Goal: Task Accomplishment & Management: Manage account settings

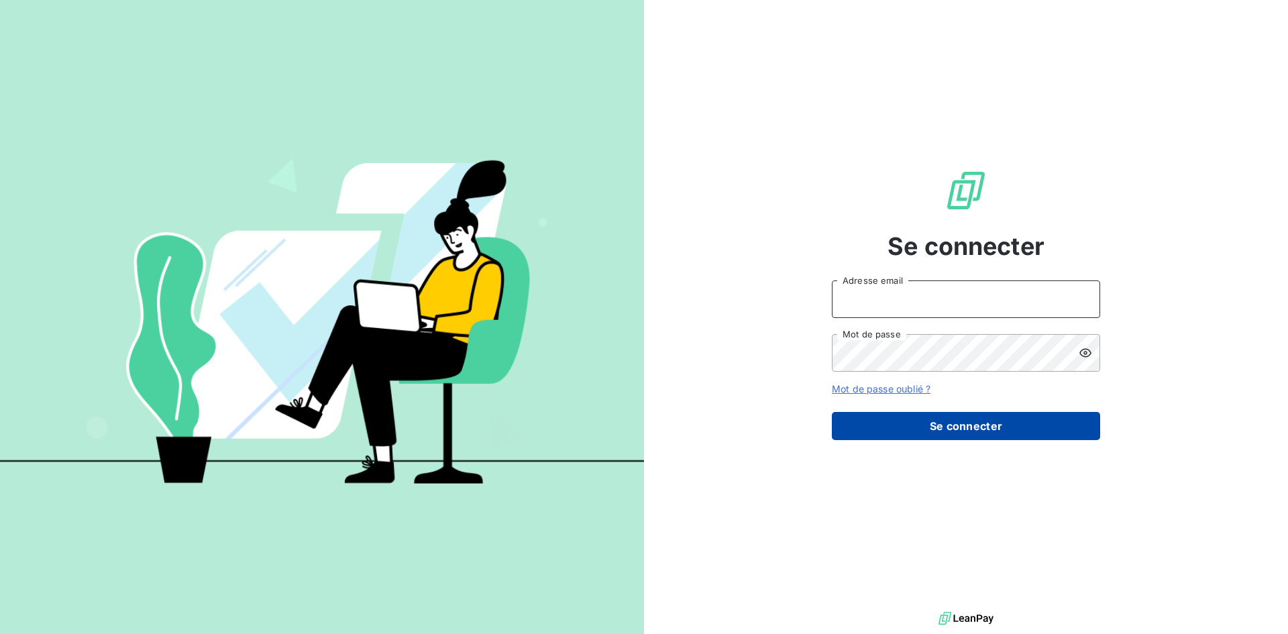
type input "[PERSON_NAME][EMAIL_ADDRESS][PERSON_NAME][DOMAIN_NAME]"
click at [988, 422] on button "Se connecter" at bounding box center [966, 426] width 268 height 28
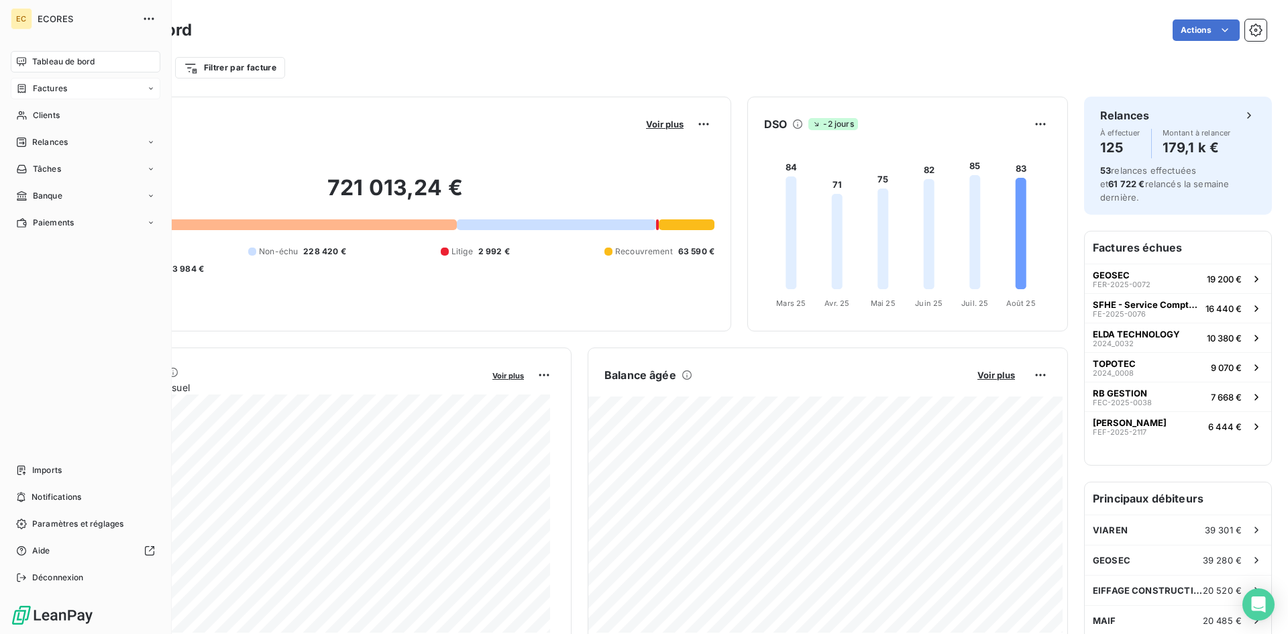
click at [70, 84] on div "Factures" at bounding box center [86, 88] width 150 height 21
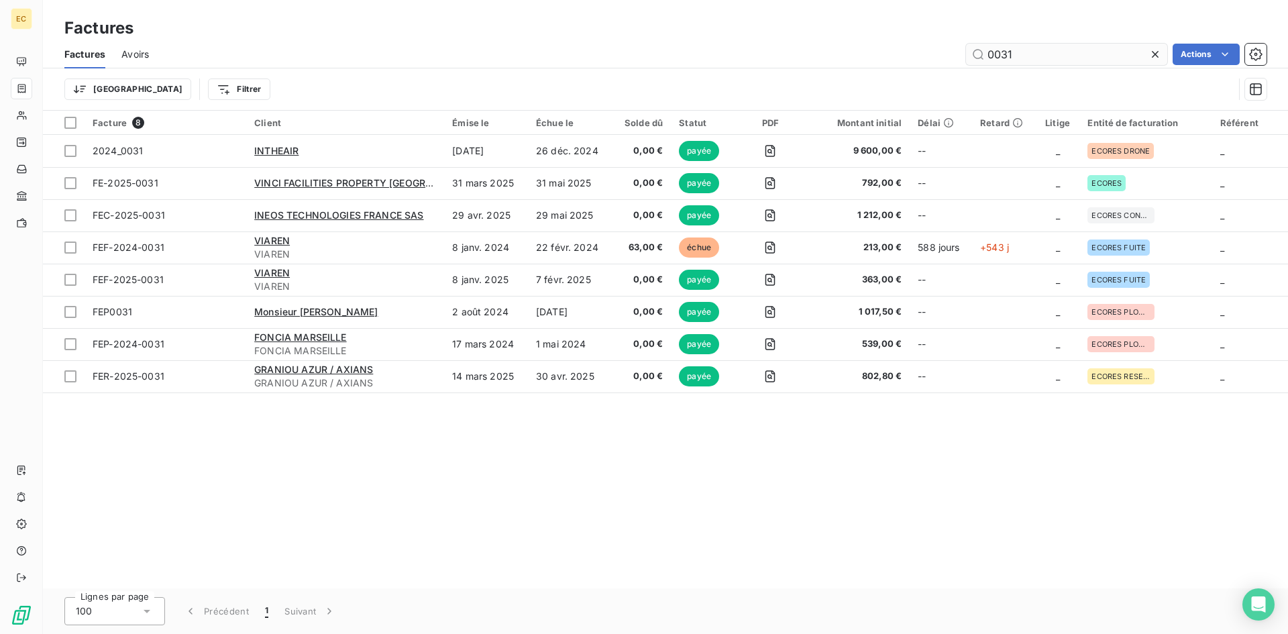
drag, startPoint x: 1015, startPoint y: 58, endPoint x: 984, endPoint y: 58, distance: 30.2
click at [984, 58] on input "0031" at bounding box center [1066, 54] width 201 height 21
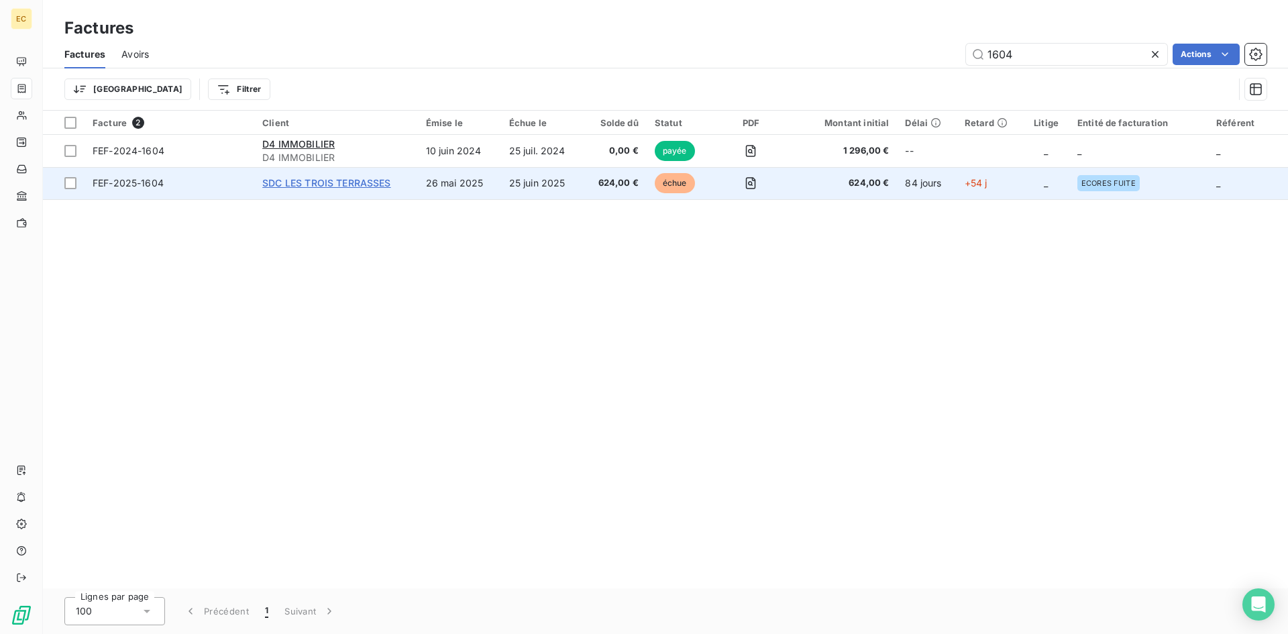
type input "1604"
click at [292, 182] on span "SDC LES TROIS TERRASSES" at bounding box center [326, 182] width 128 height 11
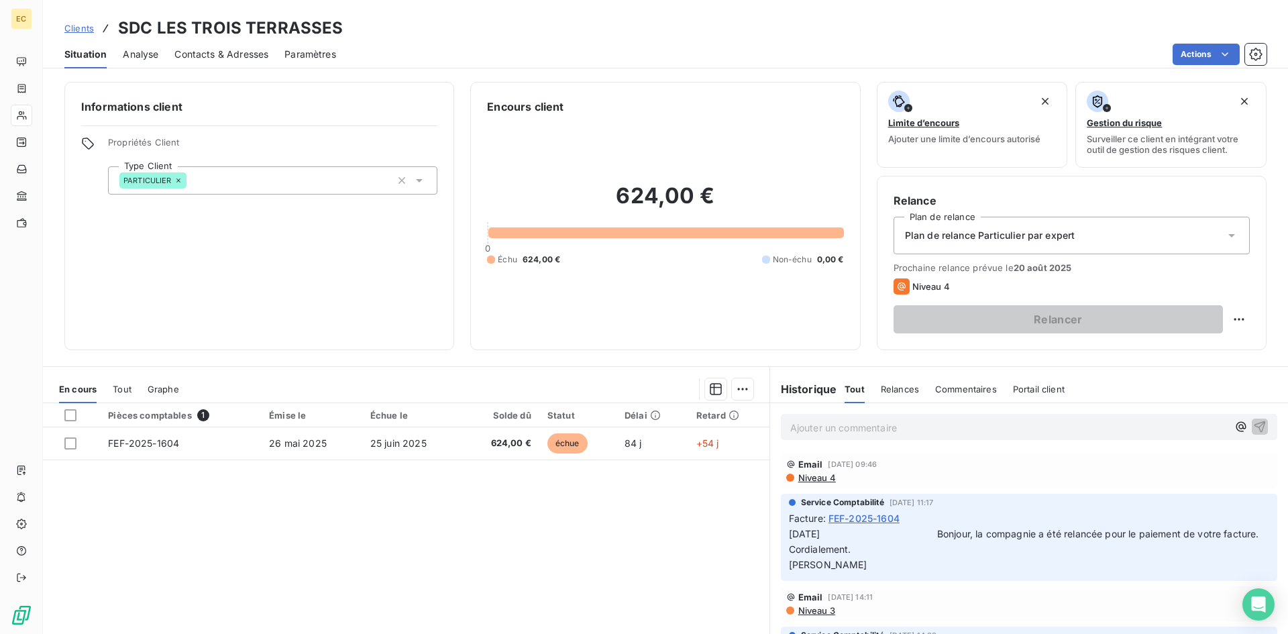
click at [242, 51] on span "Contacts & Adresses" at bounding box center [221, 54] width 94 height 13
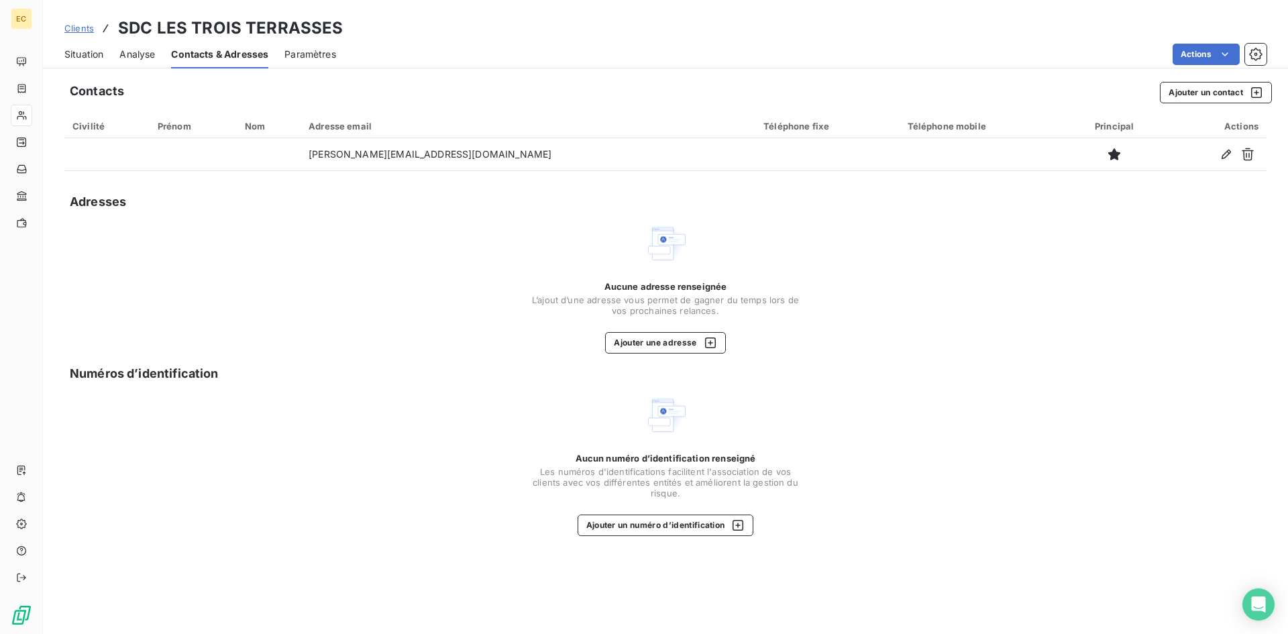
click at [88, 57] on span "Situation" at bounding box center [83, 54] width 39 height 13
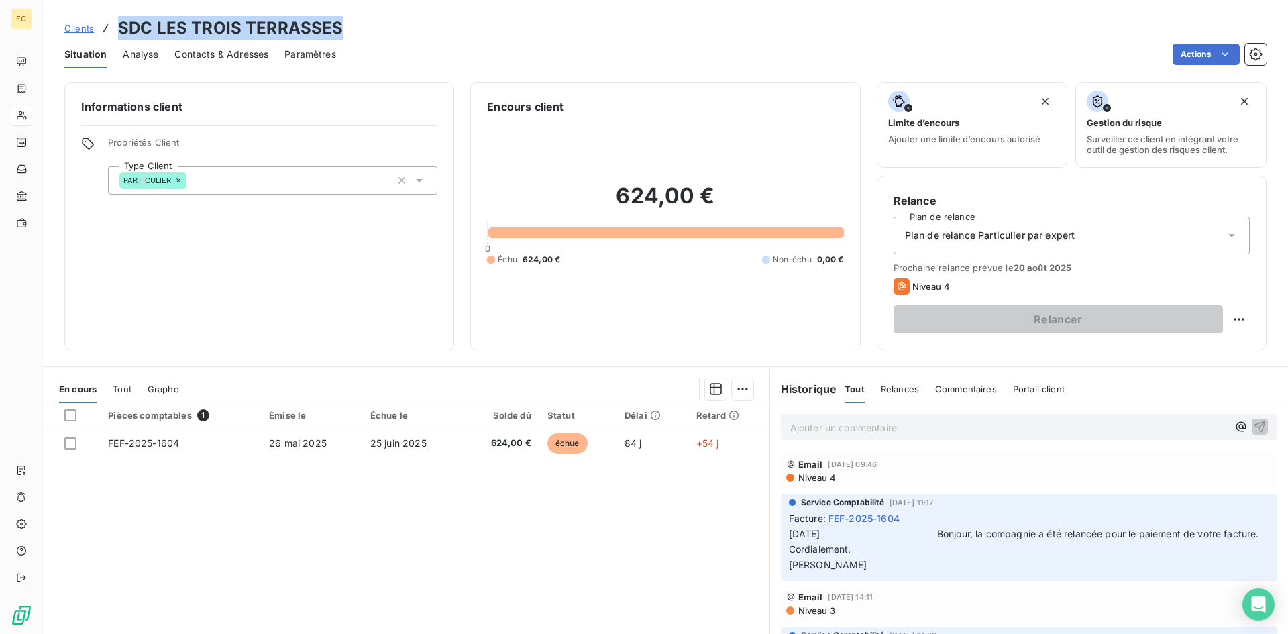
drag, startPoint x: 119, startPoint y: 29, endPoint x: 339, endPoint y: 24, distance: 220.0
click at [339, 24] on div "Clients SDC LES TROIS TERRASSES" at bounding box center [665, 28] width 1245 height 24
copy h3 "SDC LES TROIS TERRASSES"
click at [257, 50] on span "Contacts & Adresses" at bounding box center [221, 54] width 94 height 13
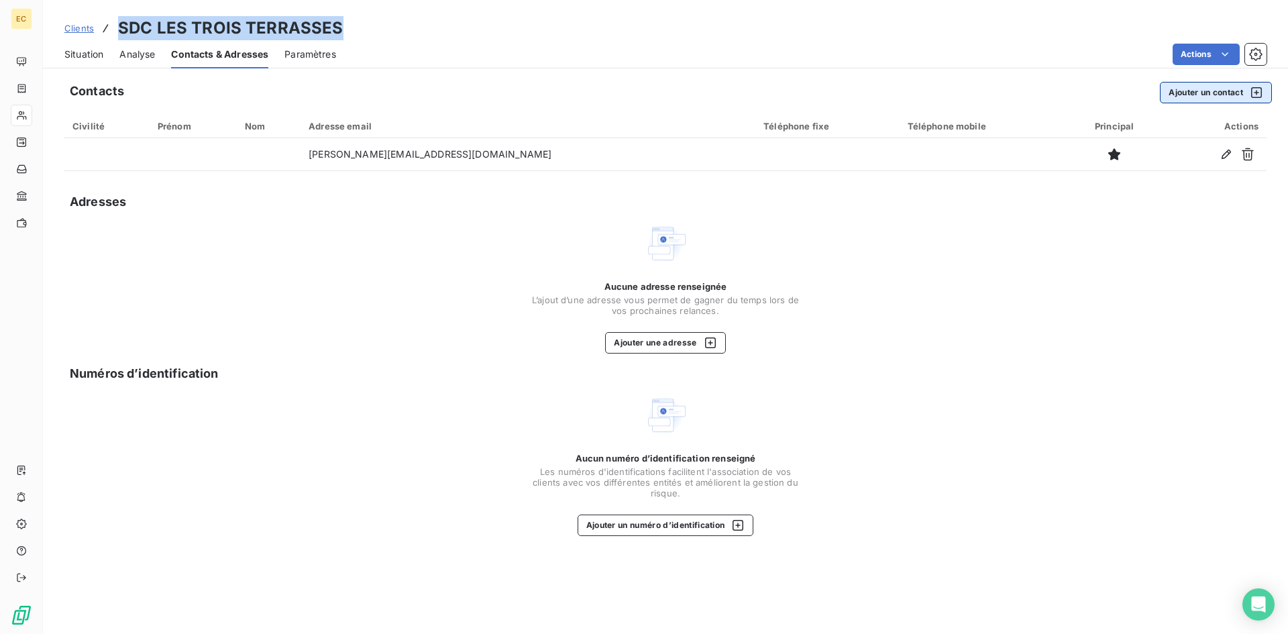
click at [1227, 96] on button "Ajouter un contact" at bounding box center [1215, 92] width 112 height 21
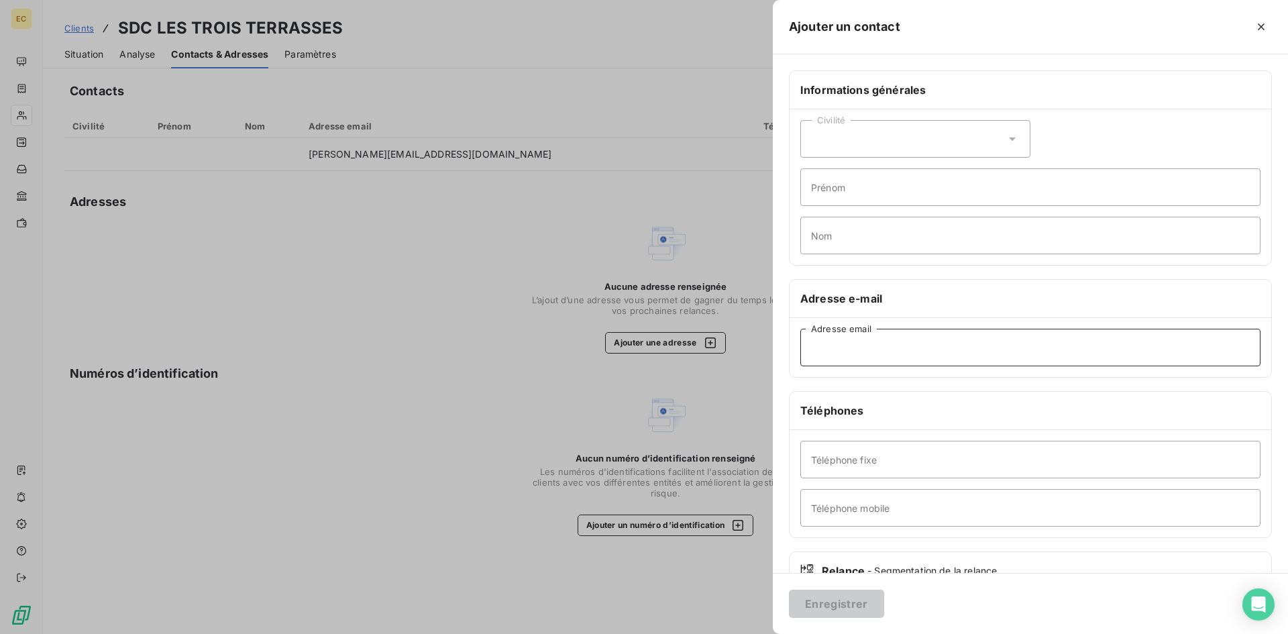
paste input "[EMAIL_ADDRESS][DOMAIN_NAME])"
type input "[EMAIL_ADDRESS][DOMAIN_NAME]"
click at [849, 602] on button "Enregistrer" at bounding box center [836, 603] width 95 height 28
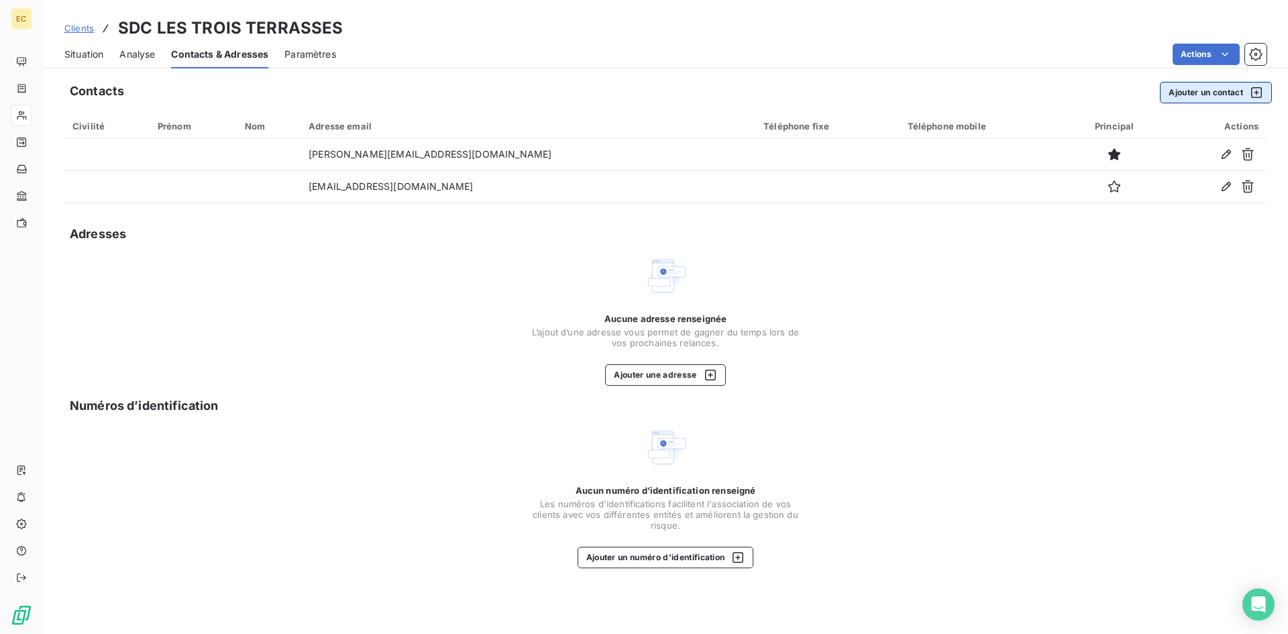
click at [1214, 96] on button "Ajouter un contact" at bounding box center [1215, 92] width 112 height 21
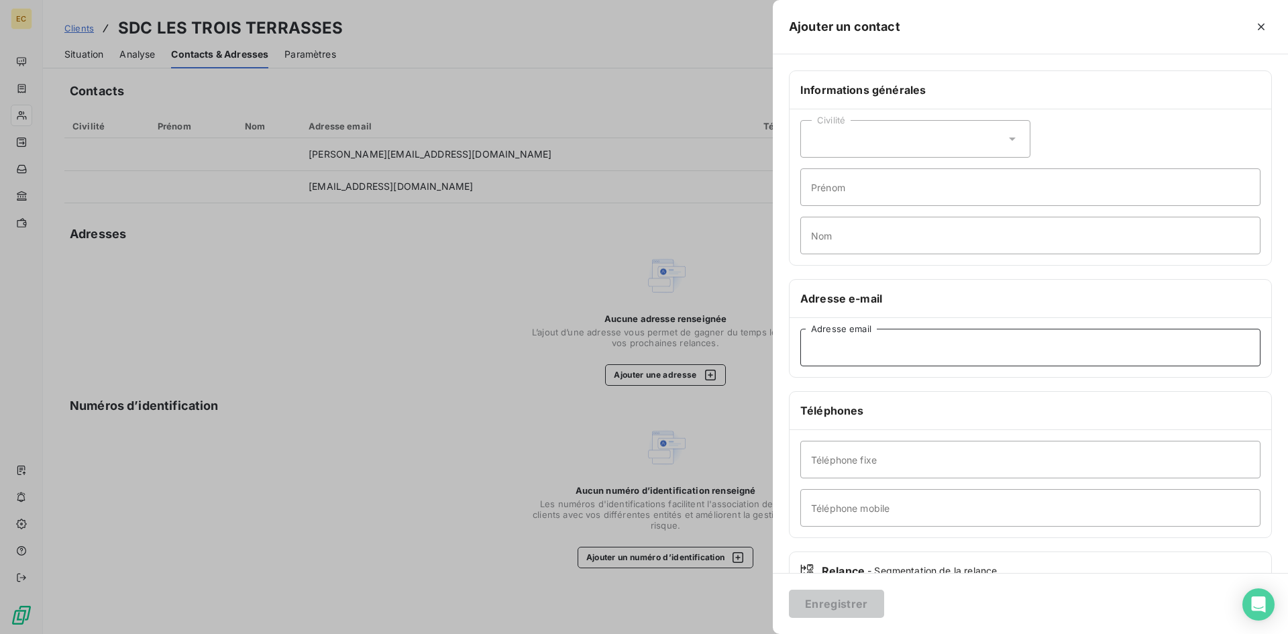
click at [832, 348] on input "Adresse email" at bounding box center [1030, 348] width 460 height 38
paste input "[EMAIL_ADDRESS][DOMAIN_NAME]"
type input "[EMAIL_ADDRESS][DOMAIN_NAME]"
click at [832, 608] on button "Enregistrer" at bounding box center [836, 603] width 95 height 28
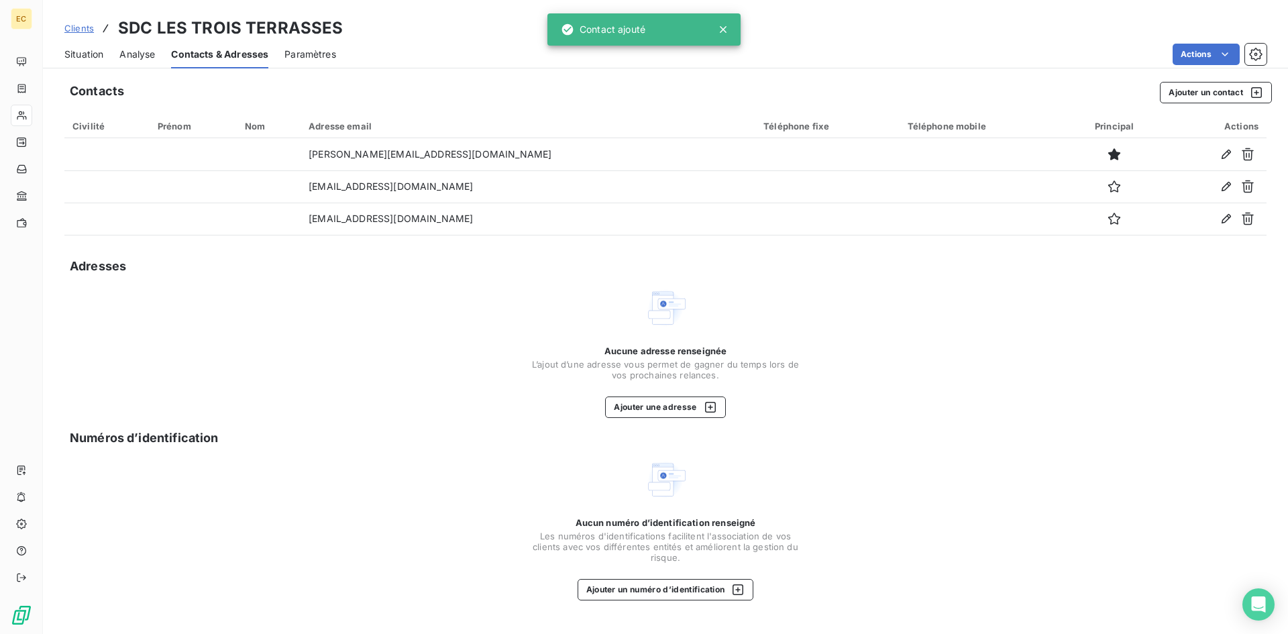
click at [87, 56] on span "Situation" at bounding box center [83, 54] width 39 height 13
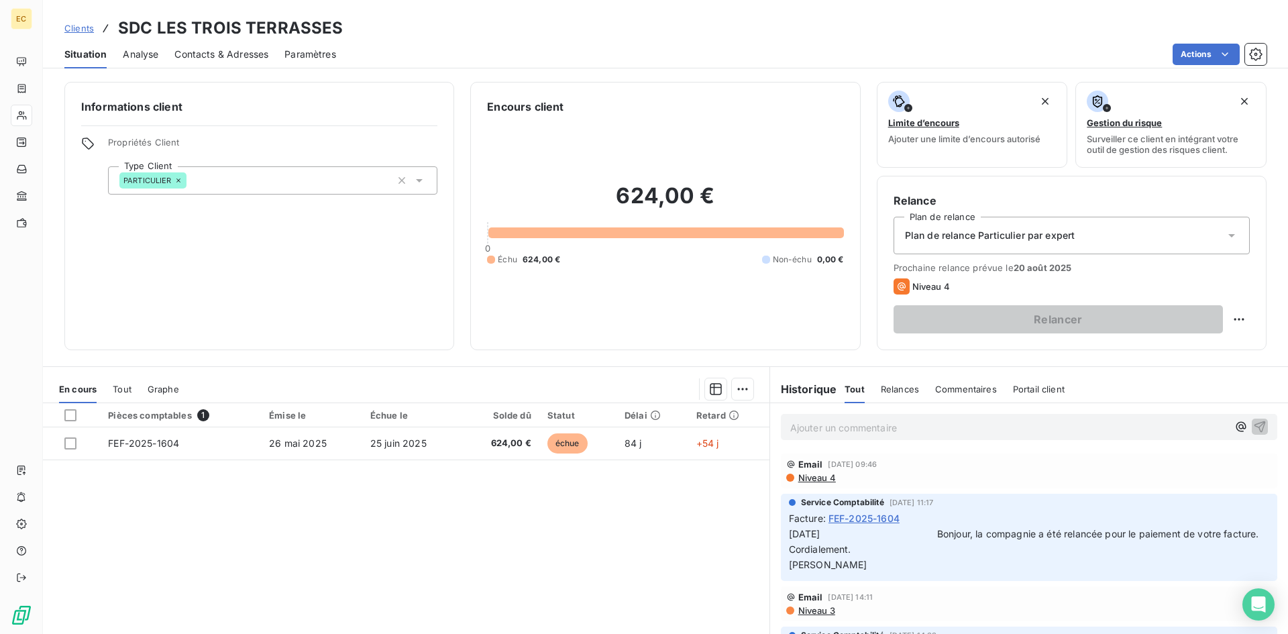
click at [832, 423] on p "Ajouter un commentaire ﻿" at bounding box center [1008, 427] width 437 height 17
click at [1253, 427] on icon "button" at bounding box center [1259, 425] width 13 height 13
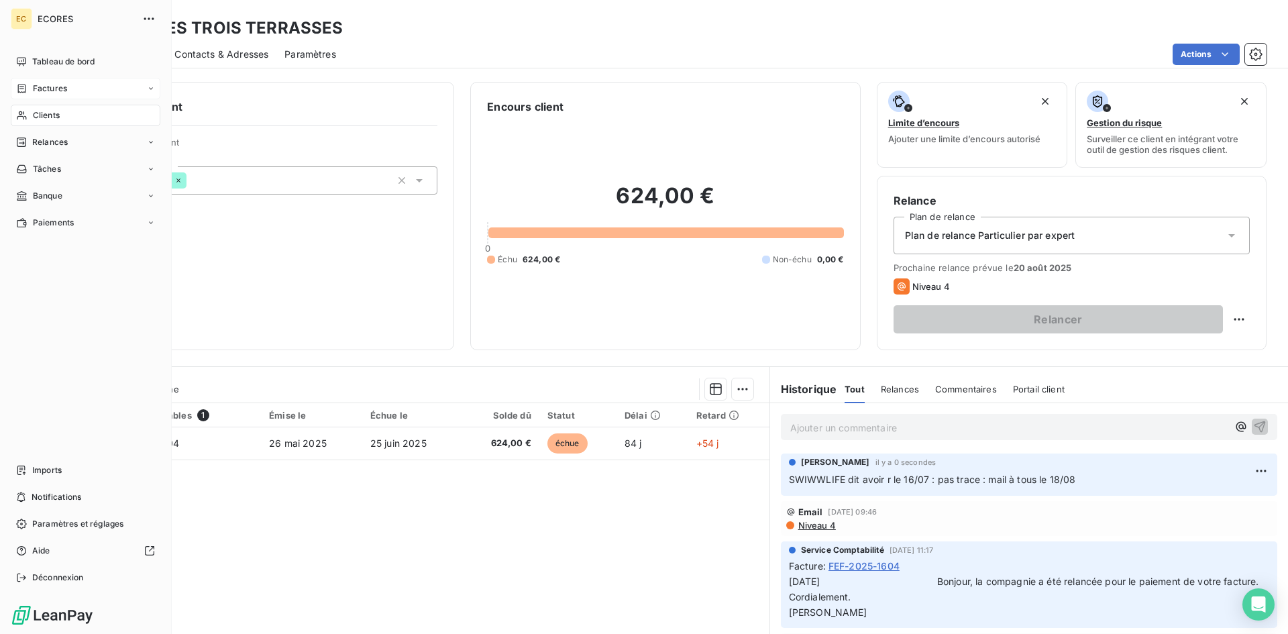
click at [54, 93] on span "Factures" at bounding box center [50, 88] width 34 height 12
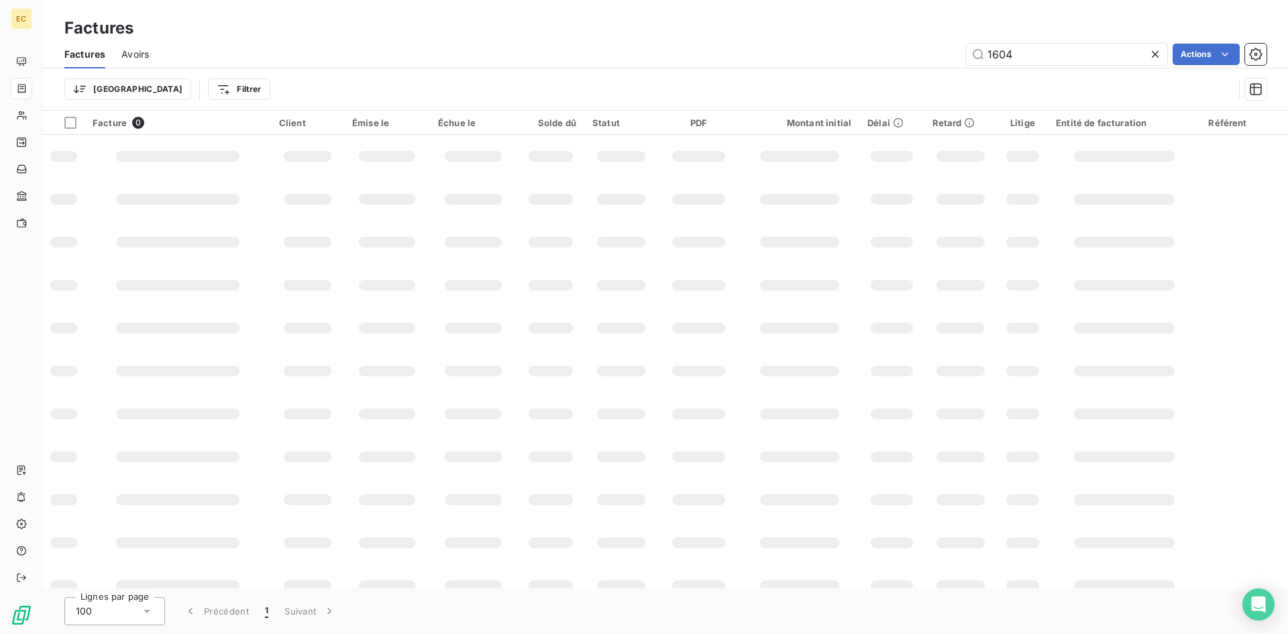
drag, startPoint x: 1047, startPoint y: 56, endPoint x: 921, endPoint y: 50, distance: 126.2
click at [921, 50] on div "1604 Actions" at bounding box center [715, 54] width 1101 height 21
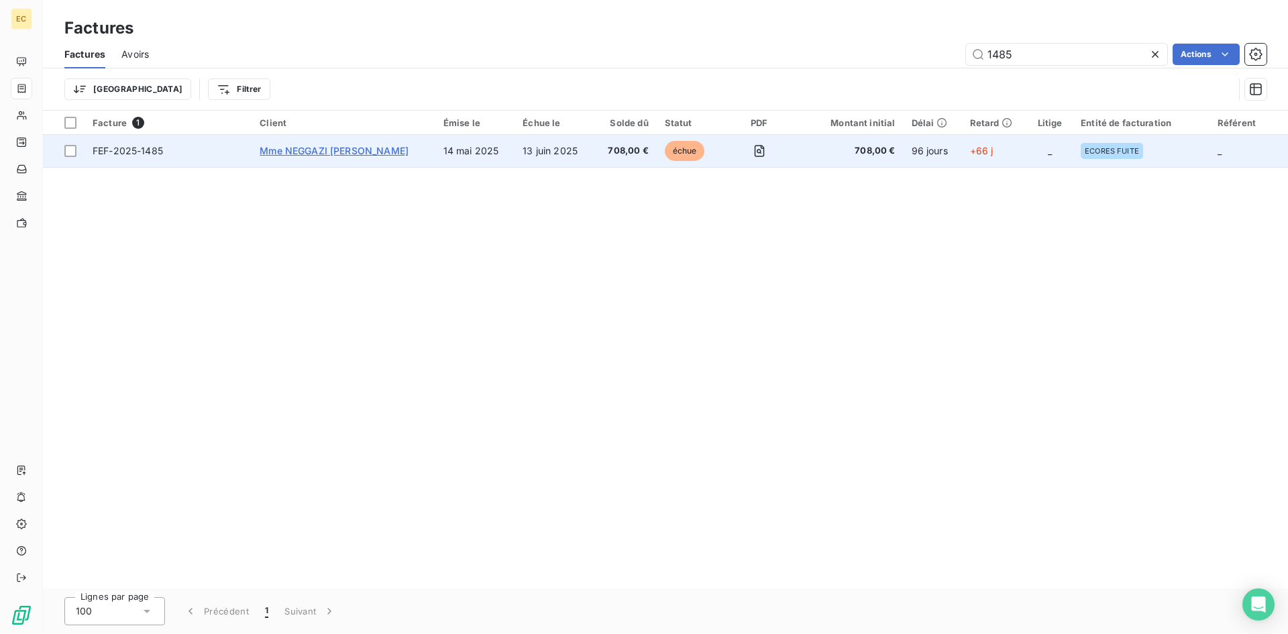
type input "1485"
click at [327, 152] on span "Mme NEGGAZI [PERSON_NAME]" at bounding box center [334, 150] width 149 height 11
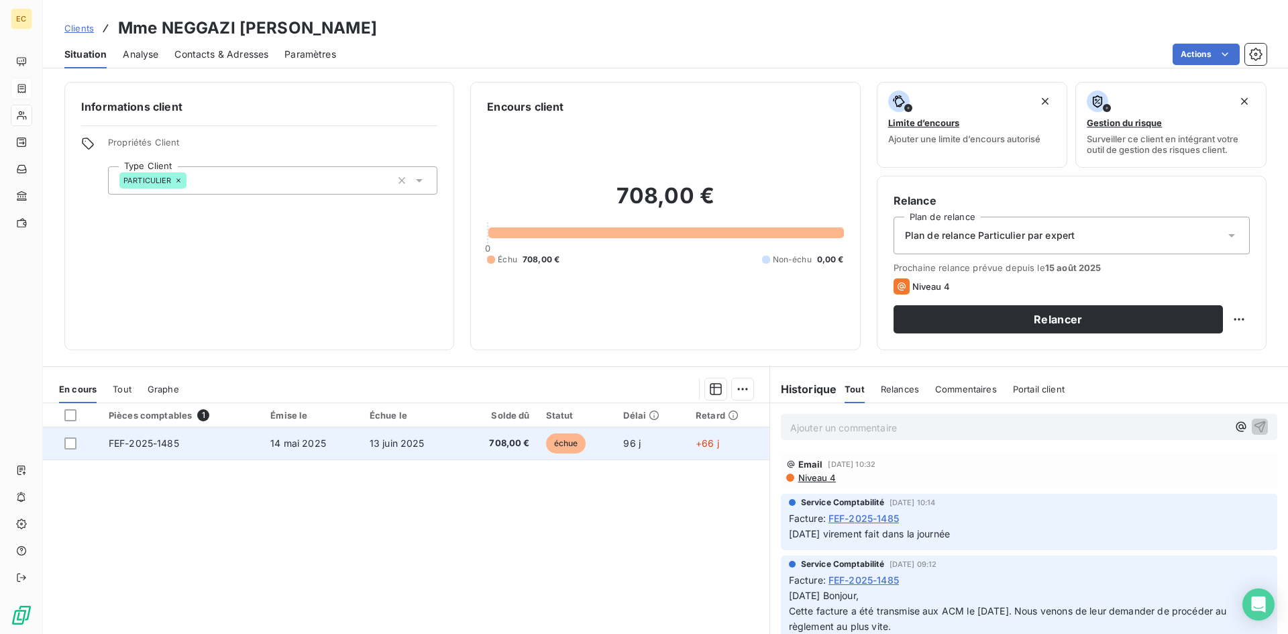
click at [229, 444] on td "FEF-2025-1485" at bounding box center [182, 443] width 162 height 32
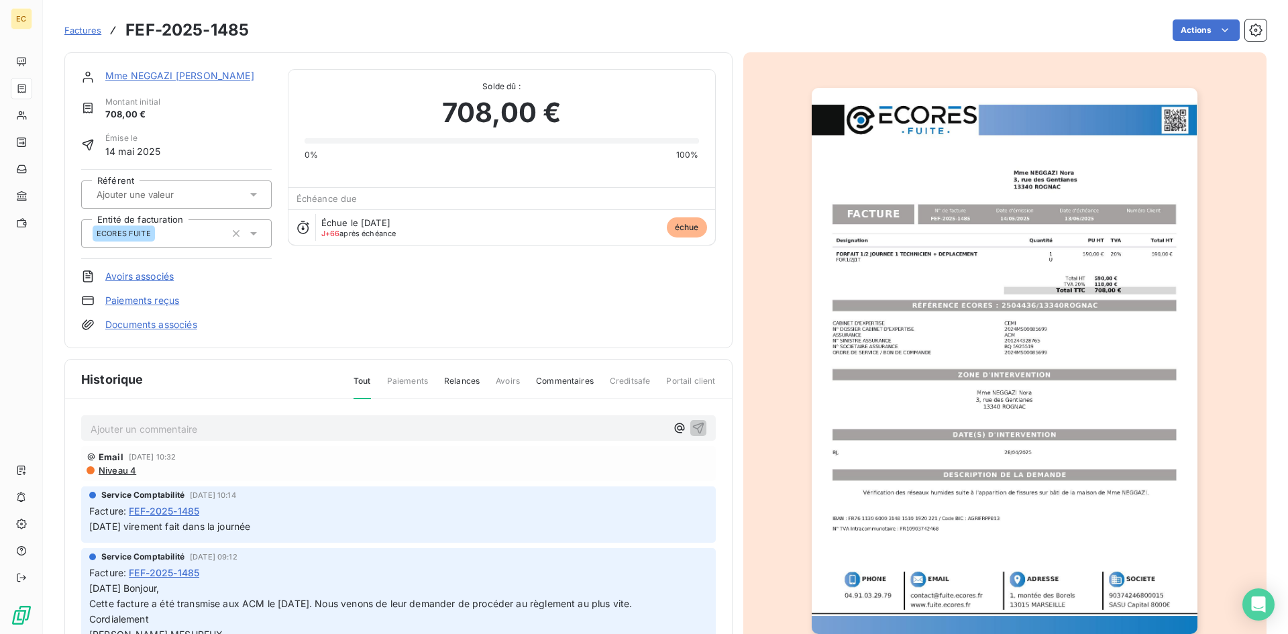
click at [144, 434] on p "Ajouter un commentaire ﻿" at bounding box center [378, 428] width 575 height 17
click at [691, 427] on icon "button" at bounding box center [697, 426] width 13 height 13
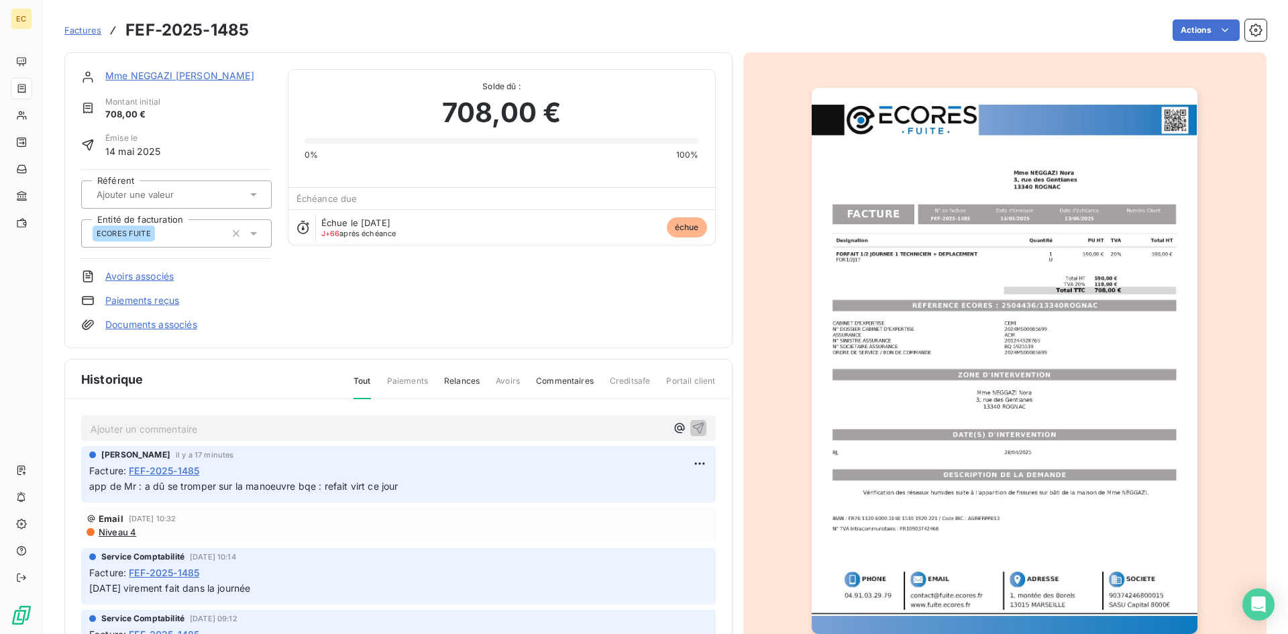
click at [83, 30] on span "Factures" at bounding box center [82, 30] width 37 height 11
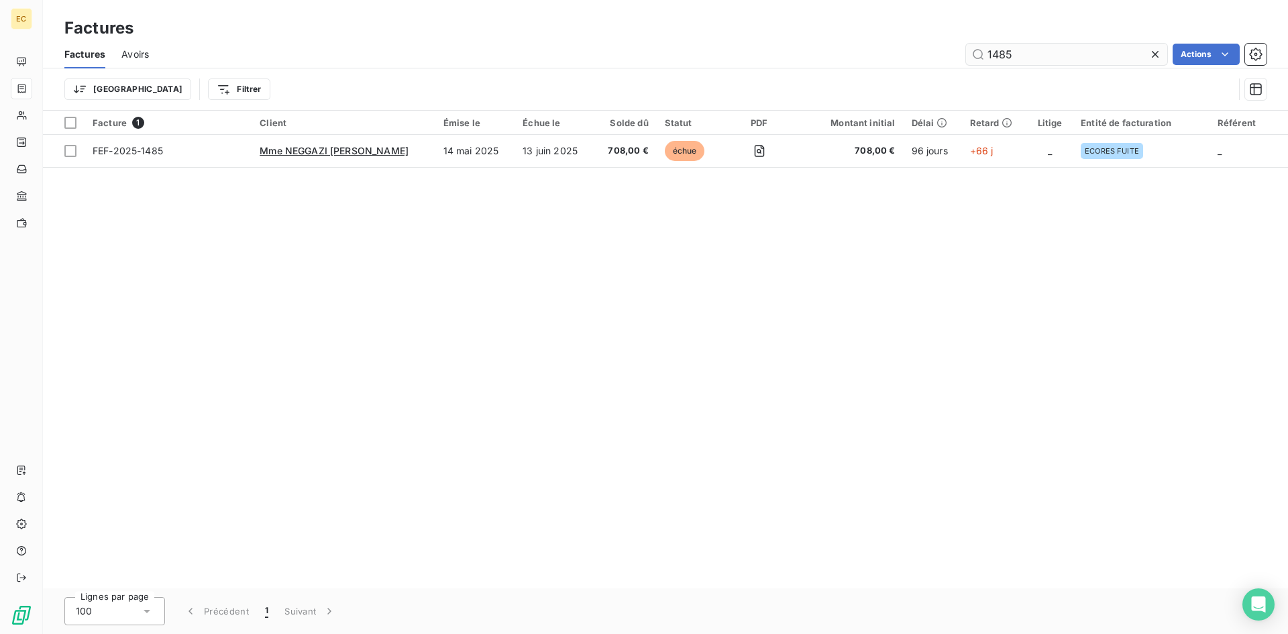
drag, startPoint x: 1017, startPoint y: 53, endPoint x: 986, endPoint y: 48, distance: 31.2
click at [986, 48] on input "1485" at bounding box center [1066, 54] width 201 height 21
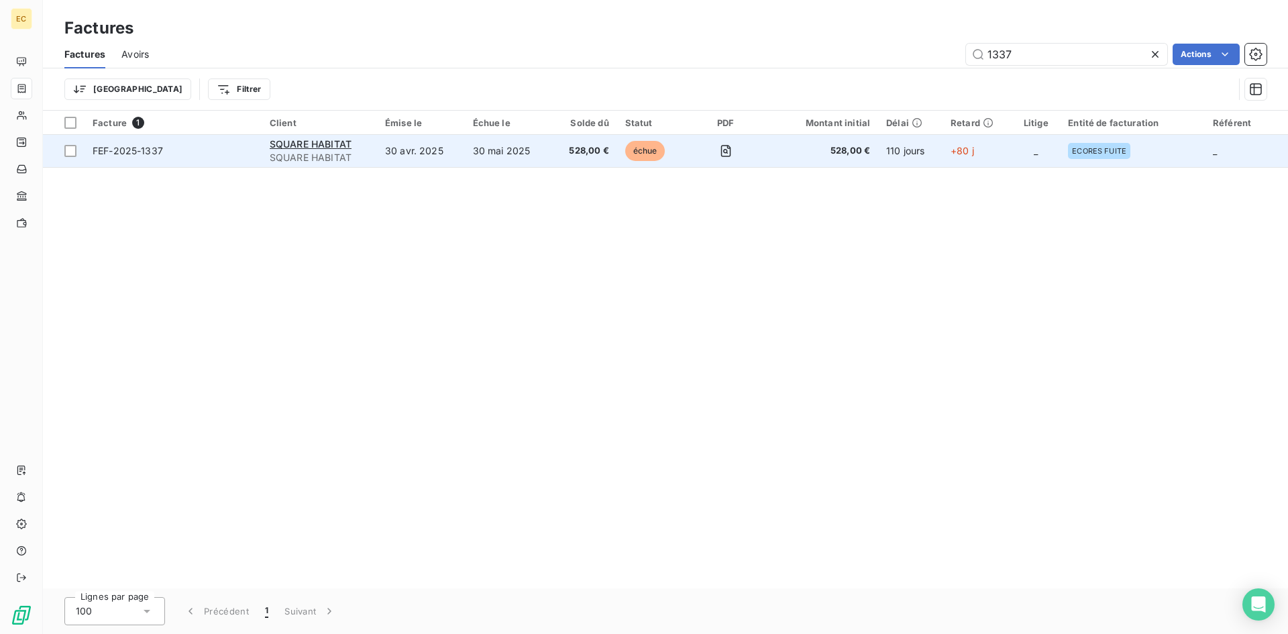
type input "1337"
click at [335, 154] on span "SQUARE HABITAT" at bounding box center [319, 157] width 99 height 13
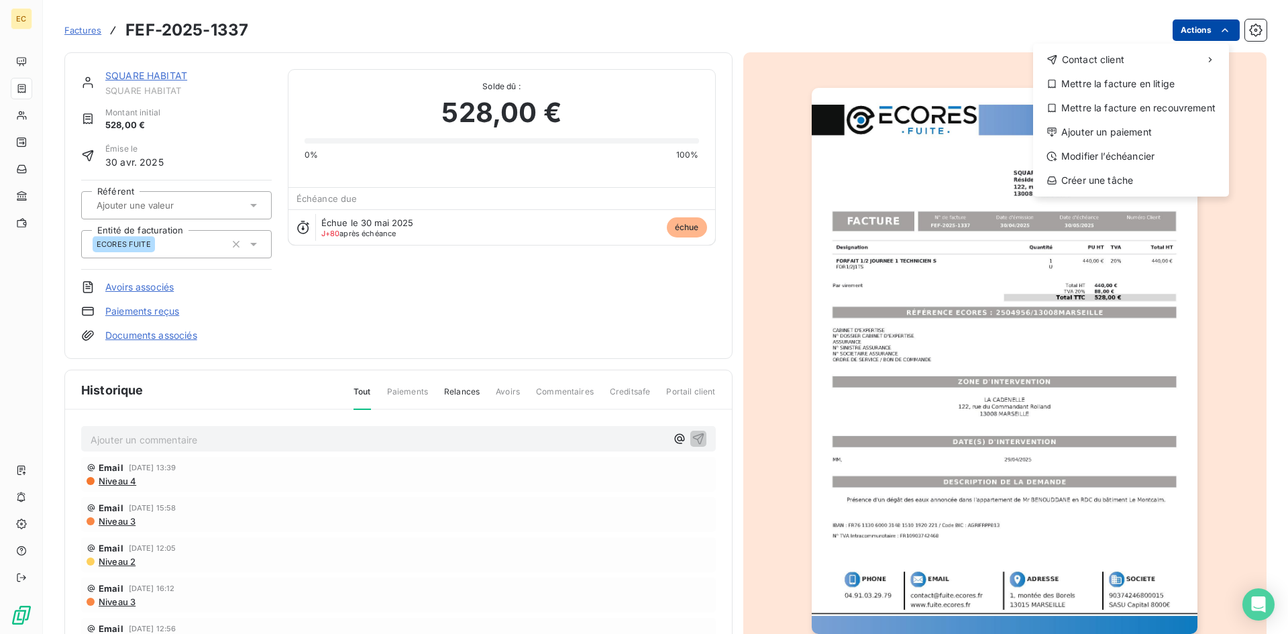
click at [1196, 30] on html "EC Factures FEF-2025-1337 Actions Contact client Mettre la facture en litige Me…" at bounding box center [644, 317] width 1288 height 634
click at [1152, 136] on div "Ajouter un paiement" at bounding box center [1130, 131] width 185 height 21
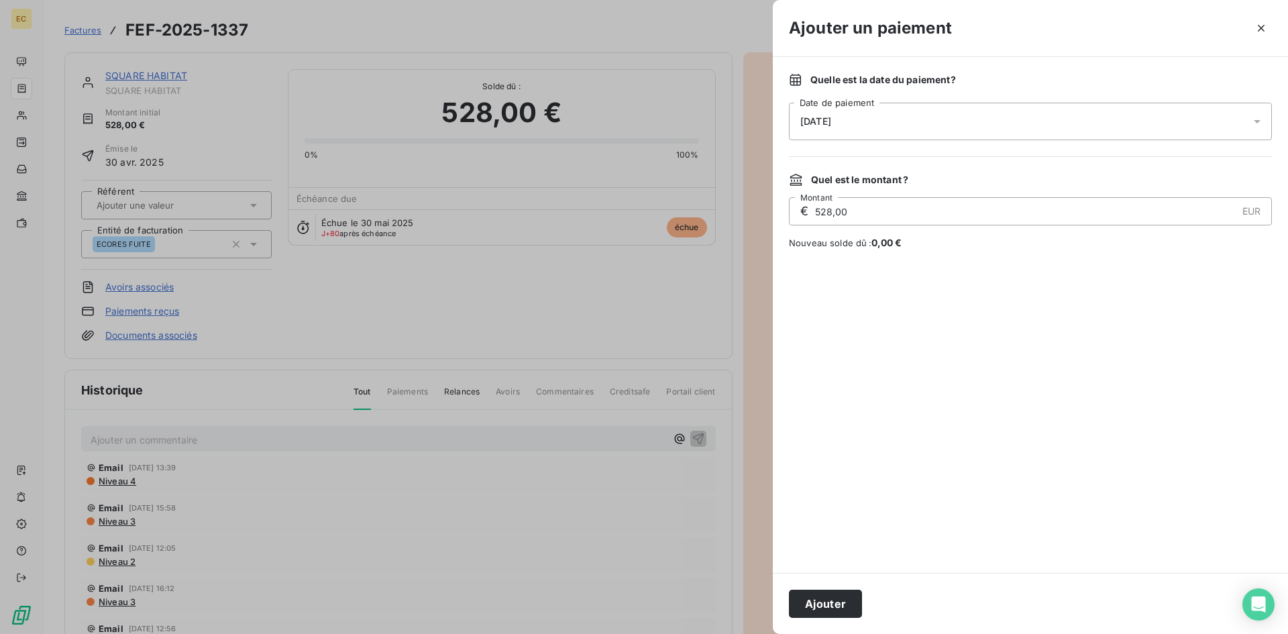
click at [877, 127] on div "[DATE]" at bounding box center [1030, 122] width 483 height 38
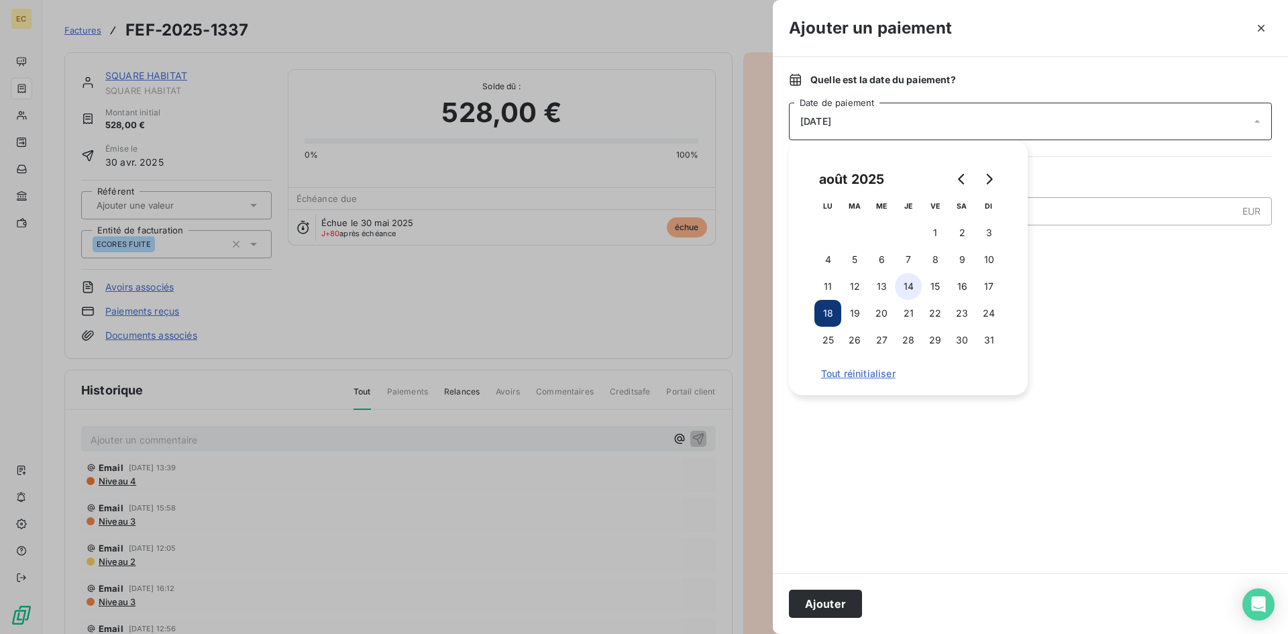
click at [904, 285] on button "14" at bounding box center [908, 286] width 27 height 27
drag, startPoint x: 840, startPoint y: 602, endPoint x: 820, endPoint y: 593, distance: 21.3
click at [839, 602] on button "Ajouter" at bounding box center [825, 603] width 73 height 28
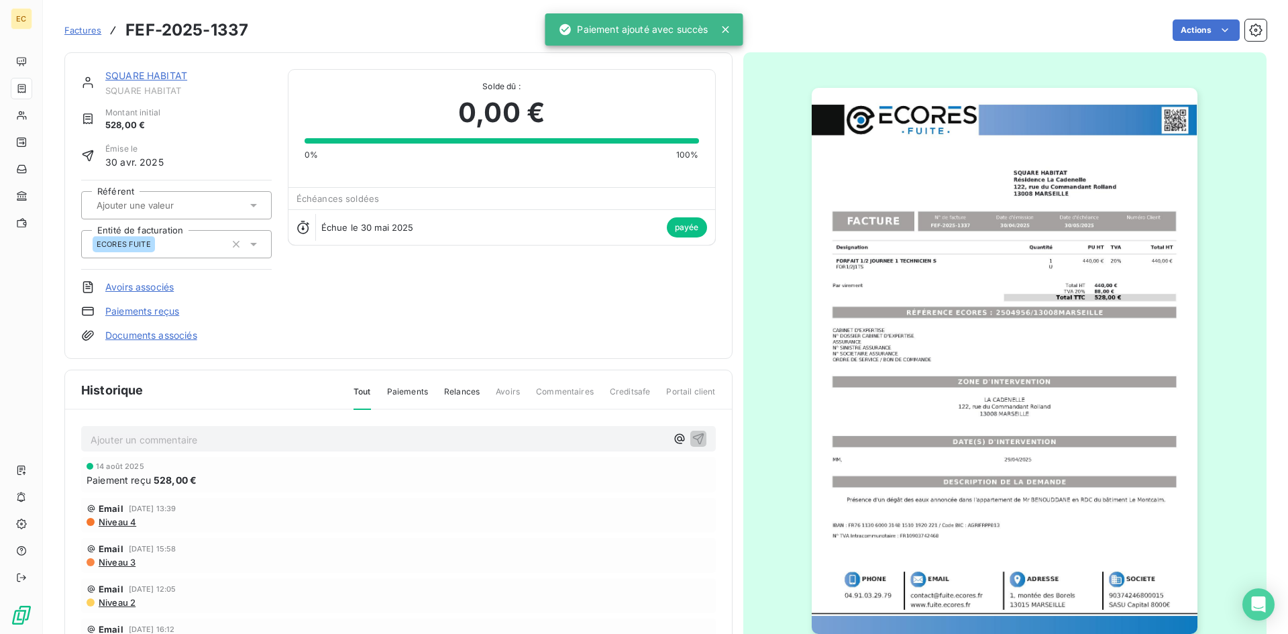
click at [143, 436] on p "Ajouter un commentaire ﻿" at bounding box center [378, 439] width 575 height 17
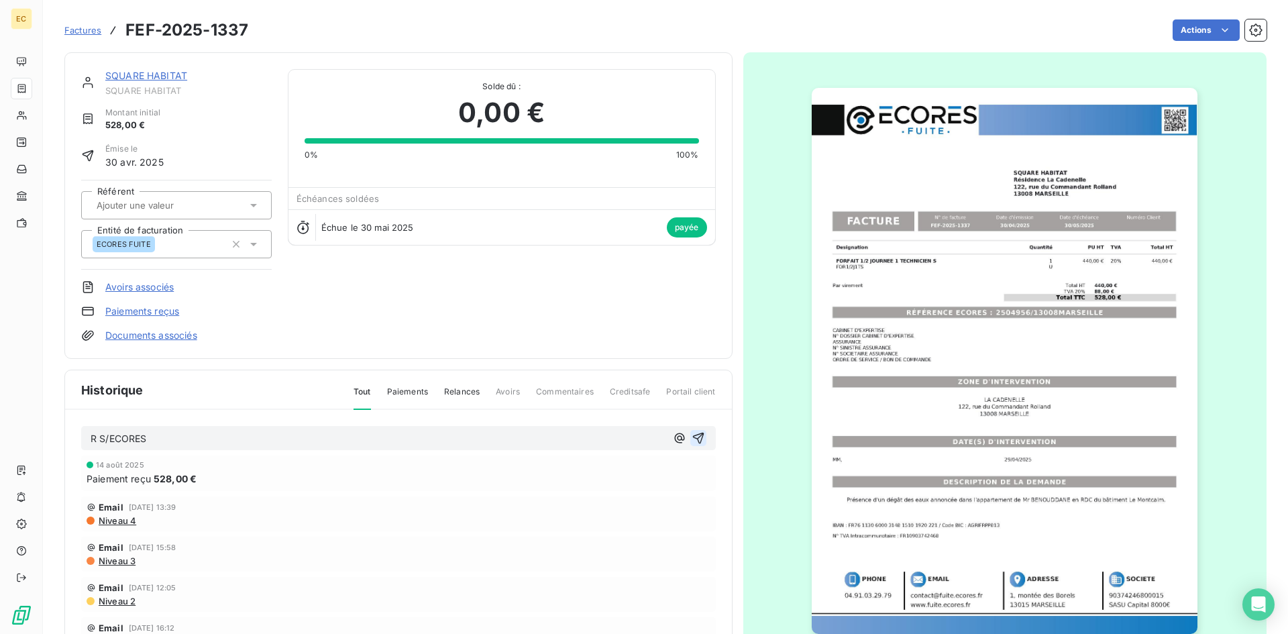
click at [691, 439] on icon "button" at bounding box center [697, 437] width 13 height 13
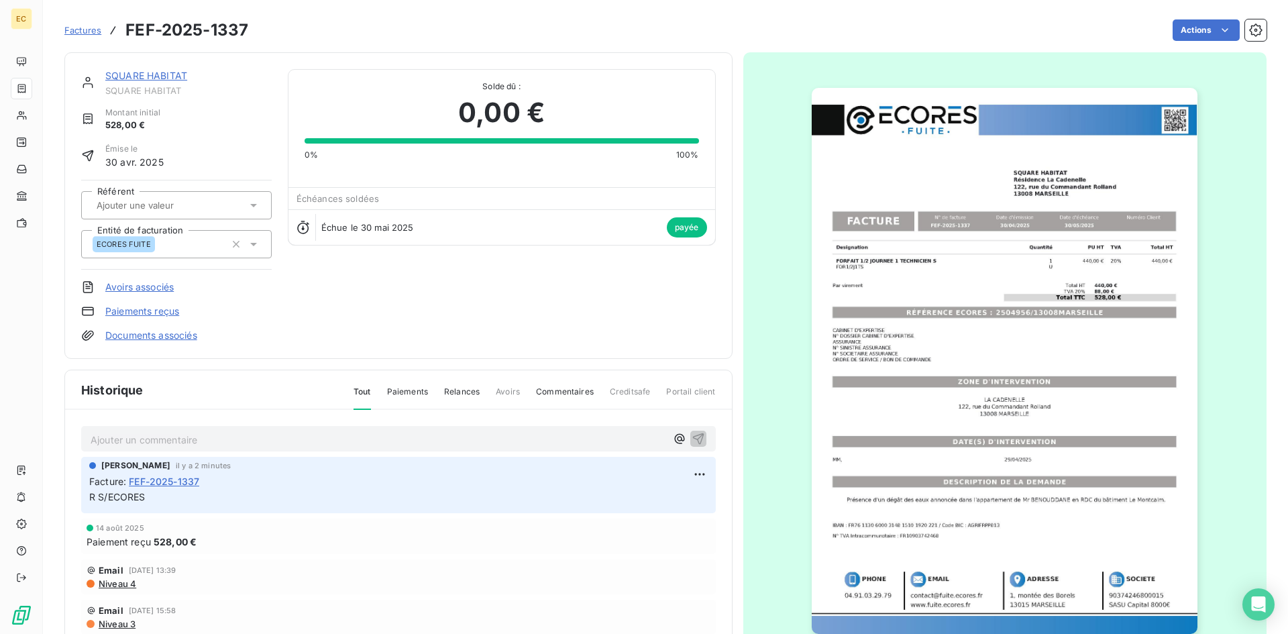
click at [84, 32] on span "Factures" at bounding box center [82, 30] width 37 height 11
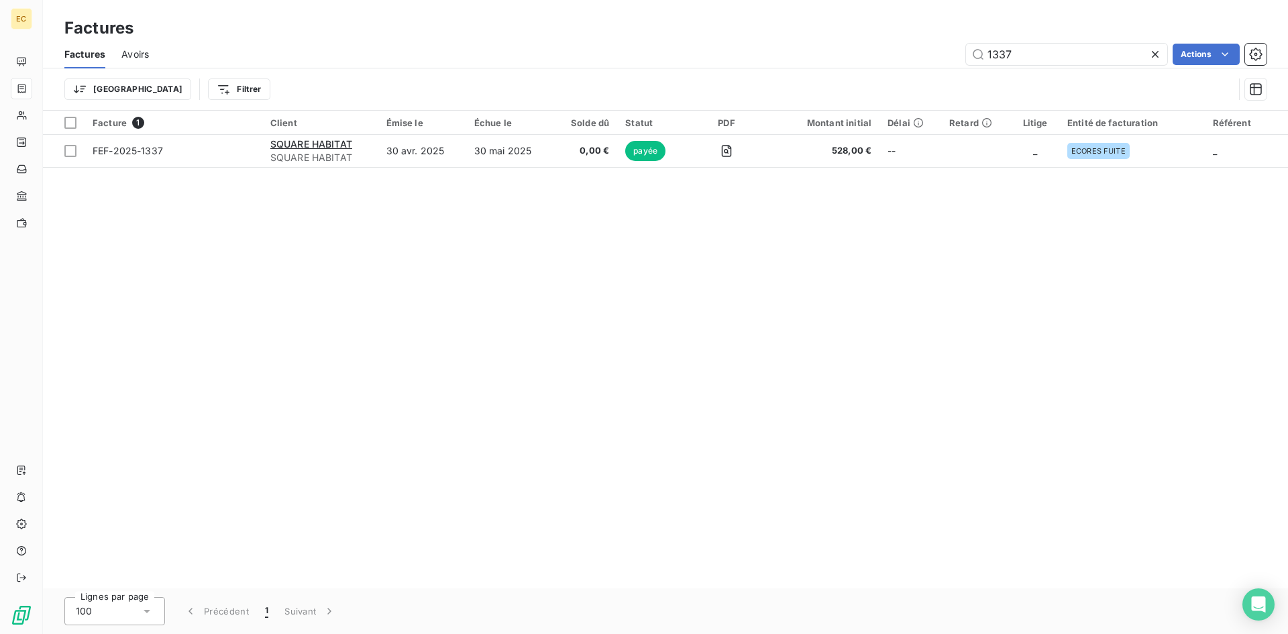
drag, startPoint x: 1035, startPoint y: 50, endPoint x: 959, endPoint y: 62, distance: 76.7
click at [959, 62] on div "1337 Actions" at bounding box center [715, 54] width 1101 height 21
type input "3101"
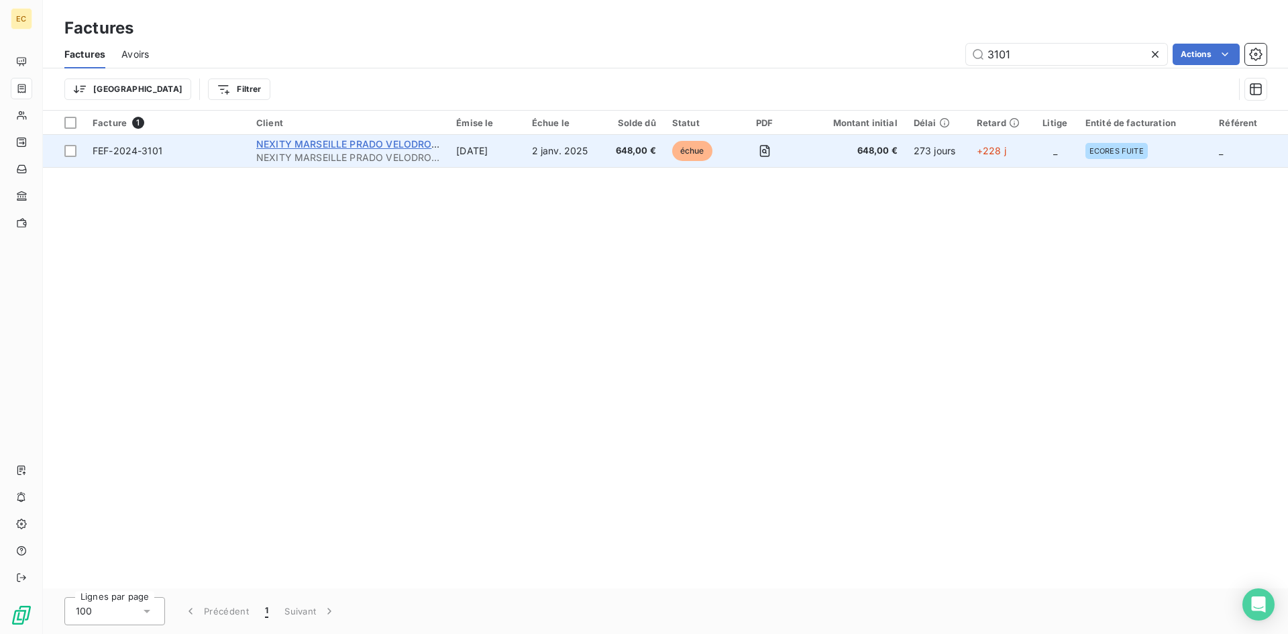
click at [365, 146] on span "NEXITY MARSEILLE PRADO VELODROME" at bounding box center [351, 143] width 190 height 11
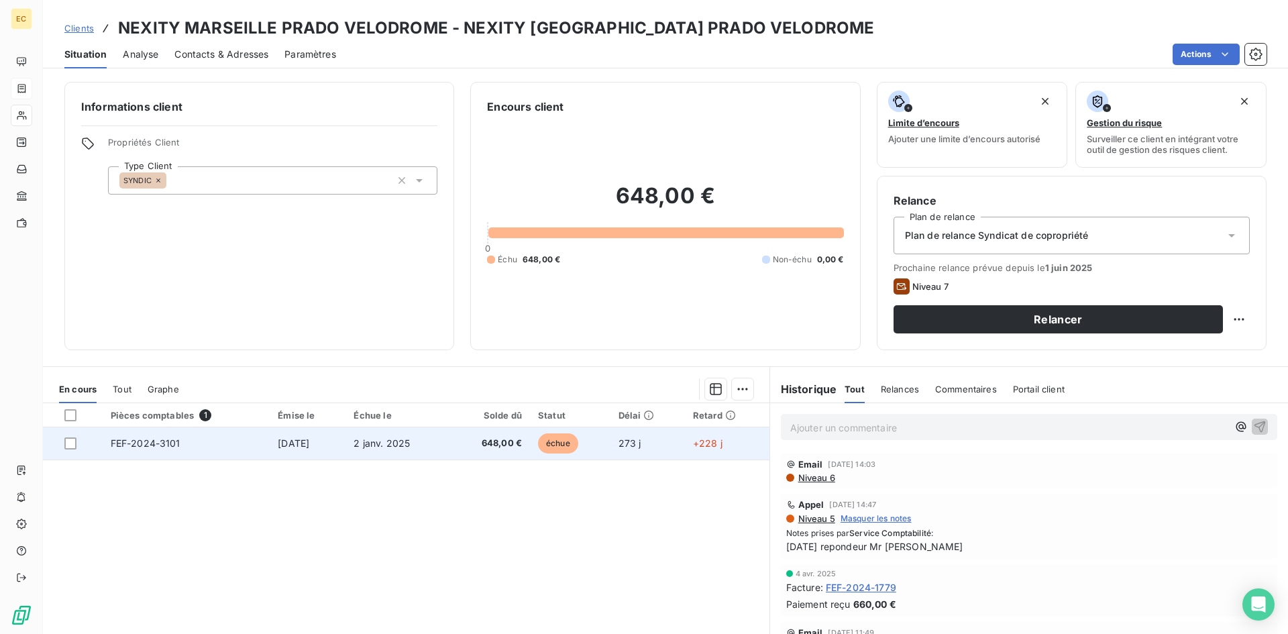
click at [371, 443] on span "2 janv. 2025" at bounding box center [381, 442] width 56 height 11
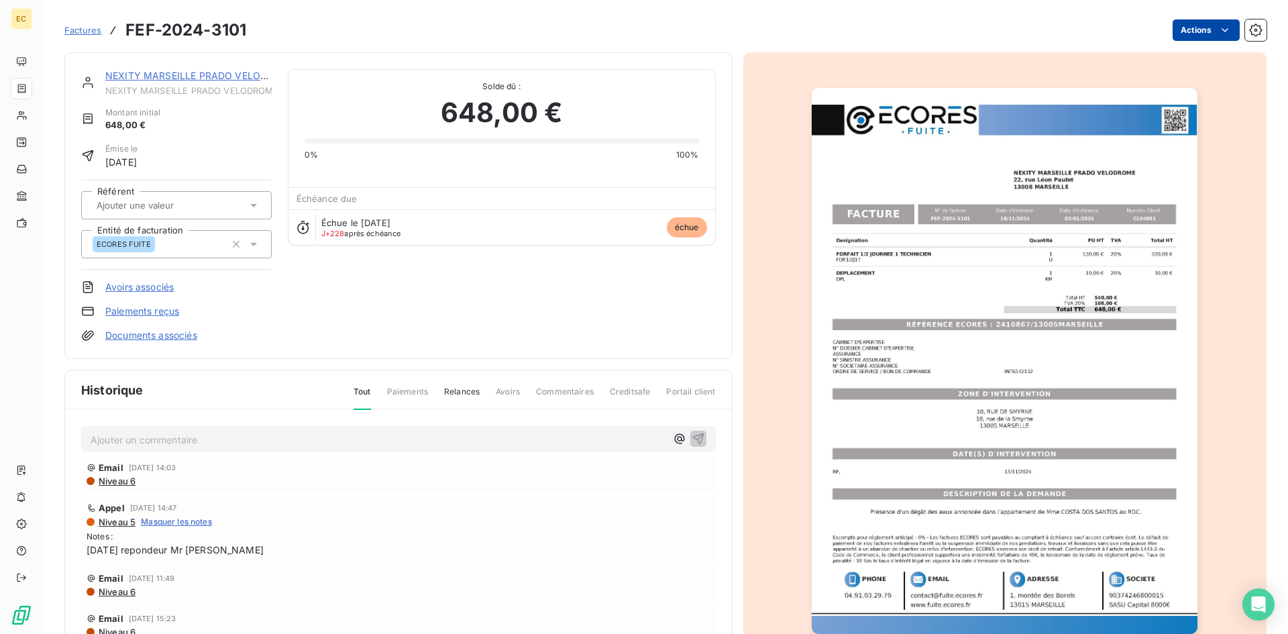
click at [1182, 32] on html "EC Factures FEF-2024-3101 Actions NEXITY [GEOGRAPHIC_DATA] PRADO VELODROME NEXI…" at bounding box center [644, 317] width 1288 height 634
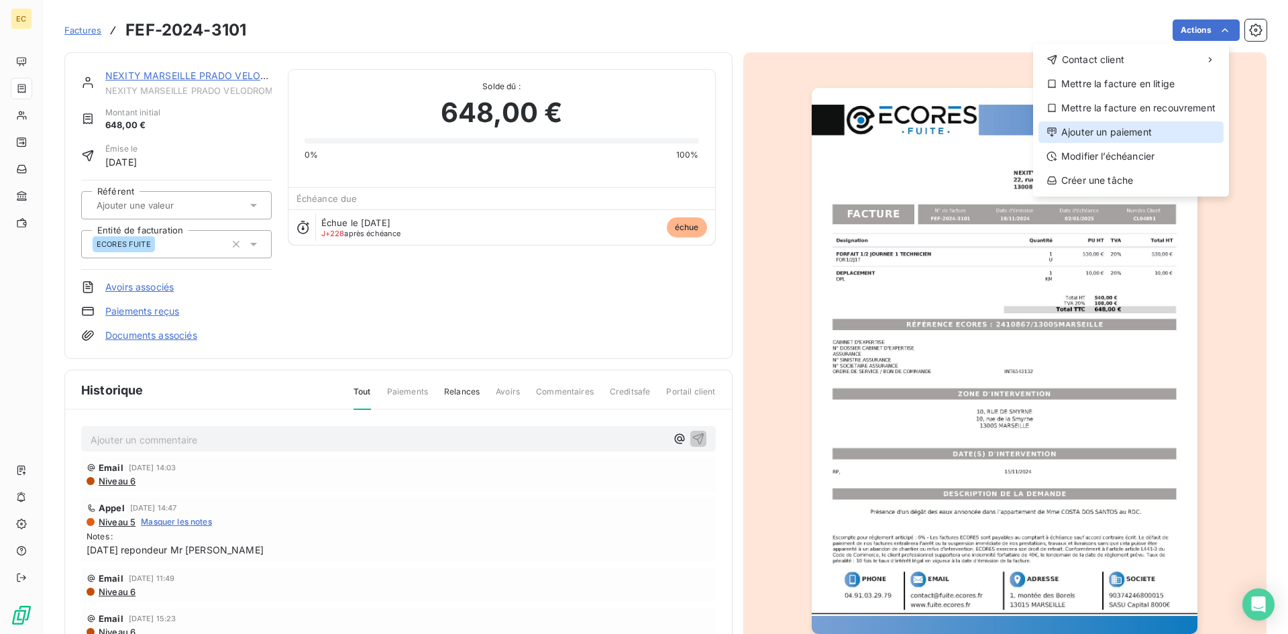
click at [1167, 130] on div "Ajouter un paiement" at bounding box center [1130, 131] width 185 height 21
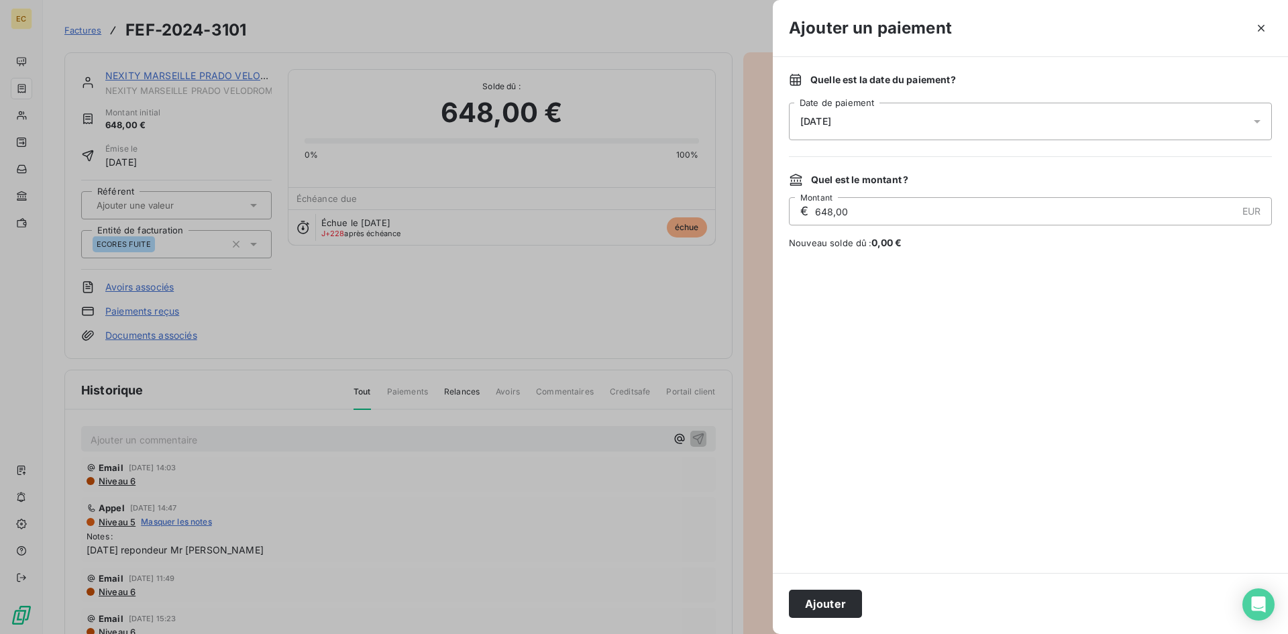
click at [874, 119] on div "[DATE]" at bounding box center [1030, 122] width 483 height 38
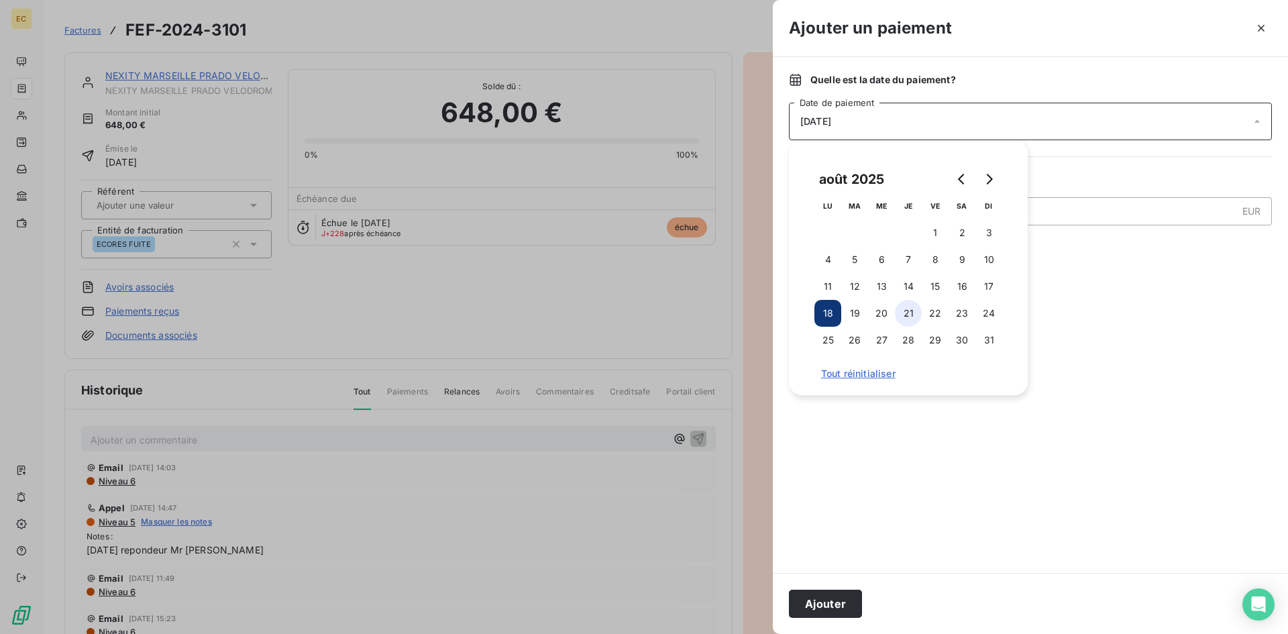
drag, startPoint x: 905, startPoint y: 285, endPoint x: 904, endPoint y: 316, distance: 30.9
click at [905, 286] on button "14" at bounding box center [908, 286] width 27 height 27
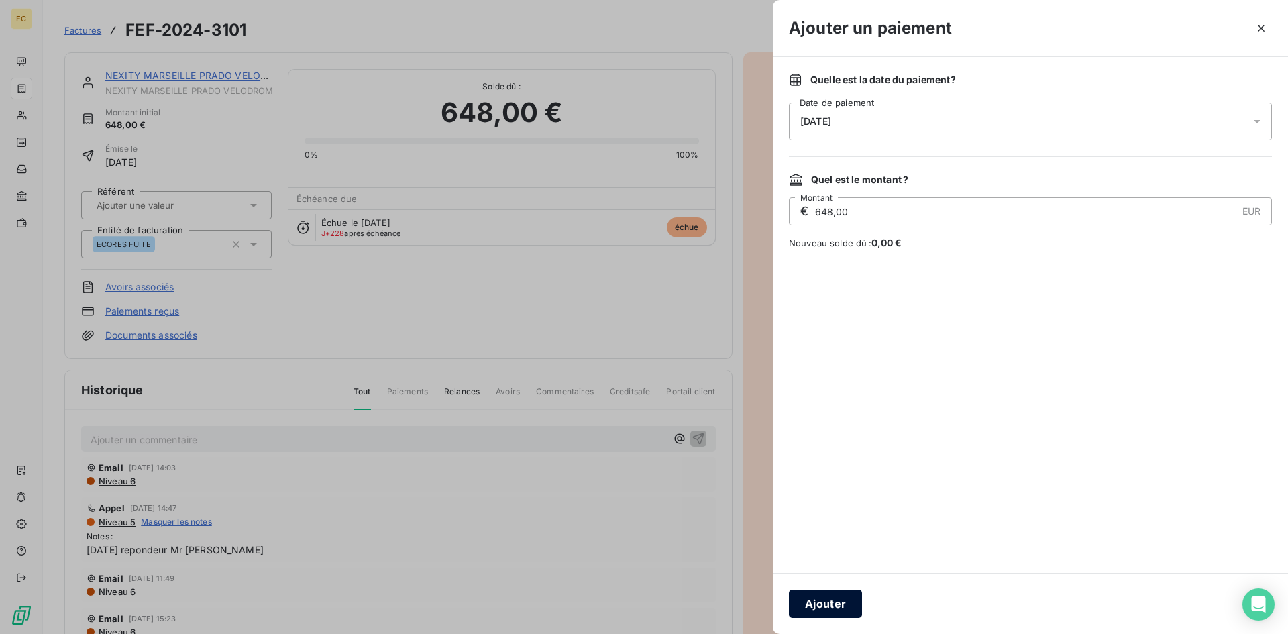
click at [827, 612] on button "Ajouter" at bounding box center [825, 603] width 73 height 28
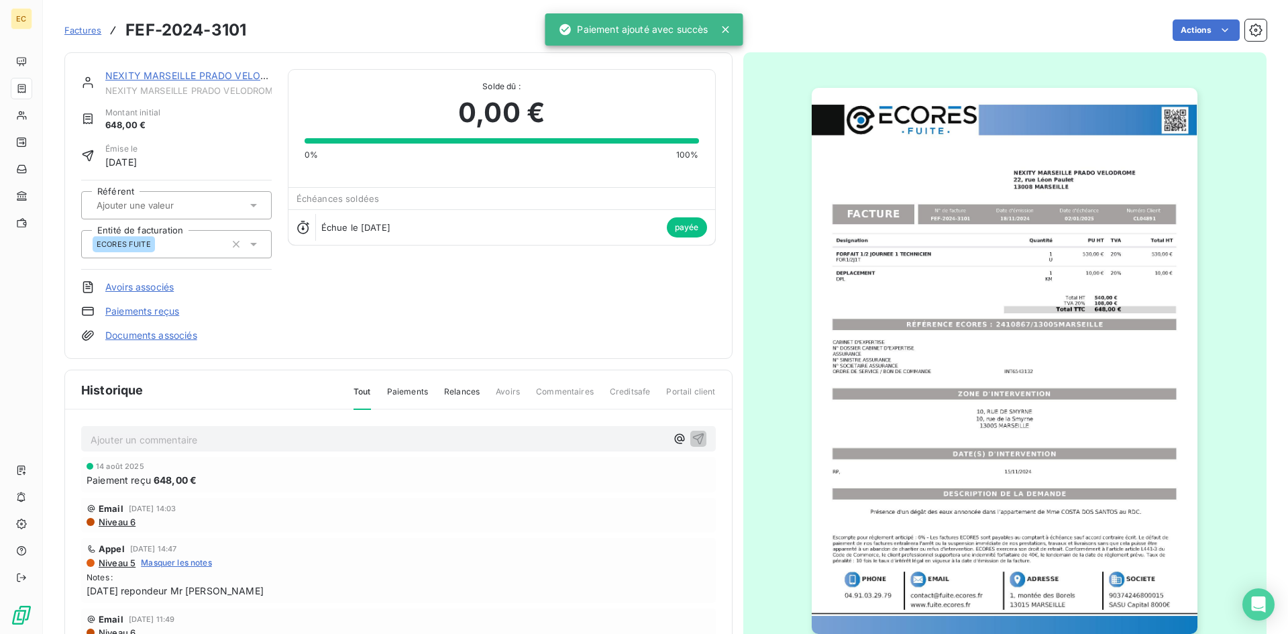
click at [125, 435] on p "Ajouter un commentaire ﻿" at bounding box center [378, 439] width 575 height 17
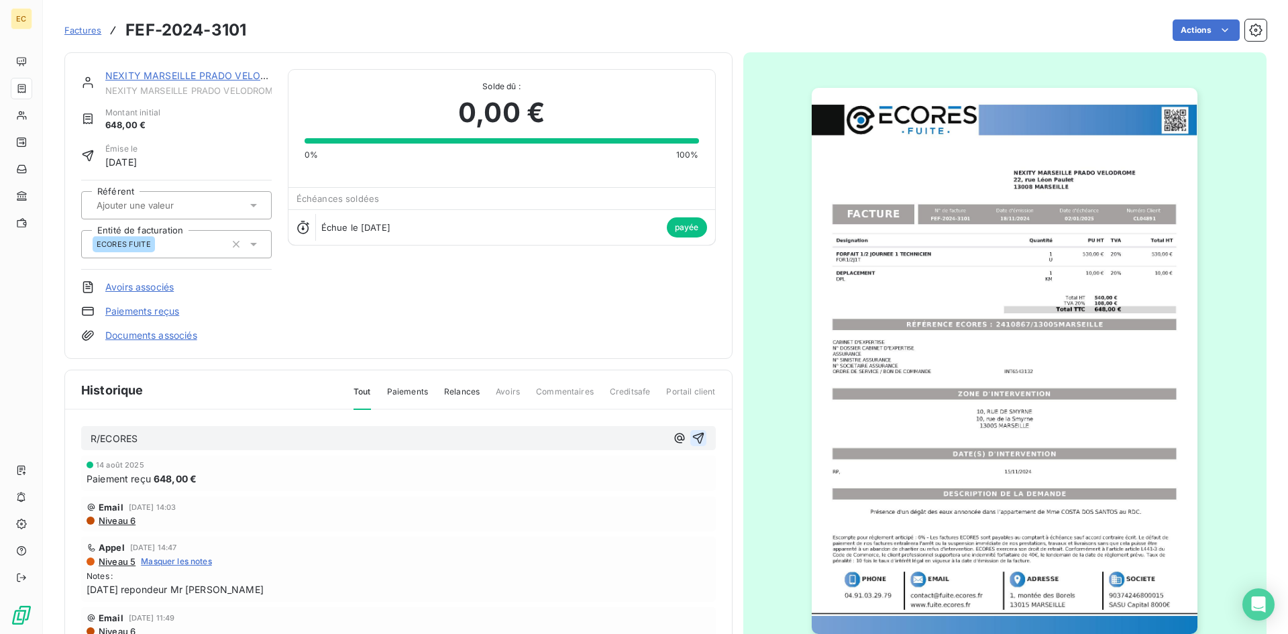
click at [692, 435] on icon "button" at bounding box center [697, 438] width 11 height 11
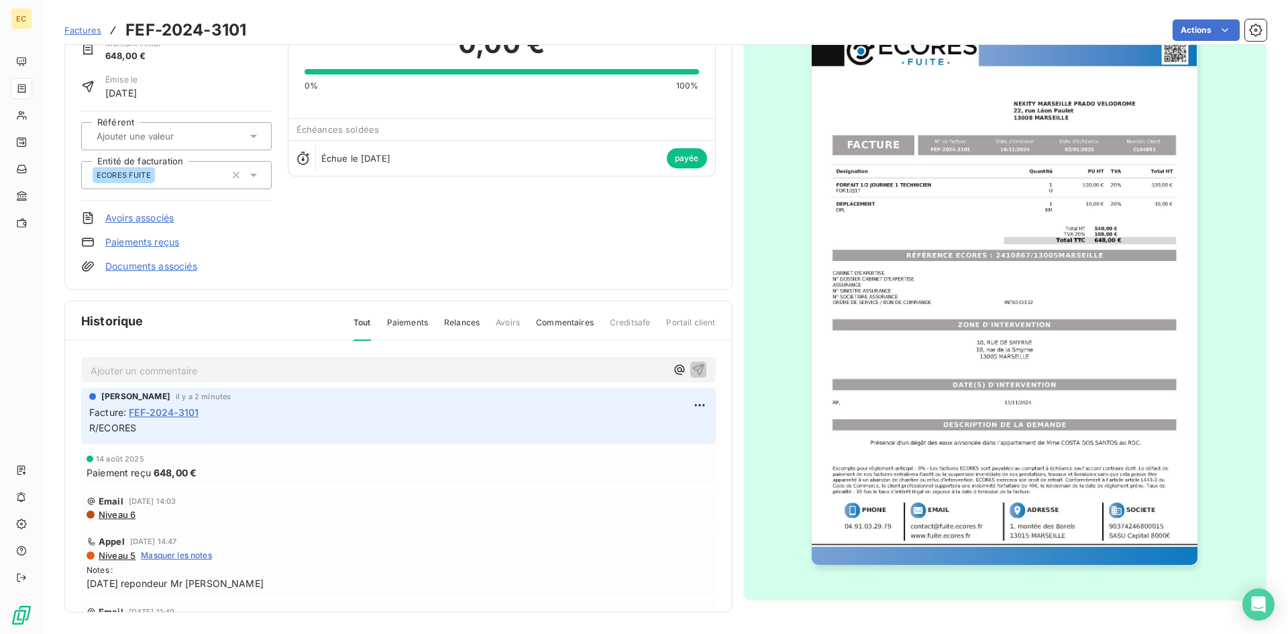
click at [78, 32] on span "Factures" at bounding box center [82, 30] width 37 height 11
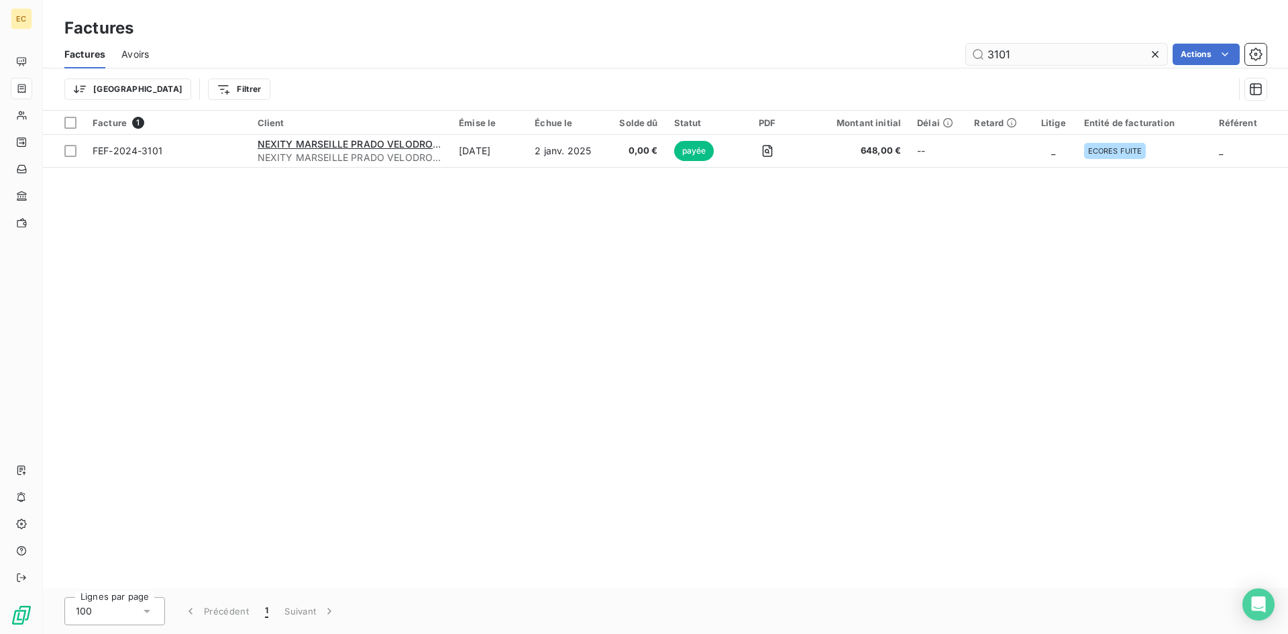
drag, startPoint x: 1017, startPoint y: 59, endPoint x: 980, endPoint y: 58, distance: 36.9
click at [980, 58] on input "3101" at bounding box center [1066, 54] width 201 height 21
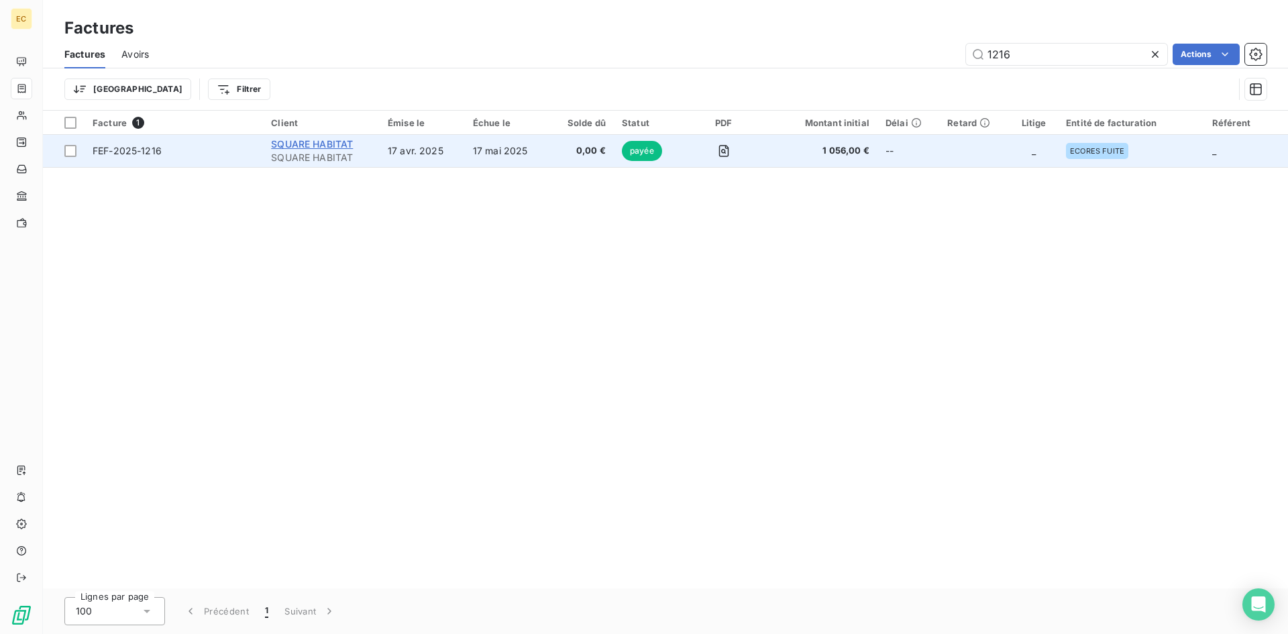
type input "1216"
click at [315, 148] on span "SQUARE HABITAT" at bounding box center [312, 143] width 82 height 11
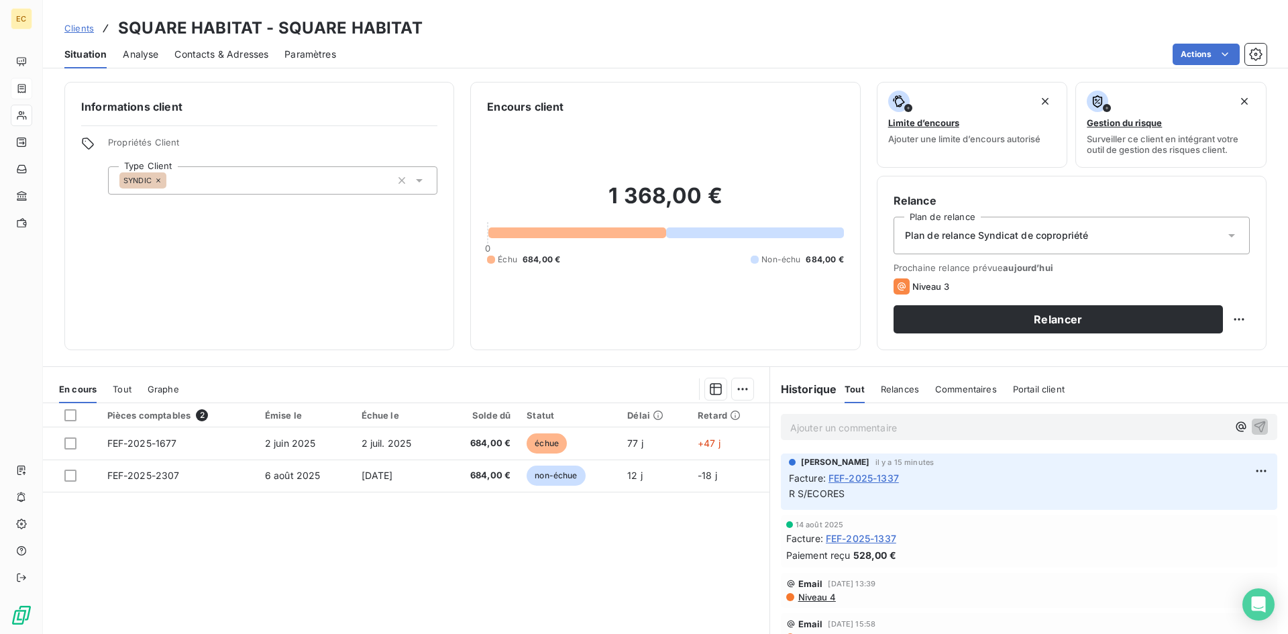
click at [795, 426] on p "Ajouter un commentaire ﻿" at bounding box center [1008, 427] width 437 height 17
click at [1253, 423] on icon "button" at bounding box center [1259, 425] width 13 height 13
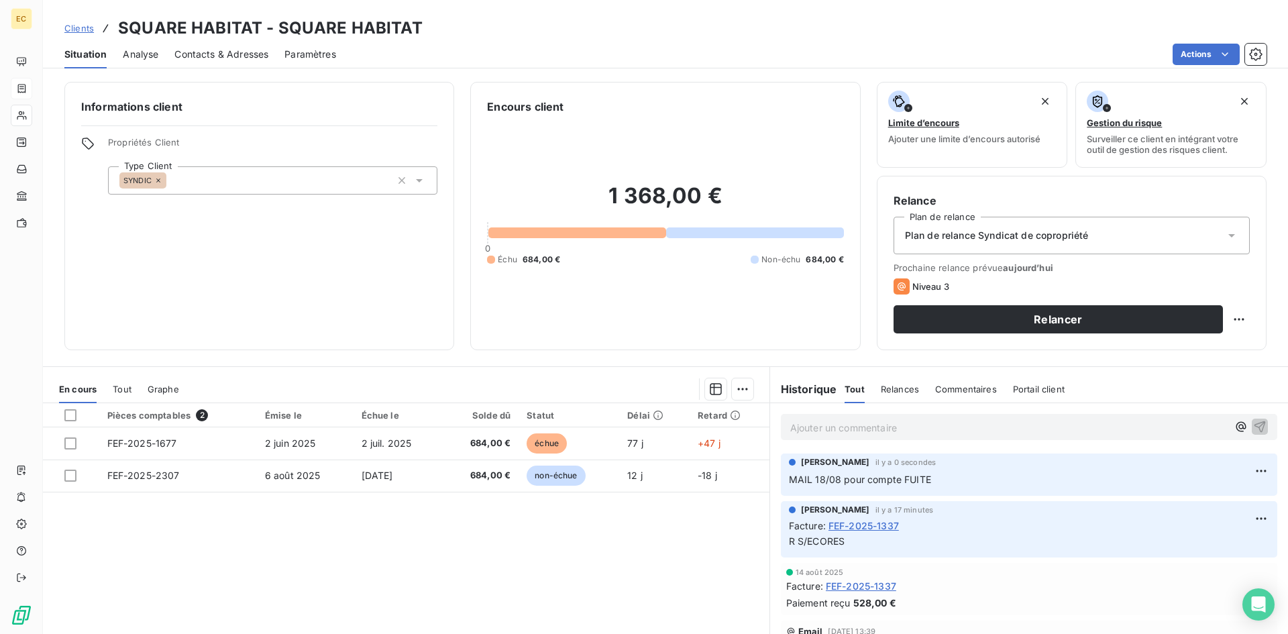
click at [229, 58] on span "Contacts & Adresses" at bounding box center [221, 54] width 94 height 13
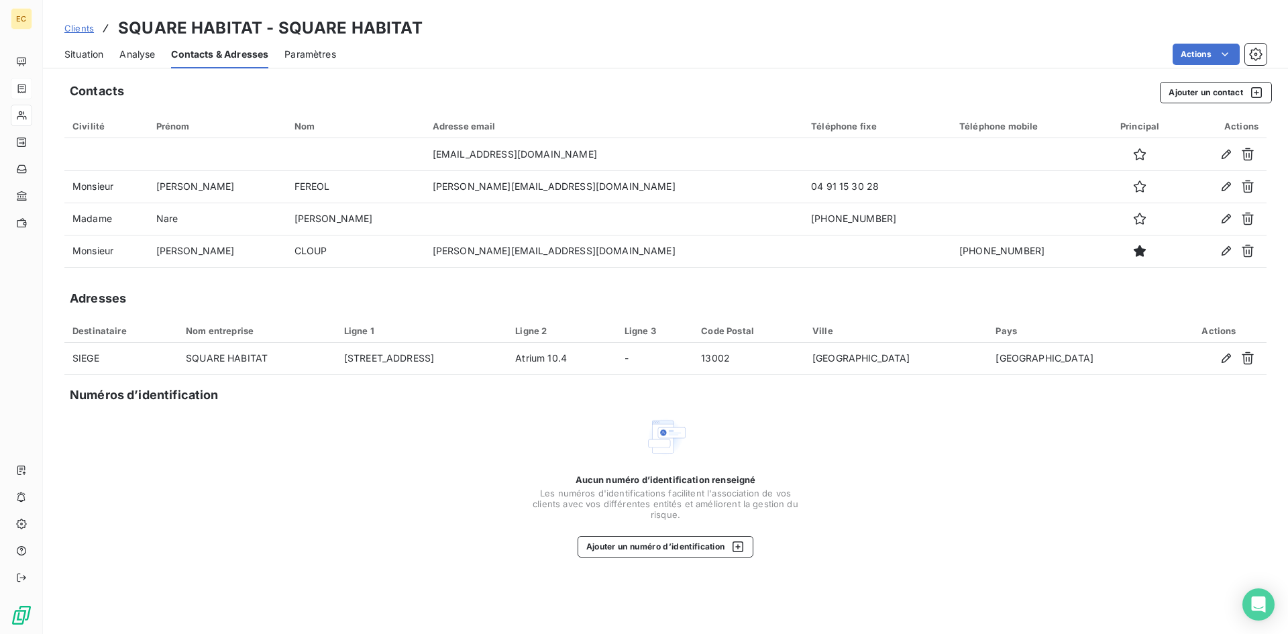
click at [74, 30] on span "Clients" at bounding box center [79, 28] width 30 height 11
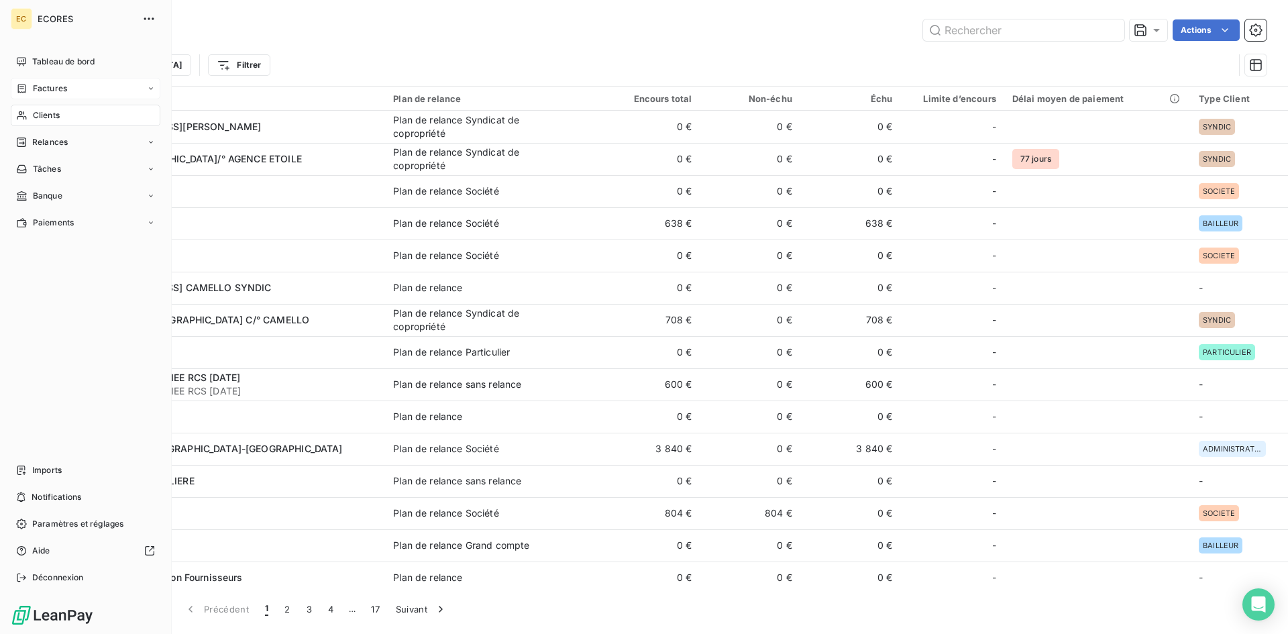
click at [69, 117] on div "Clients" at bounding box center [86, 115] width 150 height 21
click at [70, 93] on div "Factures" at bounding box center [86, 88] width 150 height 21
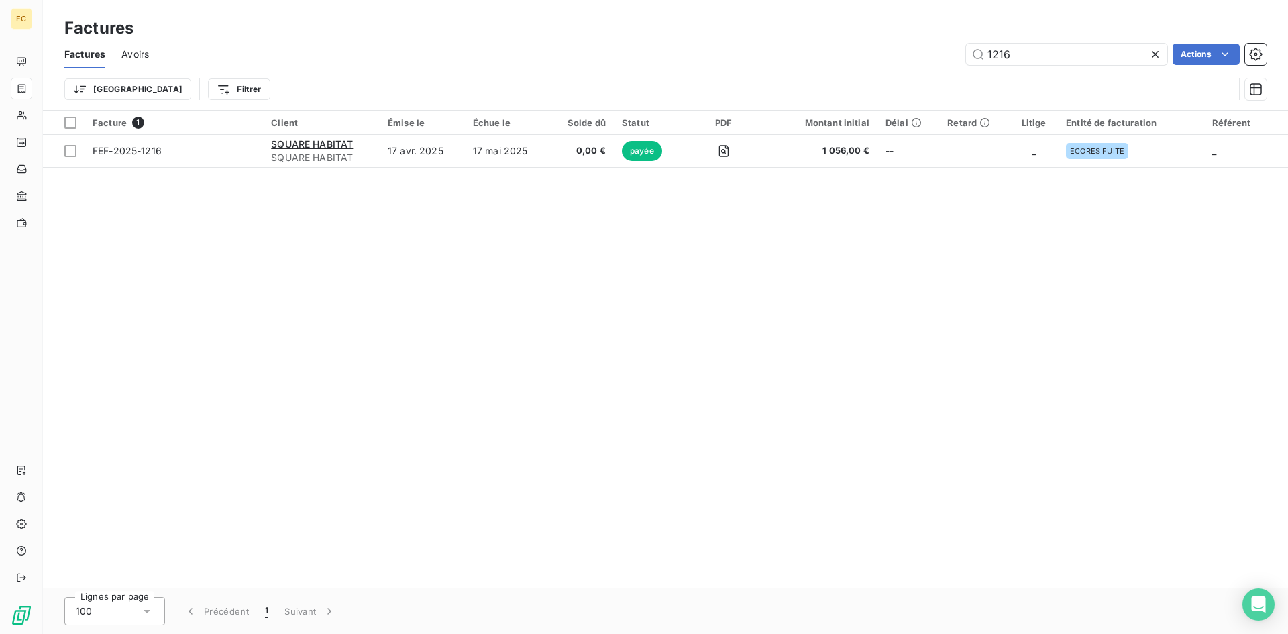
drag, startPoint x: 1025, startPoint y: 52, endPoint x: 954, endPoint y: 56, distance: 70.5
click at [954, 56] on div "1216 Actions" at bounding box center [715, 54] width 1101 height 21
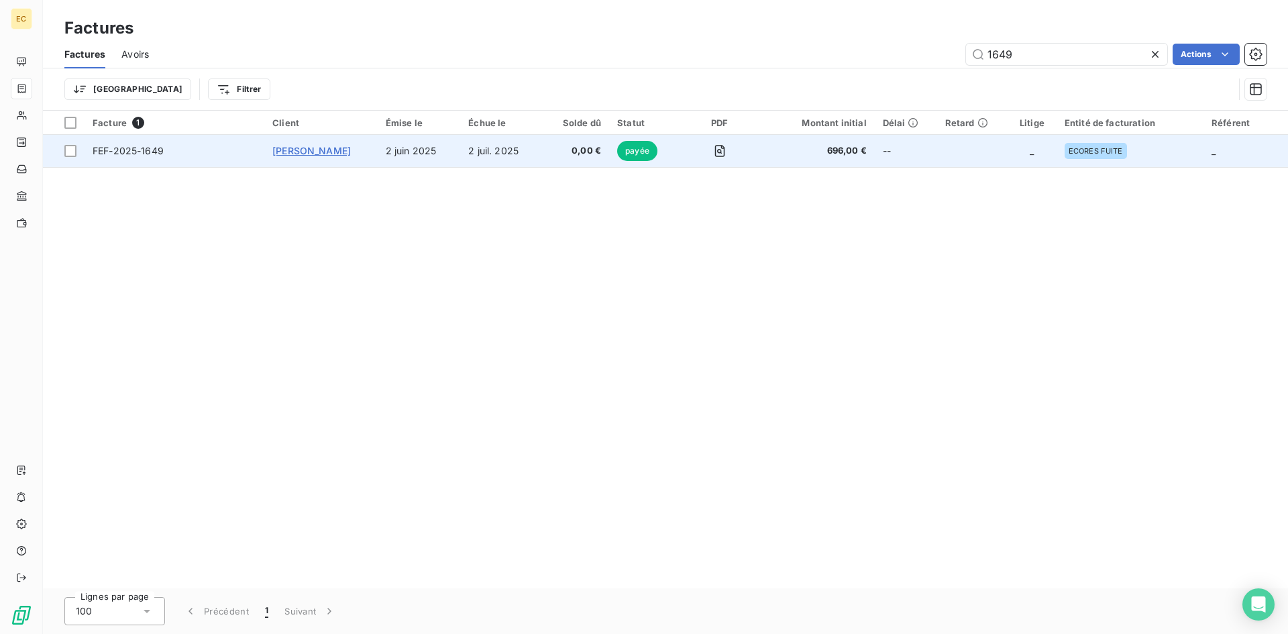
type input "1649"
click at [294, 150] on span "[PERSON_NAME]" at bounding box center [311, 150] width 78 height 11
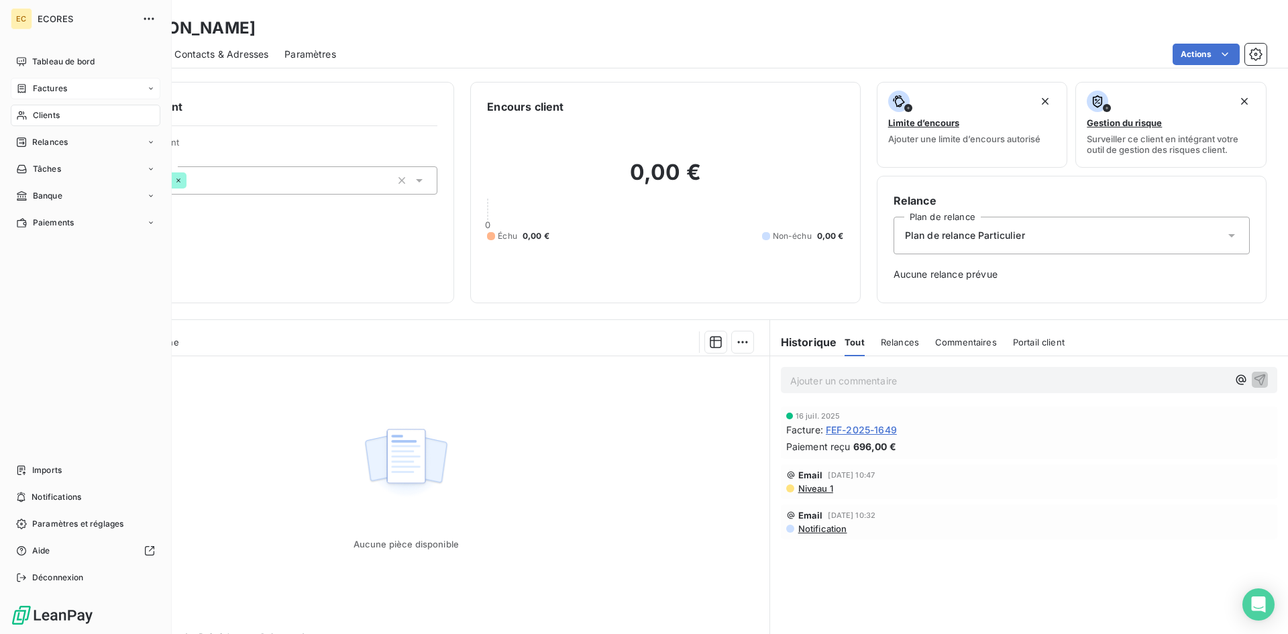
click at [72, 91] on div "Factures" at bounding box center [86, 88] width 150 height 21
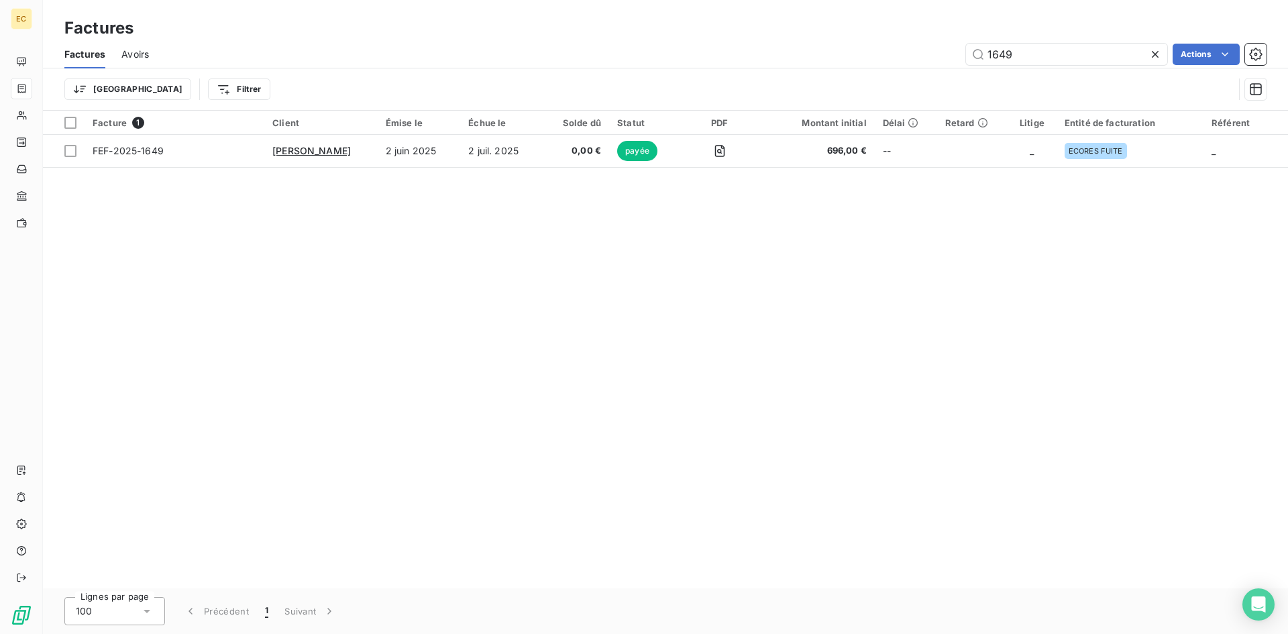
drag, startPoint x: 1021, startPoint y: 57, endPoint x: 963, endPoint y: 57, distance: 58.3
click at [963, 57] on div "1649 Actions" at bounding box center [715, 54] width 1101 height 21
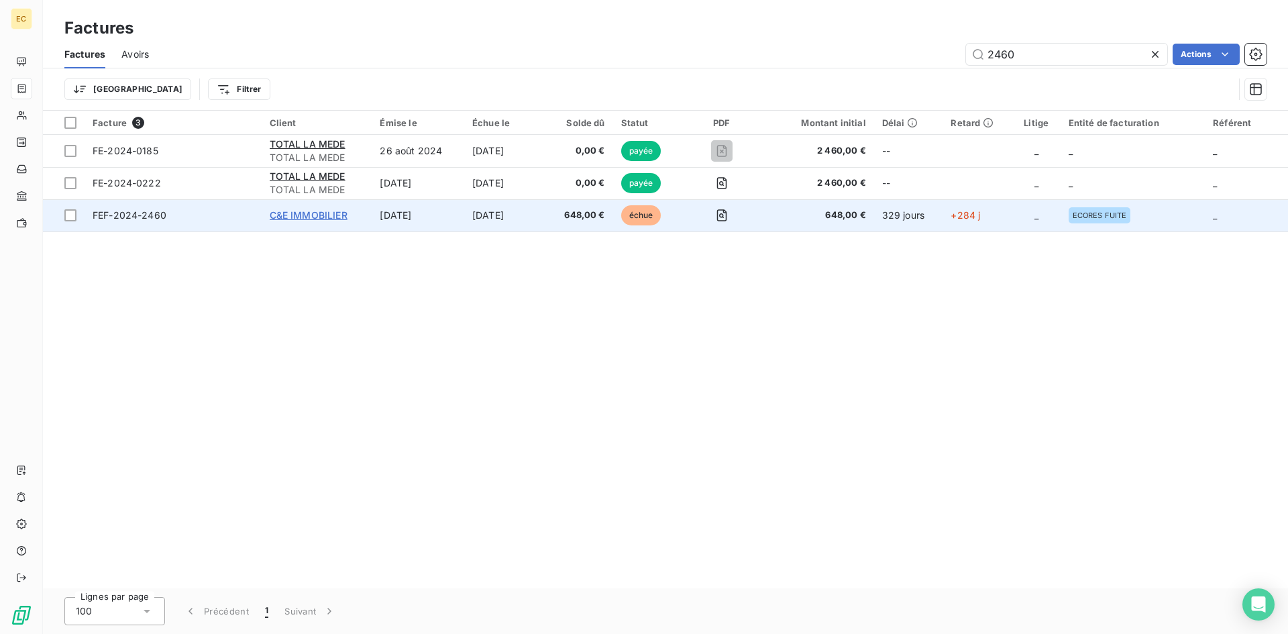
type input "2460"
click at [321, 220] on span "C&E IMMOBILIER" at bounding box center [309, 214] width 78 height 11
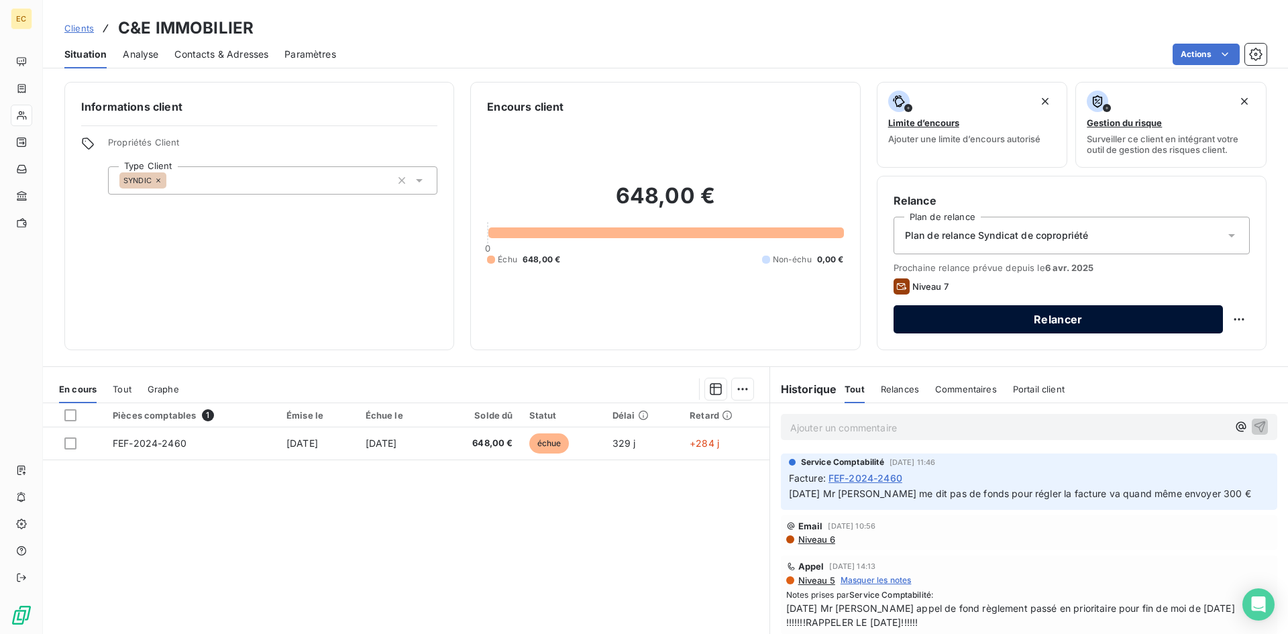
click at [1088, 319] on button "Relancer" at bounding box center [1057, 319] width 329 height 28
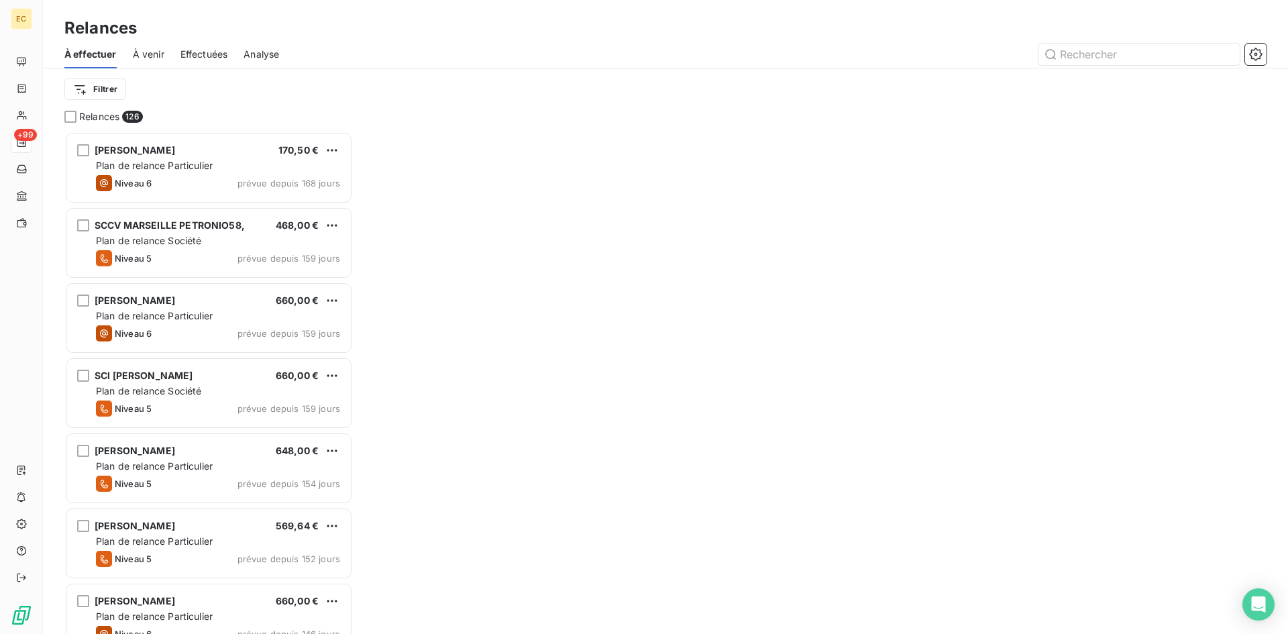
scroll to position [11, 11]
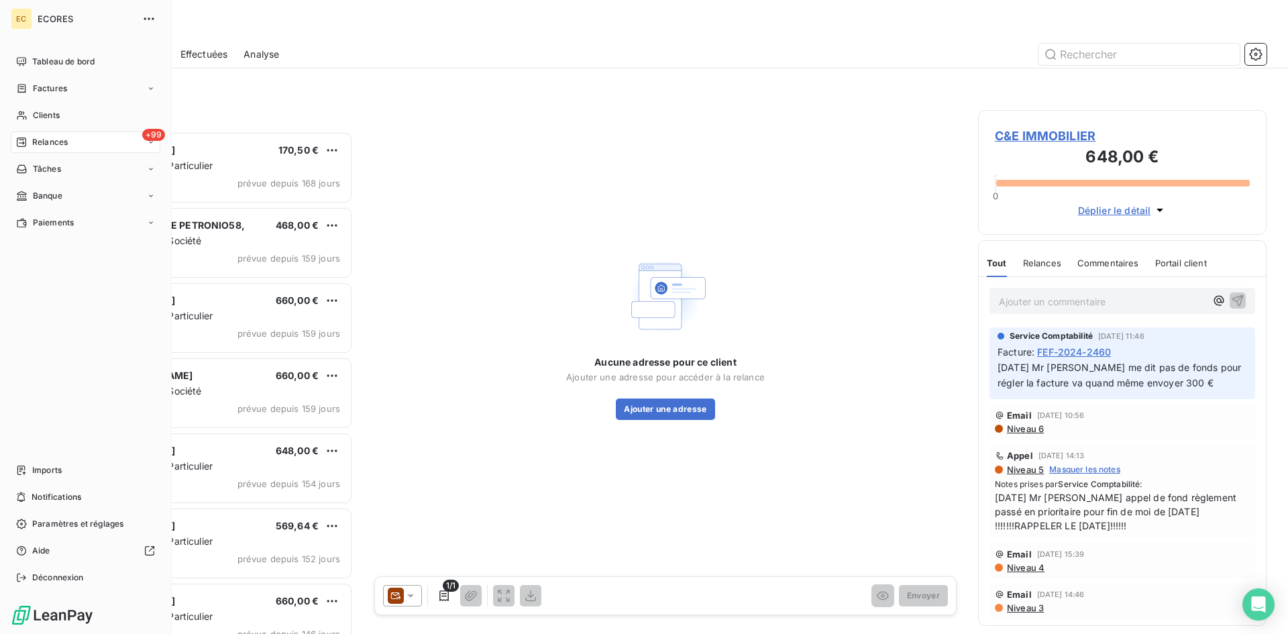
click at [54, 84] on span "Factures" at bounding box center [50, 88] width 34 height 12
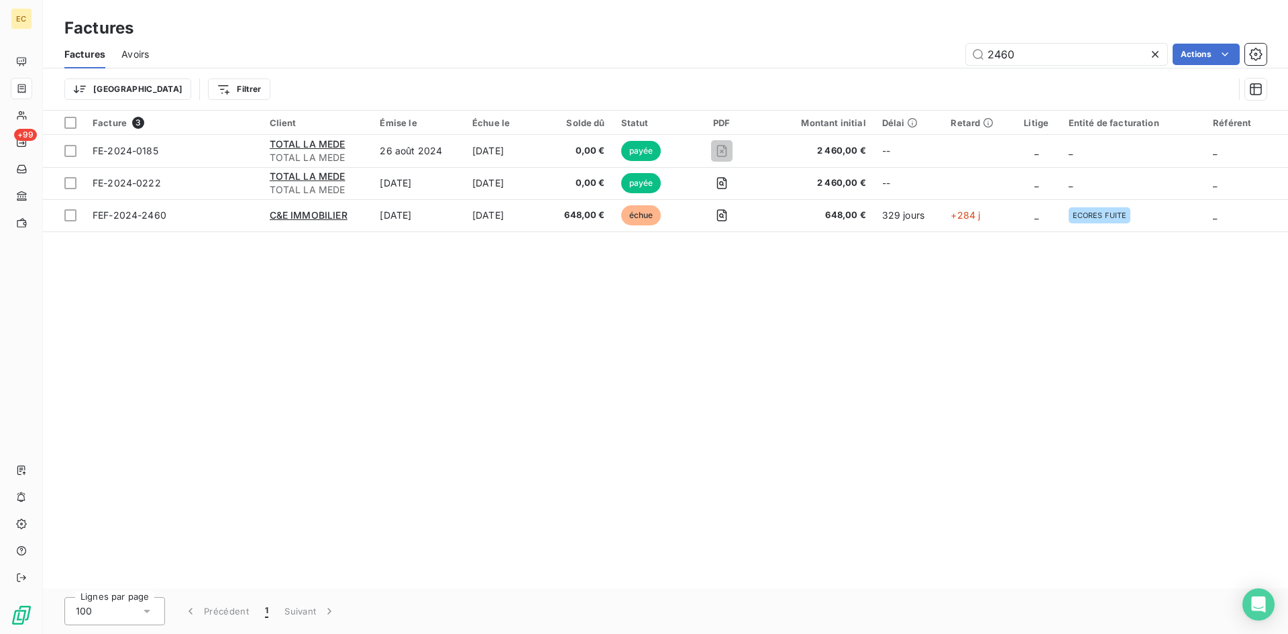
drag, startPoint x: 1042, startPoint y: 54, endPoint x: 934, endPoint y: 46, distance: 108.2
click at [934, 46] on div "2460 Actions" at bounding box center [715, 54] width 1101 height 21
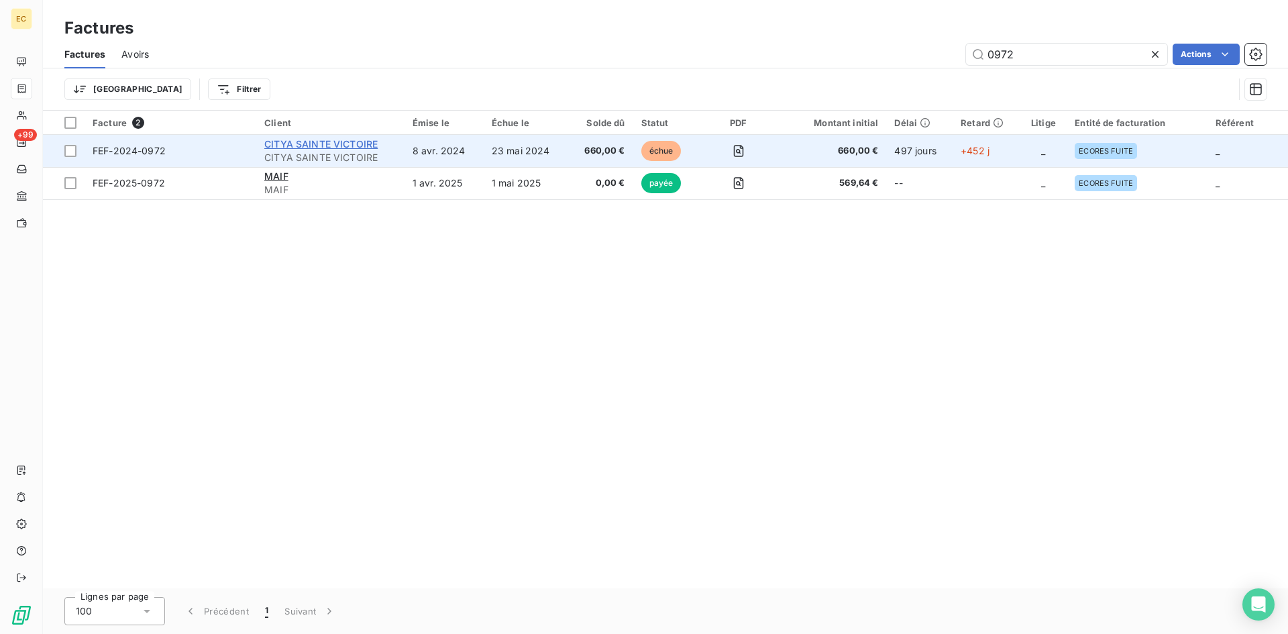
type input "0972"
click at [344, 148] on span "CITYA SAINTE VICTOIRE" at bounding box center [320, 143] width 113 height 11
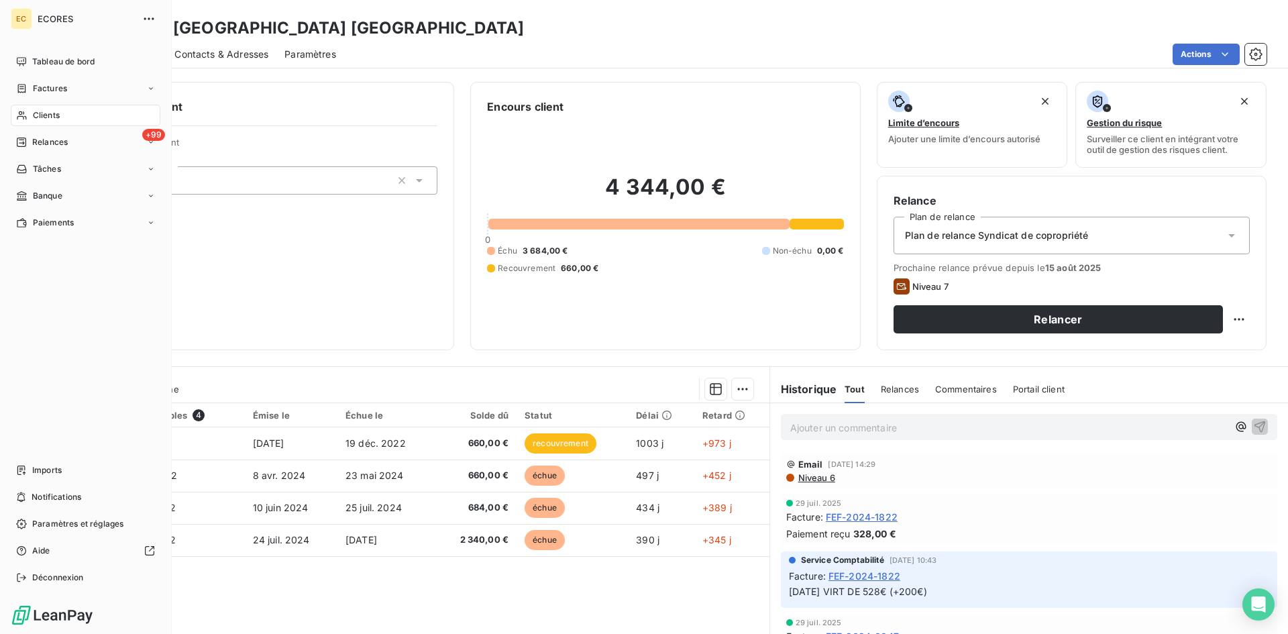
click at [56, 91] on span "Factures" at bounding box center [50, 88] width 34 height 12
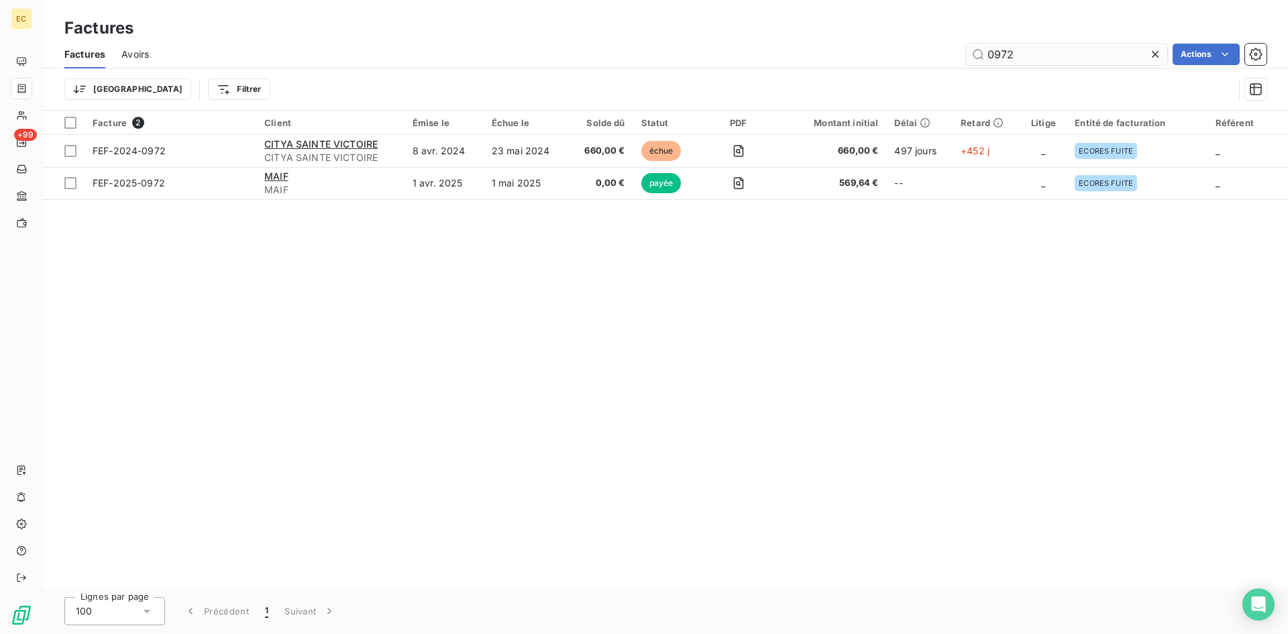
drag, startPoint x: 1058, startPoint y: 58, endPoint x: 974, endPoint y: 56, distance: 83.8
click at [974, 56] on input "0972" at bounding box center [1066, 54] width 201 height 21
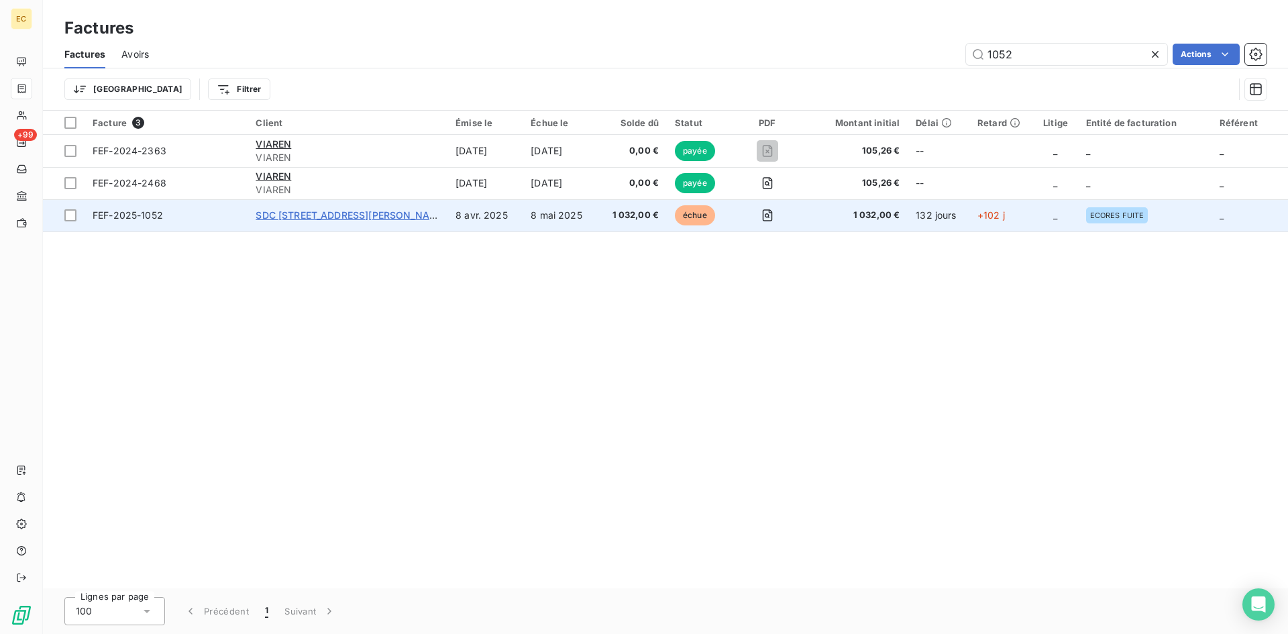
type input "1052"
click at [282, 217] on span "SDC [STREET_ADDRESS][PERSON_NAME]" at bounding box center [350, 214] width 191 height 11
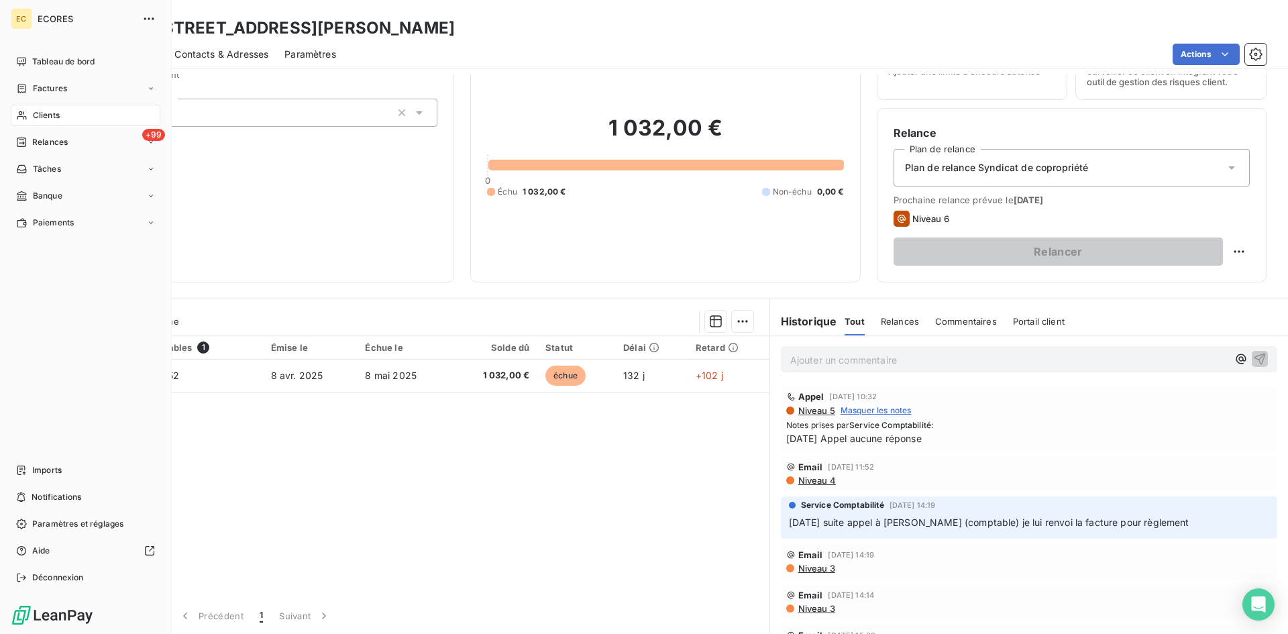
click at [63, 114] on div "Clients" at bounding box center [86, 115] width 150 height 21
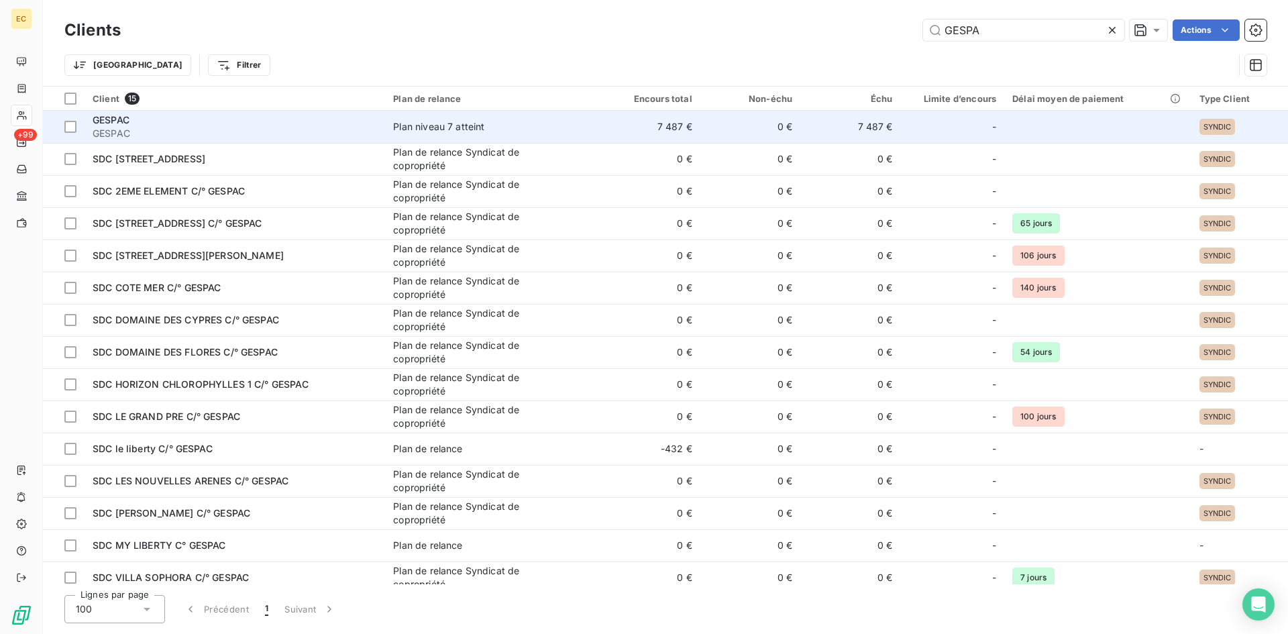
type input "GESPA"
click at [221, 130] on span "GESPAC" at bounding box center [235, 133] width 284 height 13
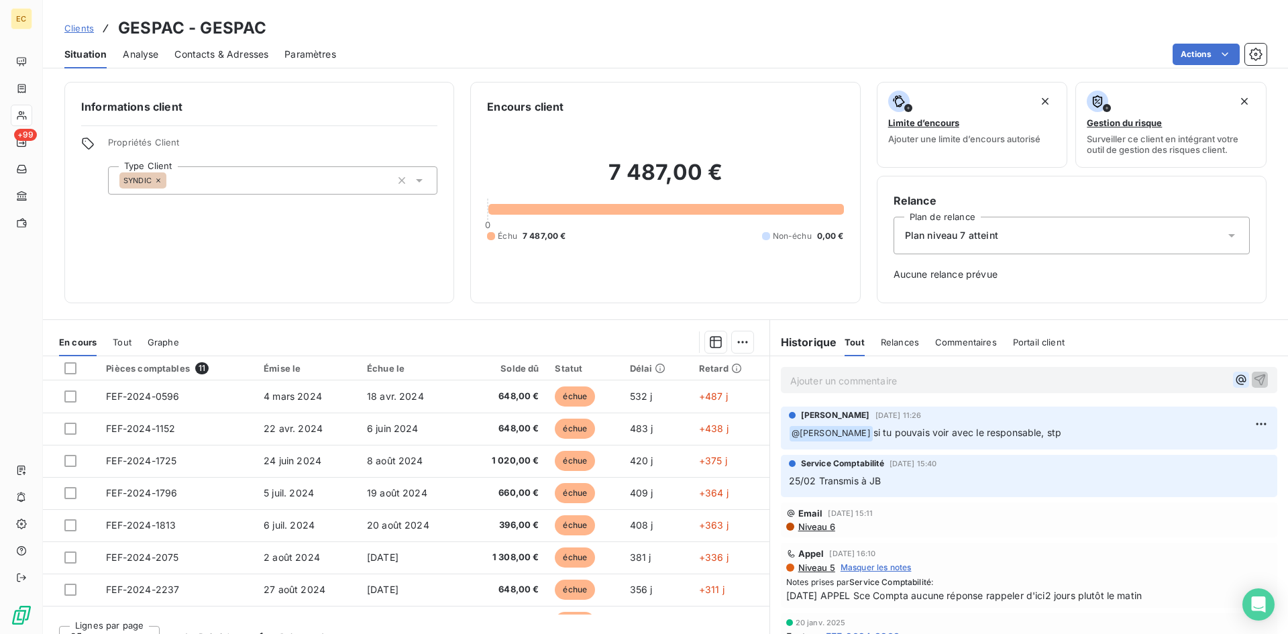
click at [1234, 380] on icon "button" at bounding box center [1240, 379] width 13 height 13
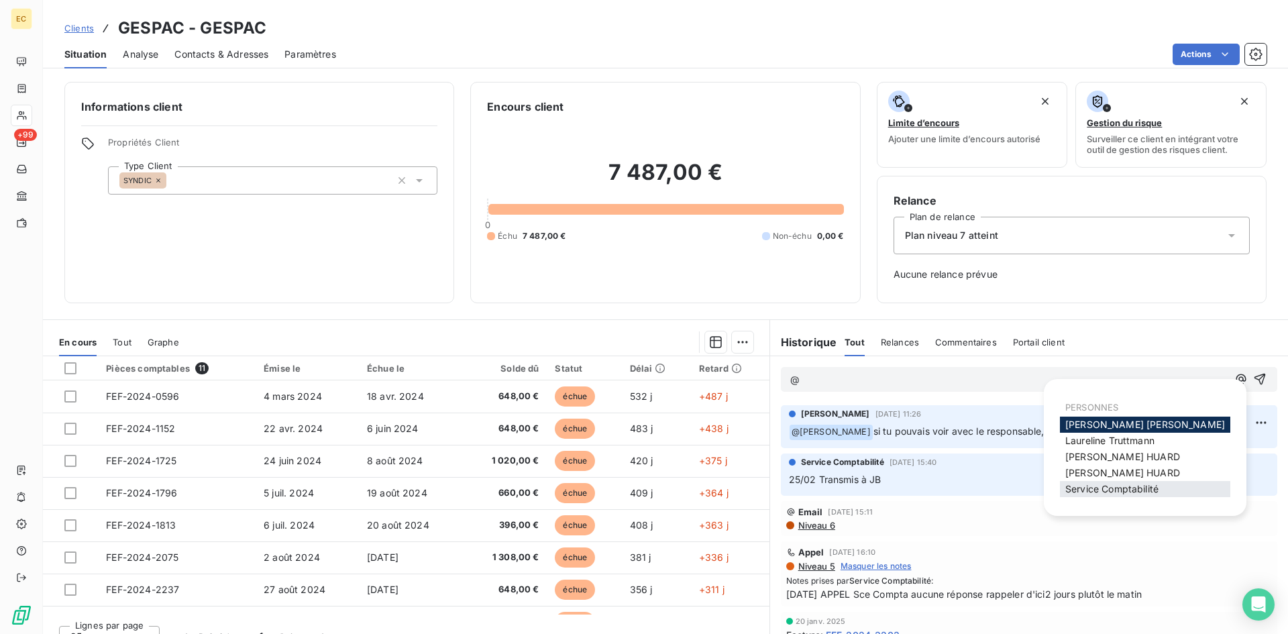
click at [1172, 488] on div "Service Comptabilité" at bounding box center [1145, 489] width 170 height 16
click at [1090, 494] on span "Service Comptabilité" at bounding box center [1111, 488] width 93 height 11
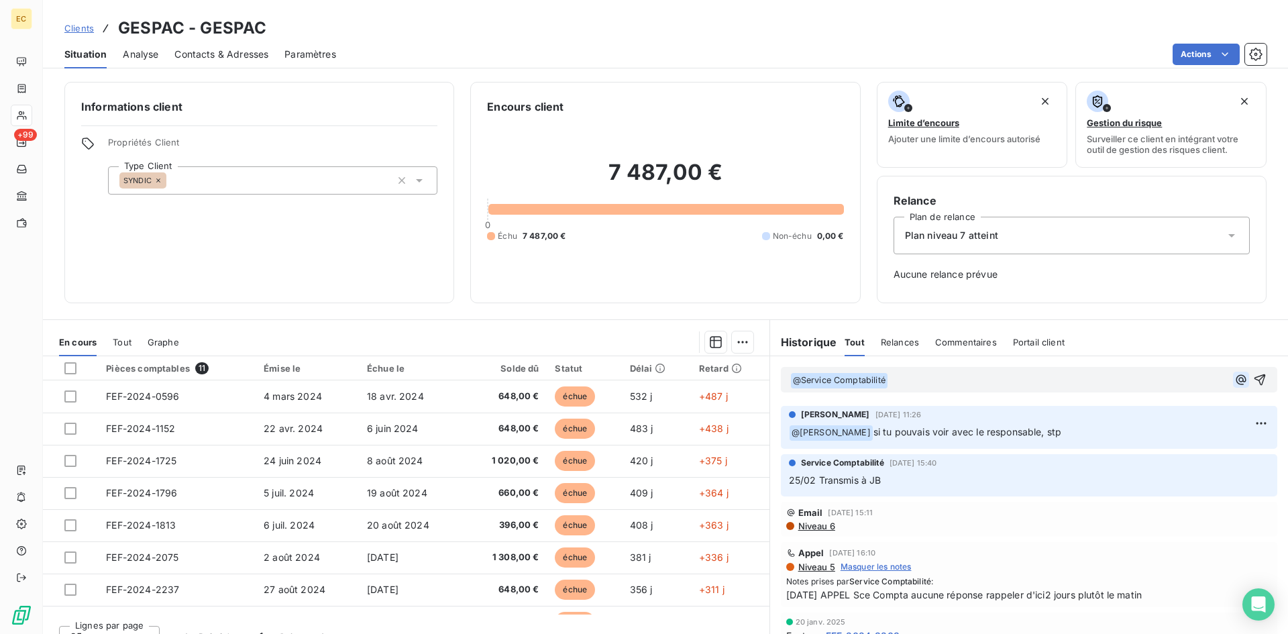
click at [1234, 375] on icon "button" at bounding box center [1240, 379] width 13 height 13
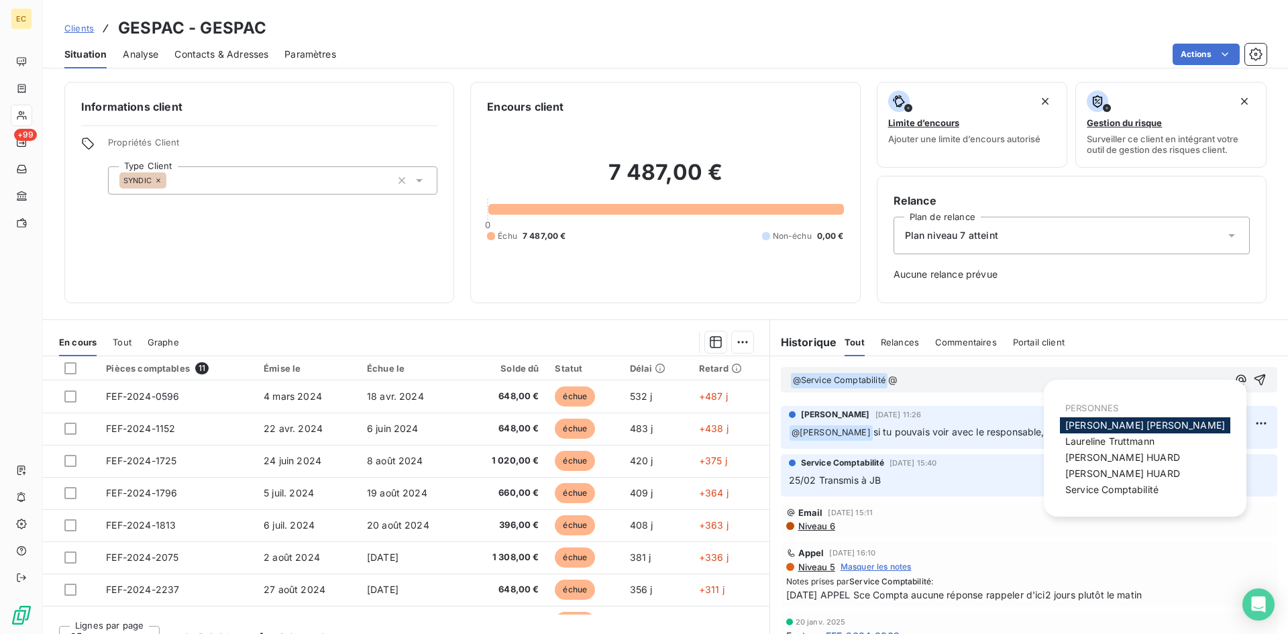
click at [1134, 429] on div "[PERSON_NAME]" at bounding box center [1145, 425] width 170 height 16
click at [1068, 422] on span "[PERSON_NAME]" at bounding box center [1145, 424] width 160 height 11
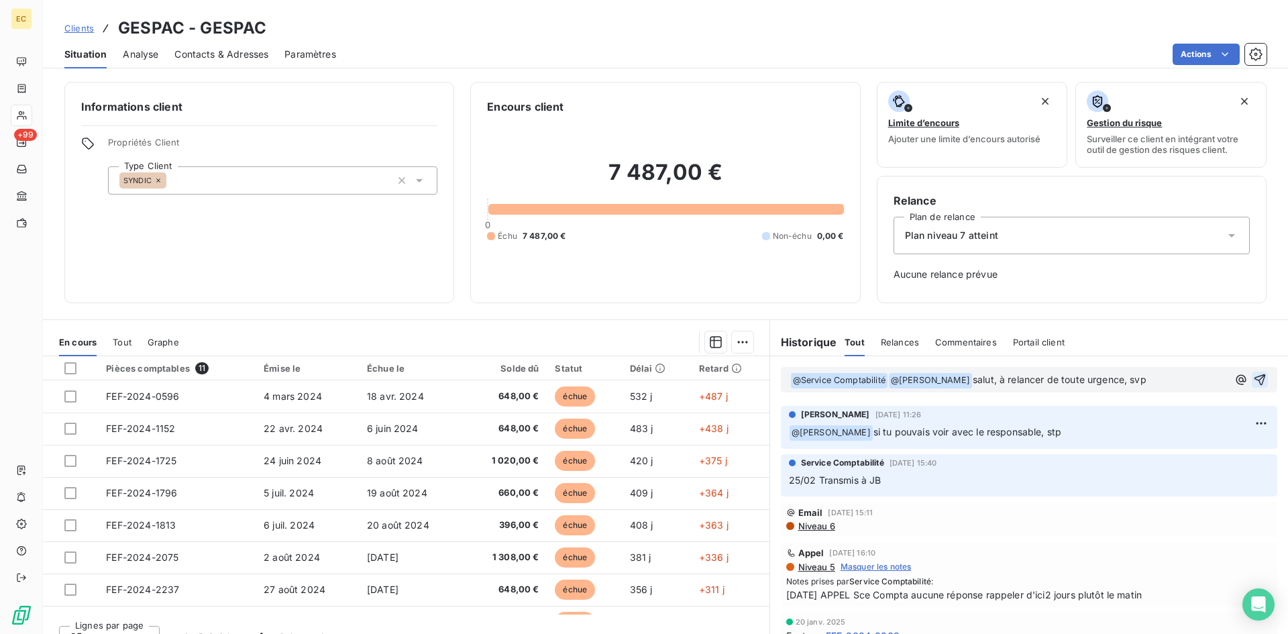
click at [1251, 375] on button "button" at bounding box center [1259, 380] width 16 height 16
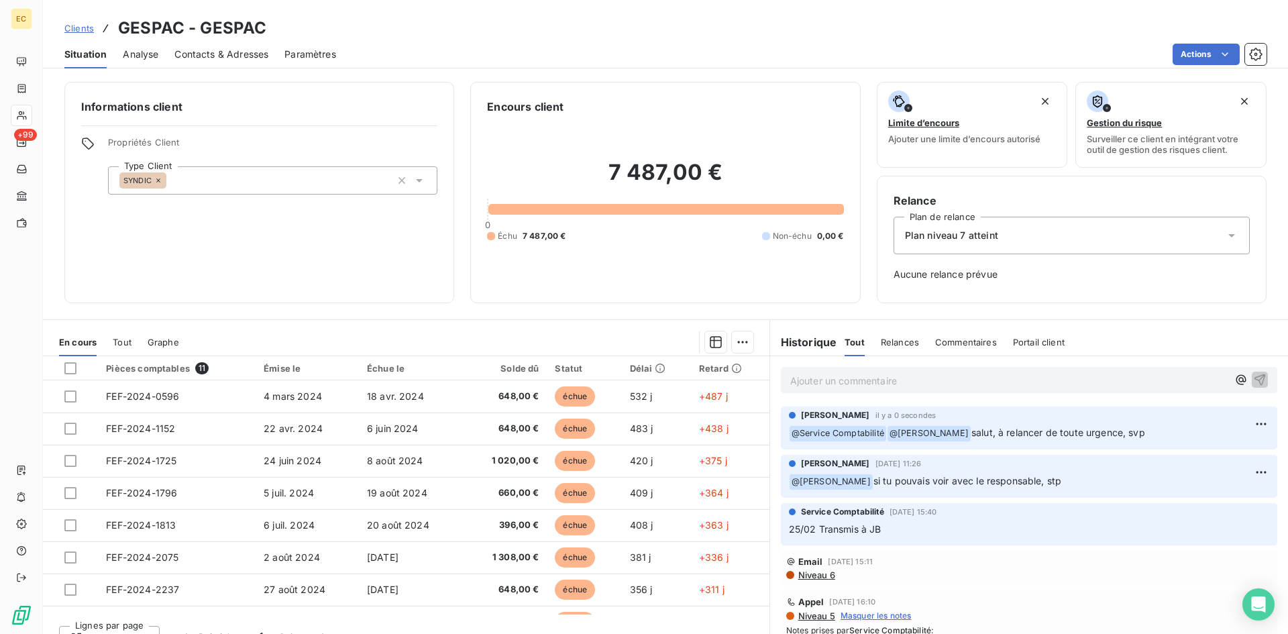
click at [78, 27] on span "Clients" at bounding box center [79, 28] width 30 height 11
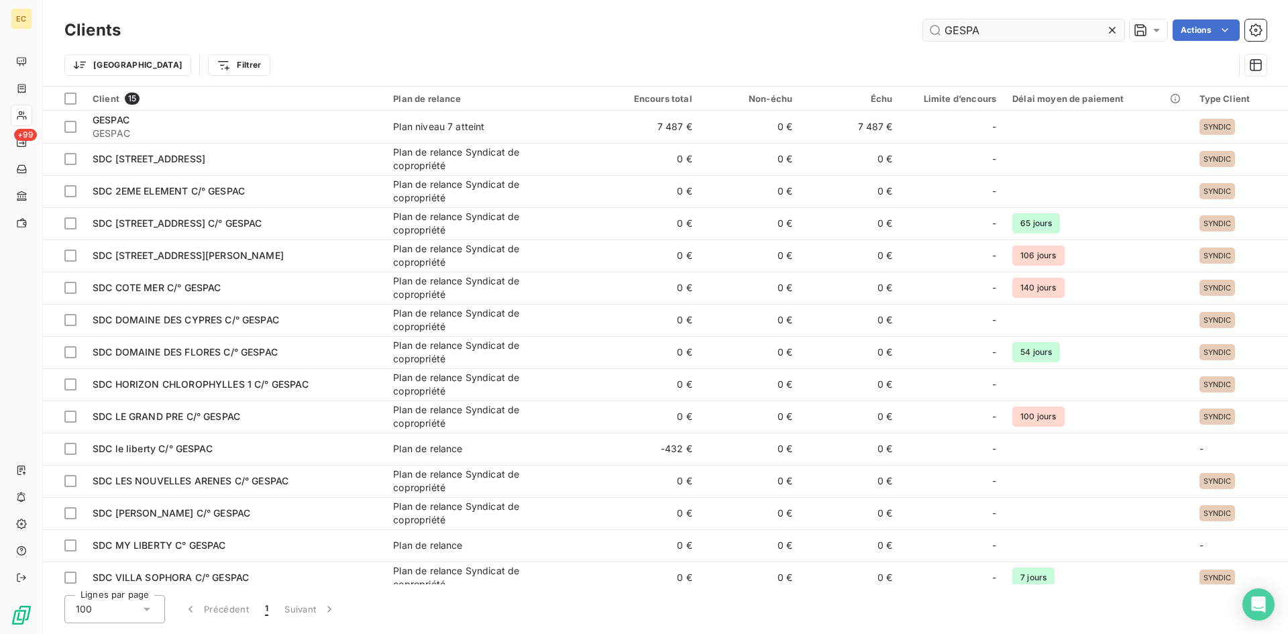
click at [985, 36] on input "GESPA" at bounding box center [1023, 29] width 201 height 21
drag, startPoint x: 985, startPoint y: 34, endPoint x: 923, endPoint y: 36, distance: 61.7
click at [923, 36] on input "GESPA" at bounding box center [1023, 29] width 201 height 21
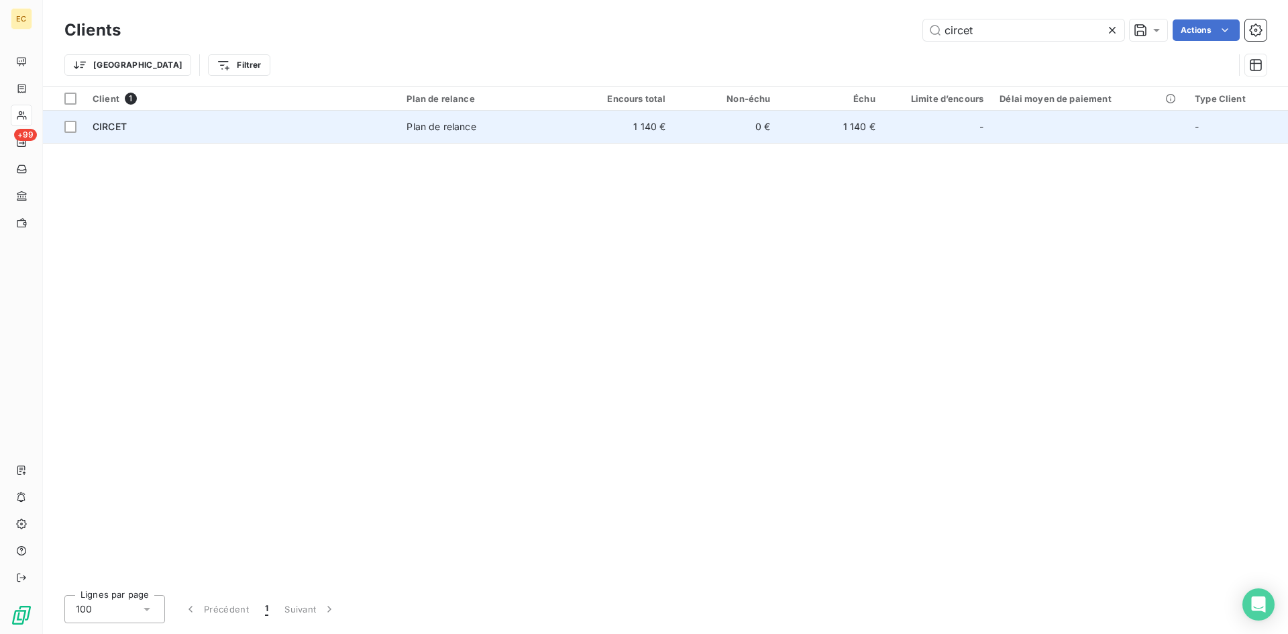
type input "circet"
click at [249, 133] on div "CIRCET" at bounding box center [242, 126] width 298 height 13
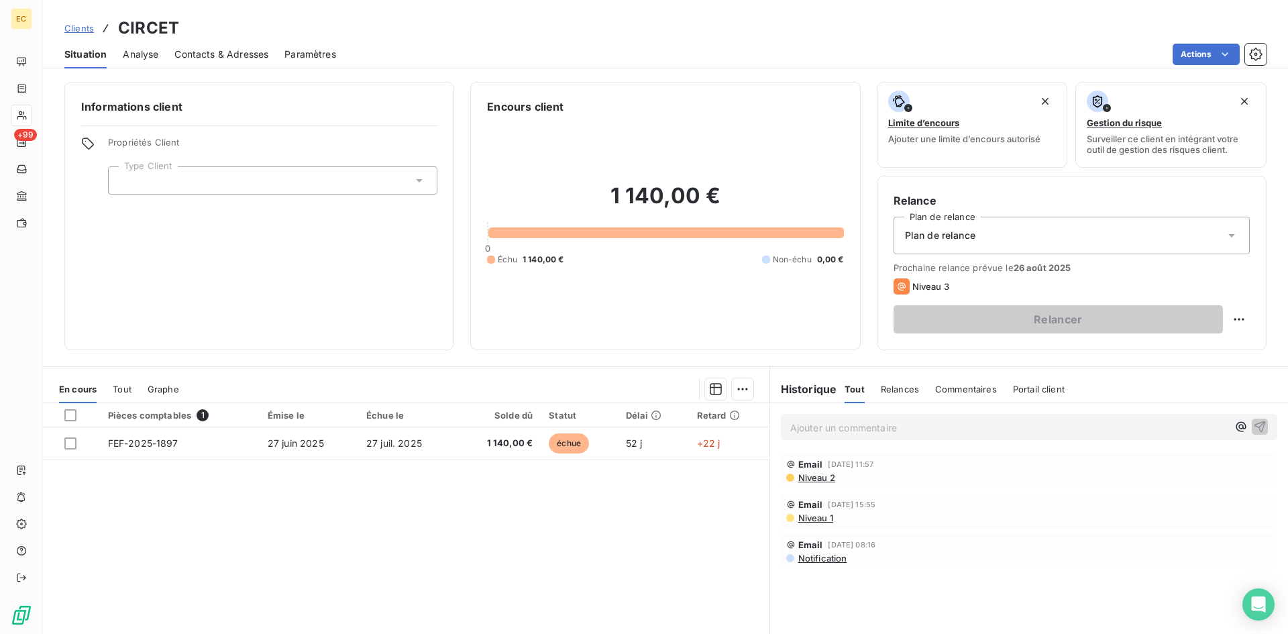
click at [241, 51] on span "Contacts & Adresses" at bounding box center [221, 54] width 94 height 13
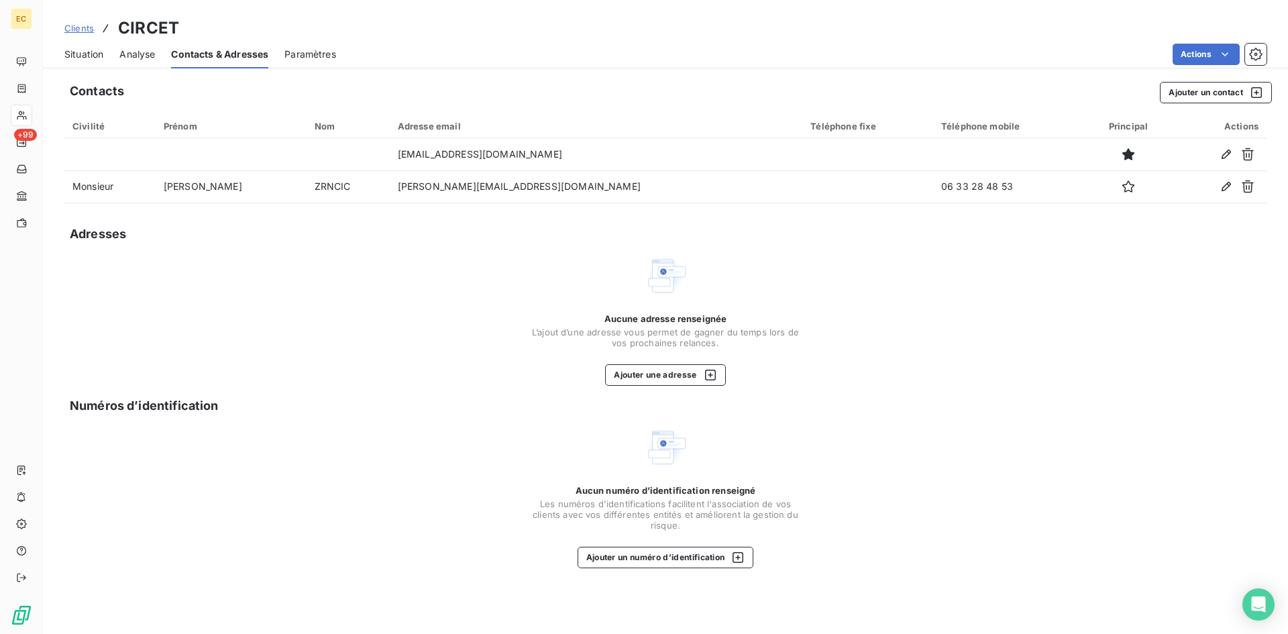
click at [88, 58] on span "Situation" at bounding box center [83, 54] width 39 height 13
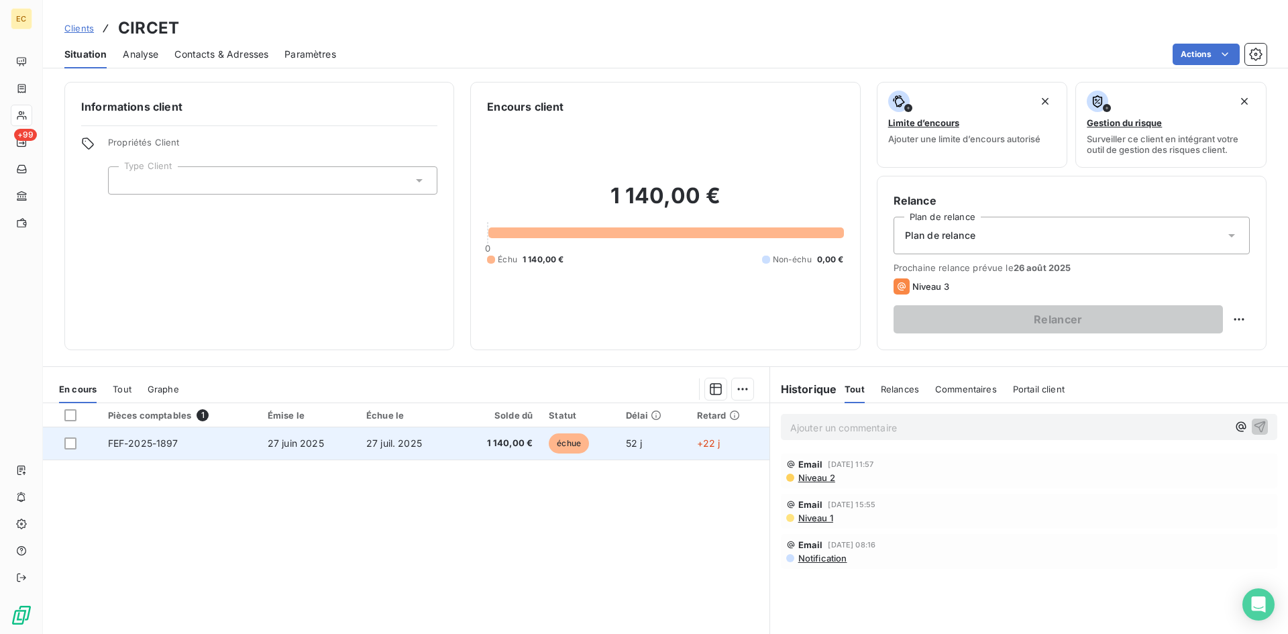
click at [280, 452] on td "27 juin 2025" at bounding box center [309, 443] width 99 height 32
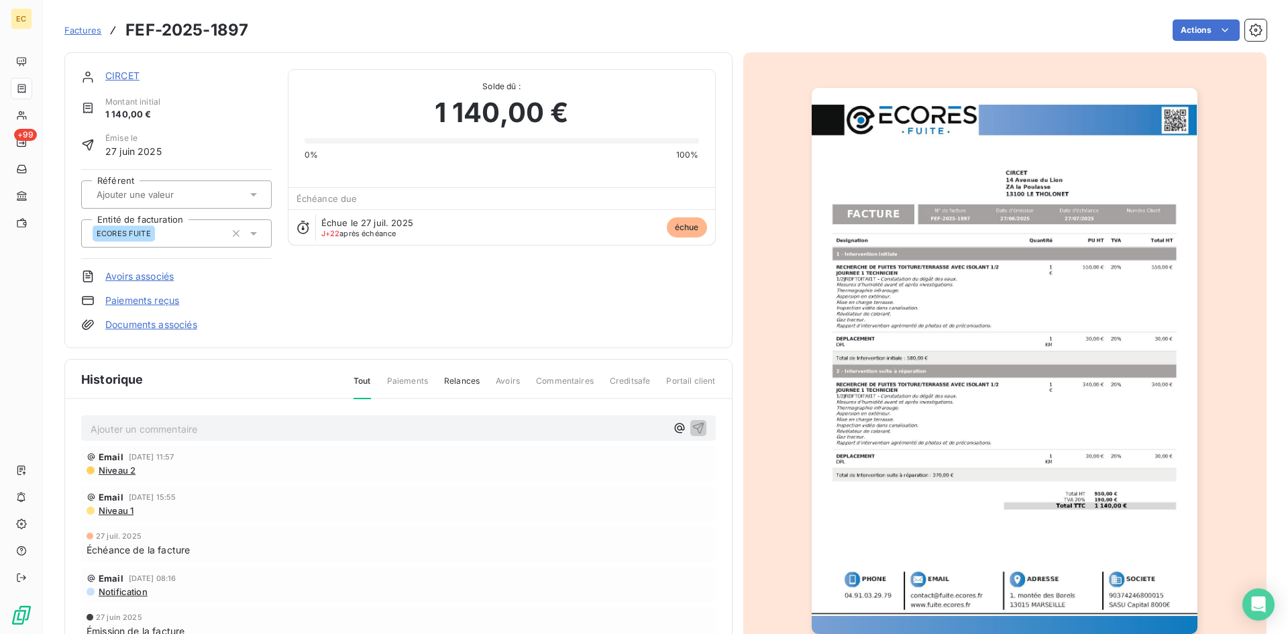
click at [69, 27] on span "Factures" at bounding box center [82, 30] width 37 height 11
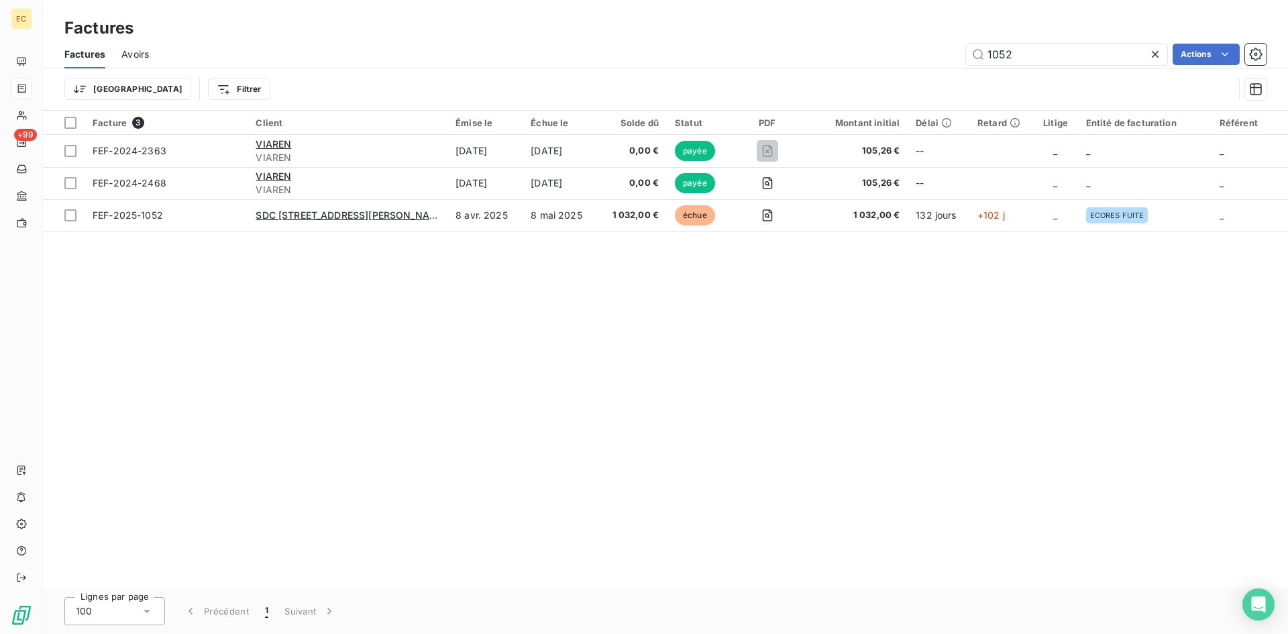
drag, startPoint x: 1019, startPoint y: 54, endPoint x: 940, endPoint y: 52, distance: 79.1
click at [940, 52] on div "1052 Actions" at bounding box center [715, 54] width 1101 height 21
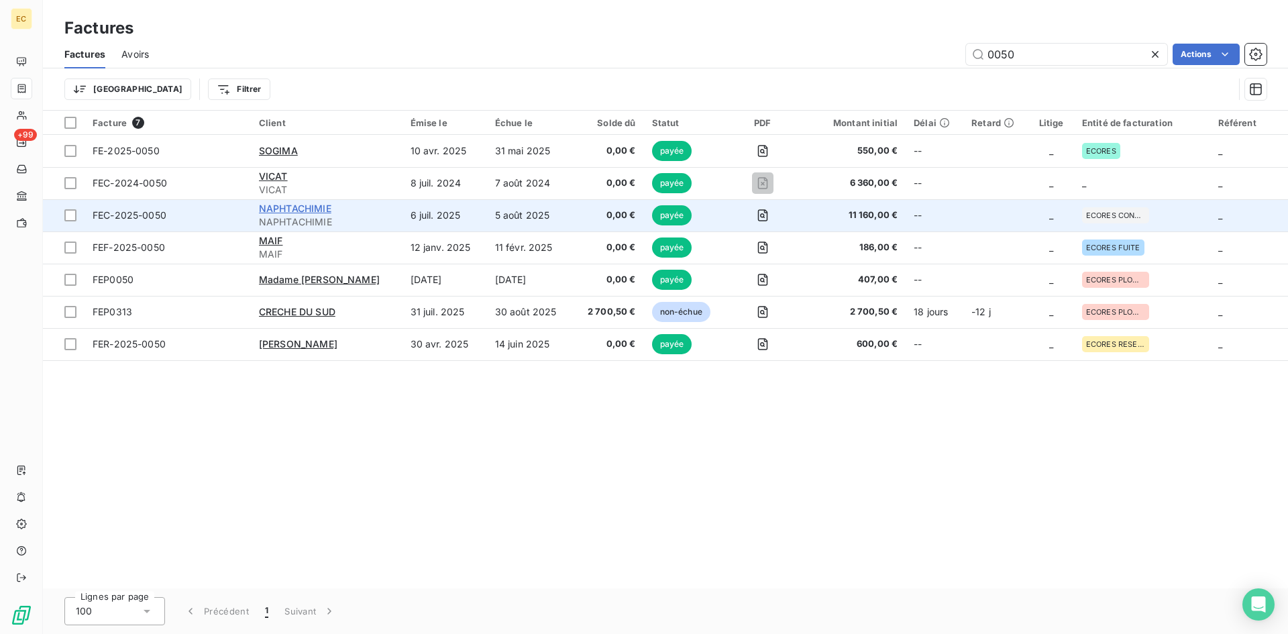
type input "0050"
click at [321, 213] on span "NAPHTACHIMIE" at bounding box center [295, 208] width 72 height 11
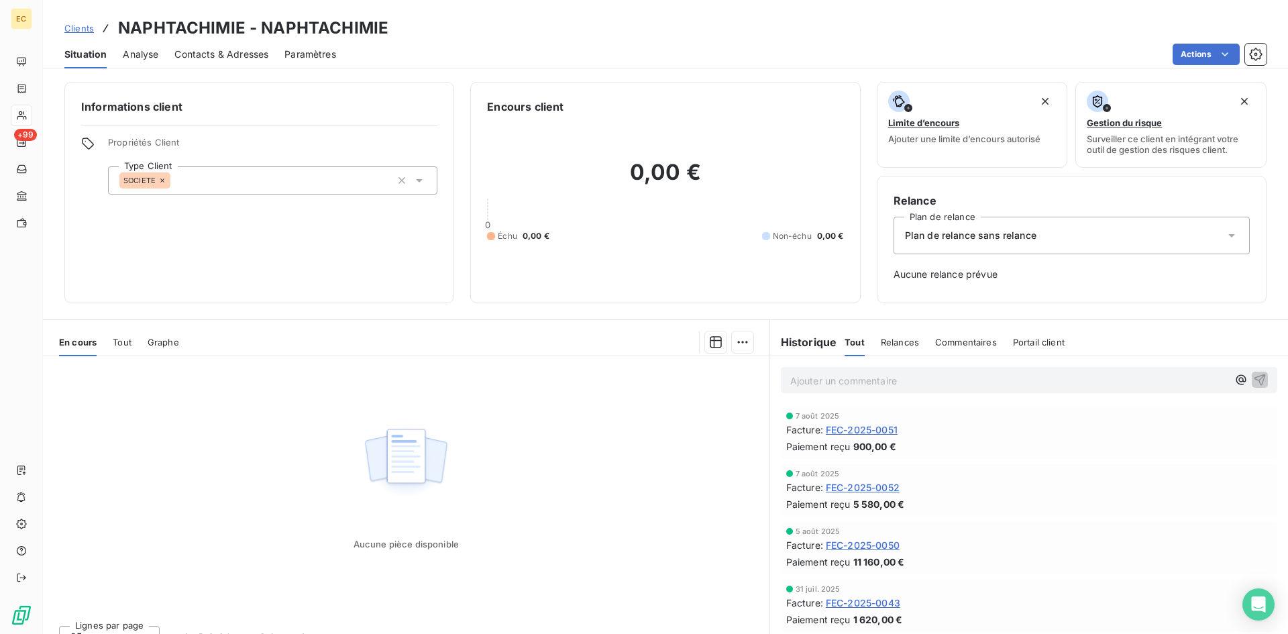
click at [72, 27] on span "Clients" at bounding box center [79, 28] width 30 height 11
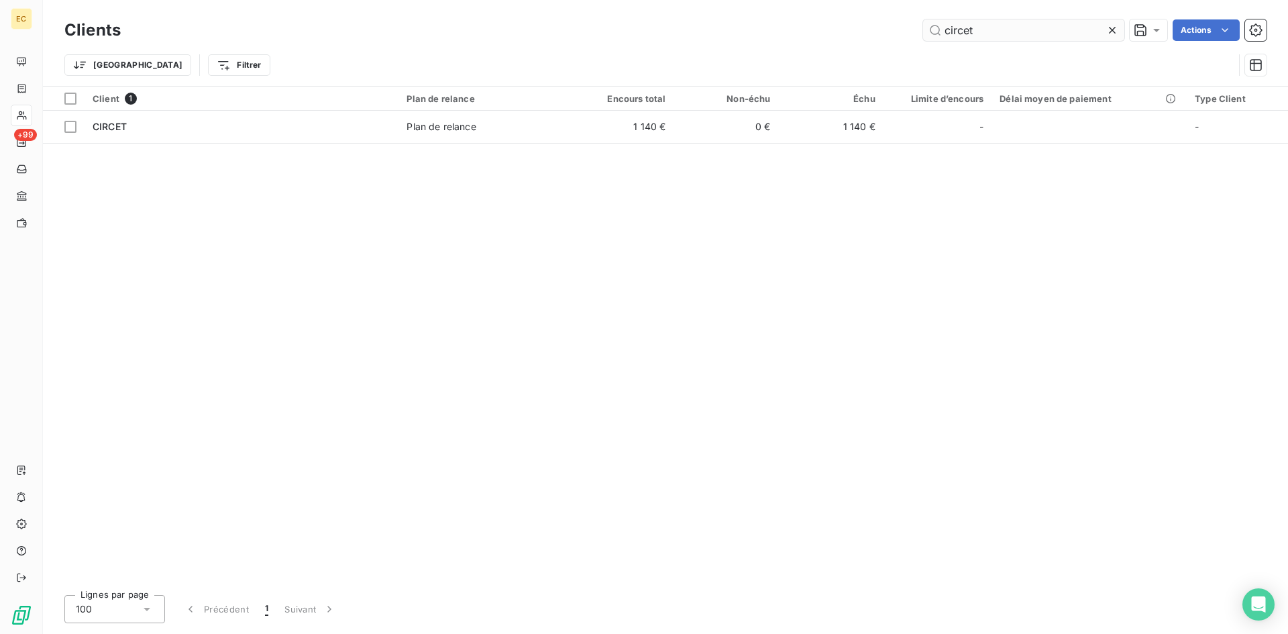
drag, startPoint x: 992, startPoint y: 28, endPoint x: 927, endPoint y: 29, distance: 65.0
click at [927, 29] on input "circet" at bounding box center [1023, 29] width 201 height 21
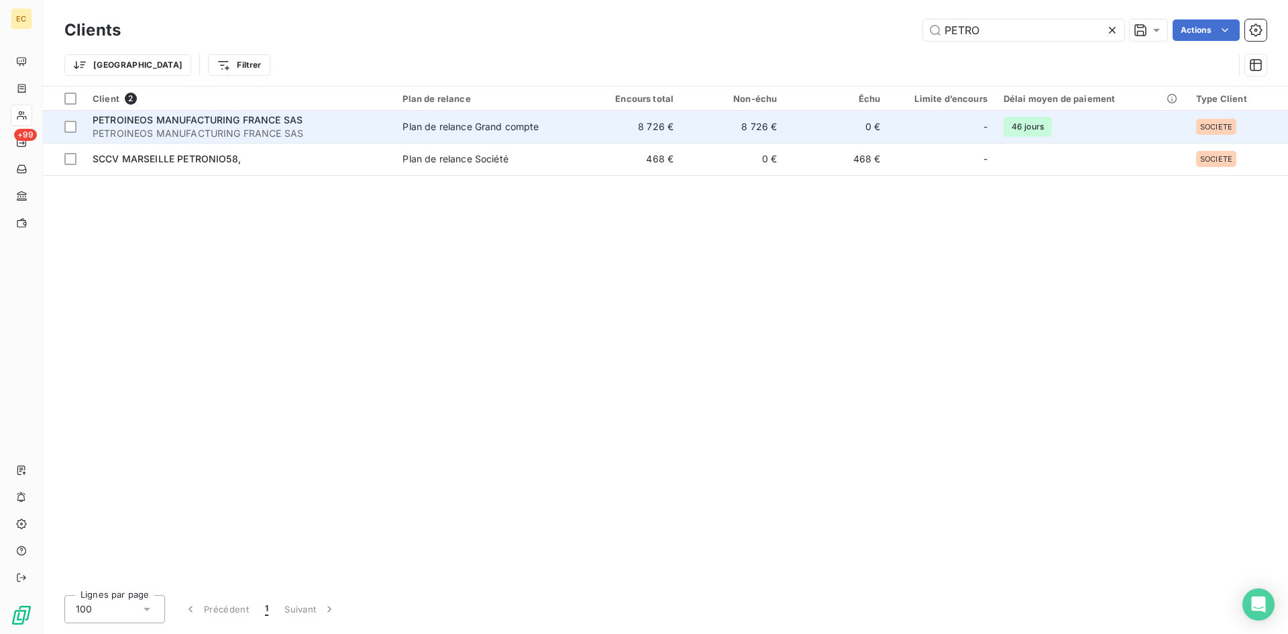
type input "PETRO"
click at [345, 134] on span "PETROINEOS MANUFACTURING FRANCE SAS" at bounding box center [240, 133] width 294 height 13
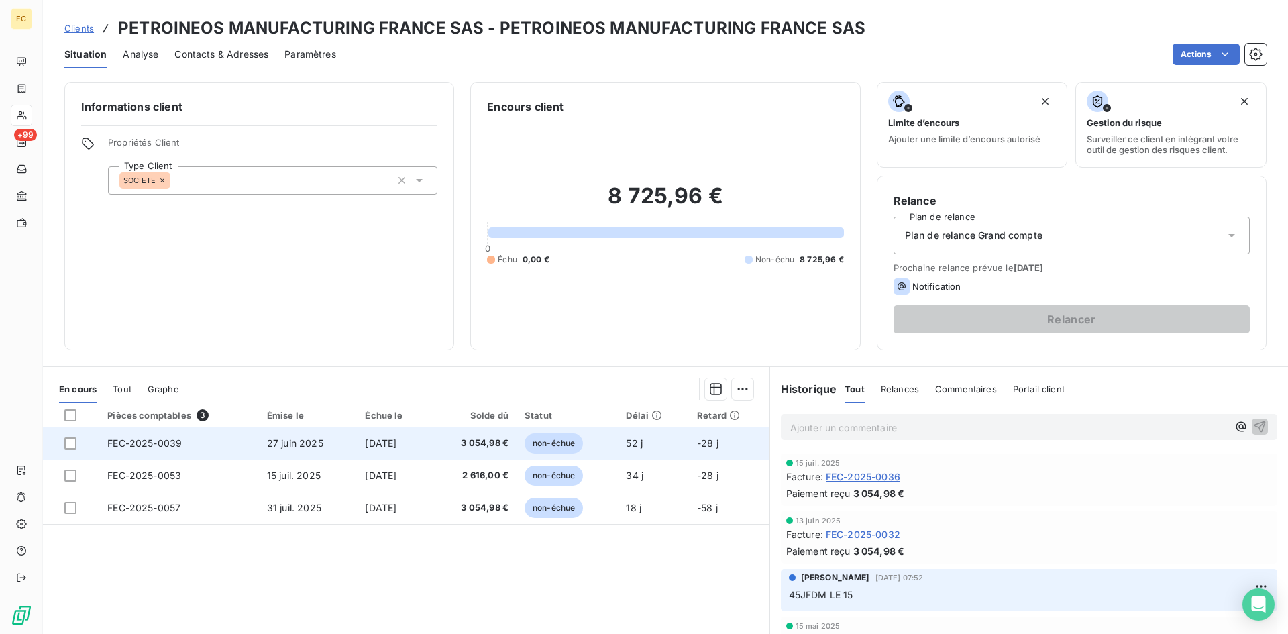
click at [198, 450] on td "FEC-2025-0039" at bounding box center [179, 443] width 160 height 32
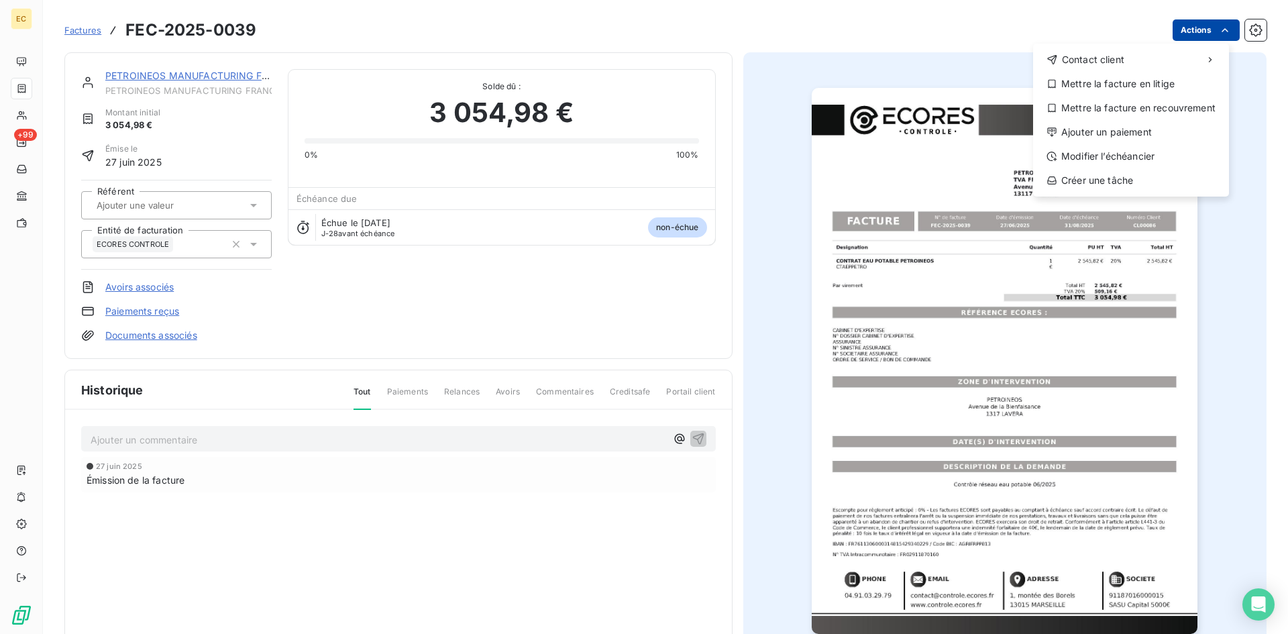
click at [1207, 38] on html "EC +99 Factures FEC-2025-0039 Actions Contact client Mettre la facture en litig…" at bounding box center [644, 317] width 1288 height 634
click at [1165, 132] on div "Ajouter un paiement" at bounding box center [1130, 131] width 185 height 21
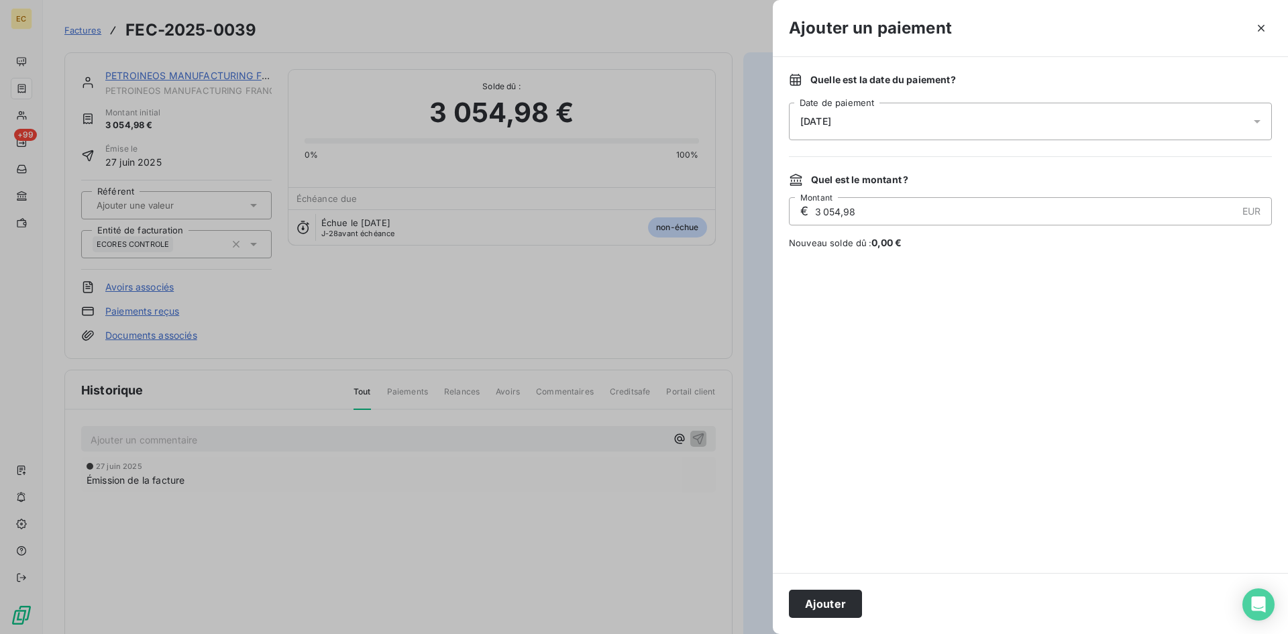
drag, startPoint x: 851, startPoint y: 115, endPoint x: 848, endPoint y: 127, distance: 12.4
click at [831, 116] on span "[DATE]" at bounding box center [815, 121] width 31 height 11
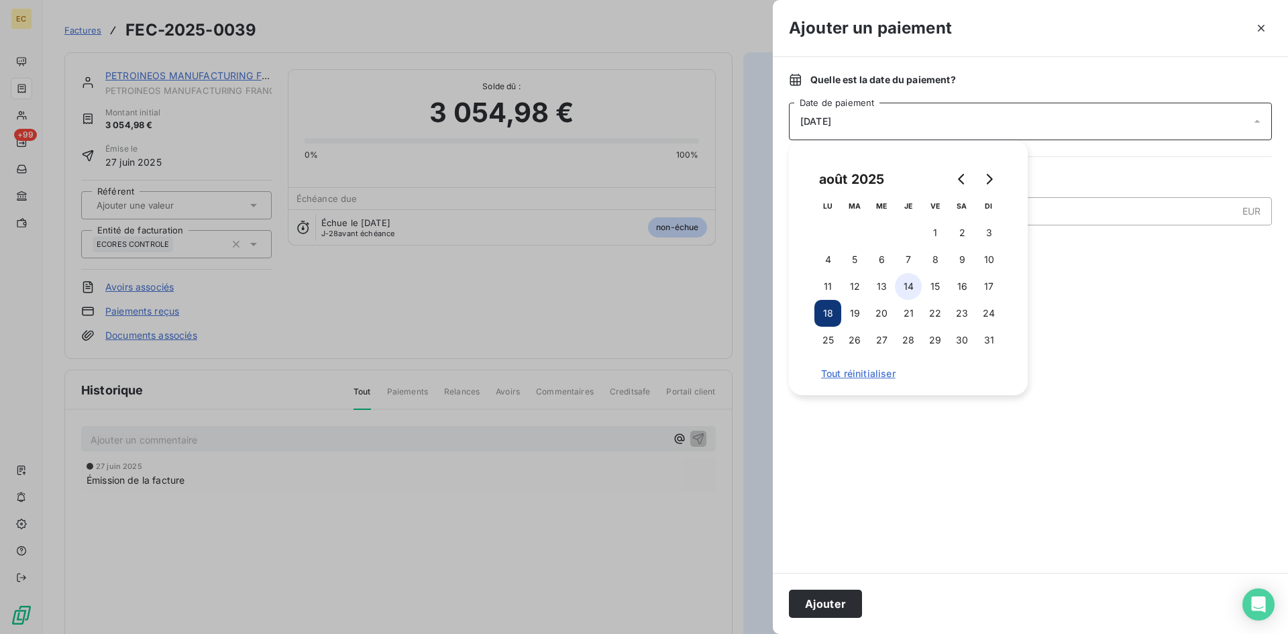
click at [907, 285] on button "14" at bounding box center [908, 286] width 27 height 27
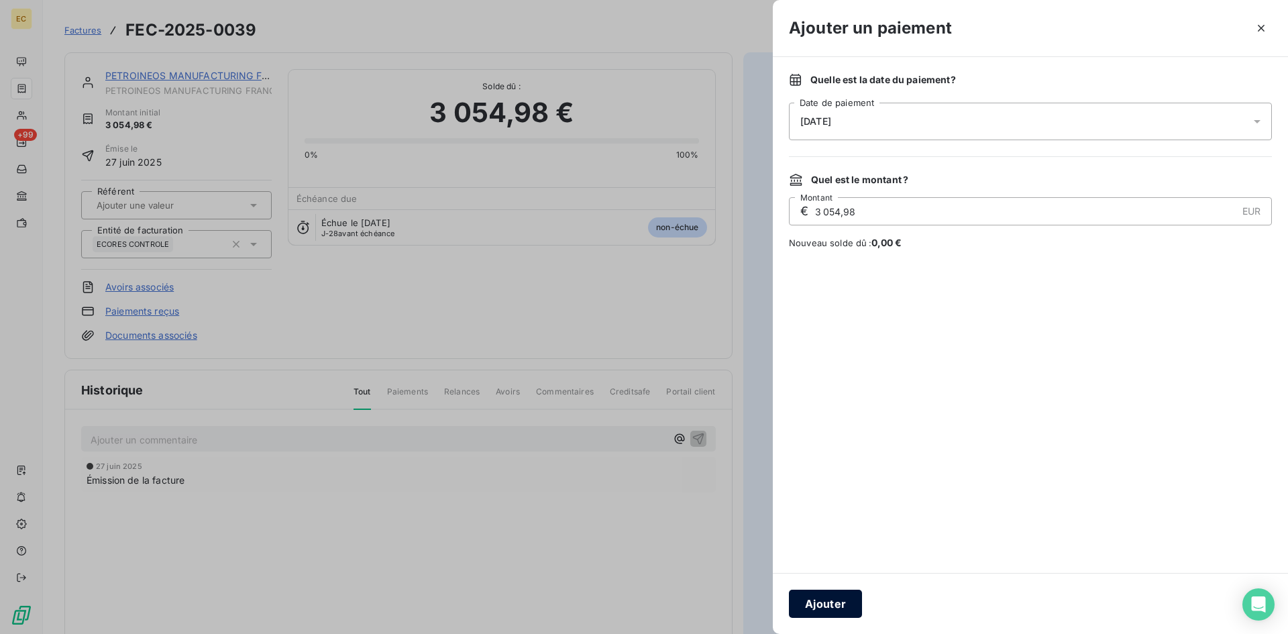
click at [811, 612] on button "Ajouter" at bounding box center [825, 603] width 73 height 28
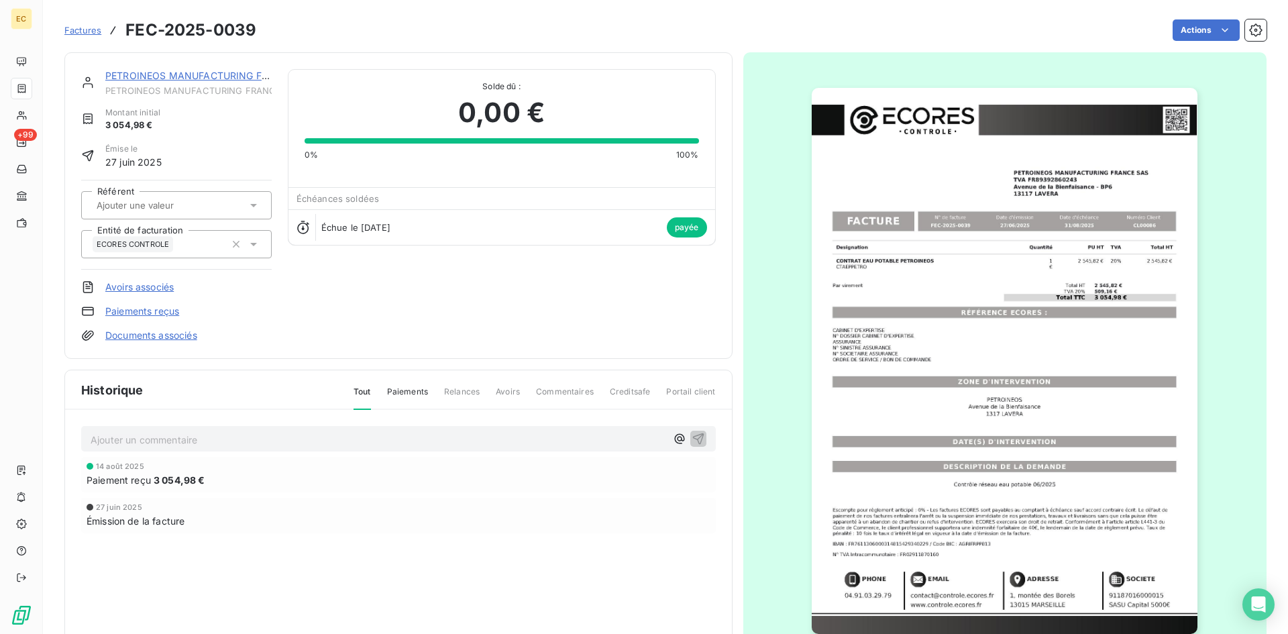
click at [83, 31] on span "Factures" at bounding box center [82, 30] width 37 height 11
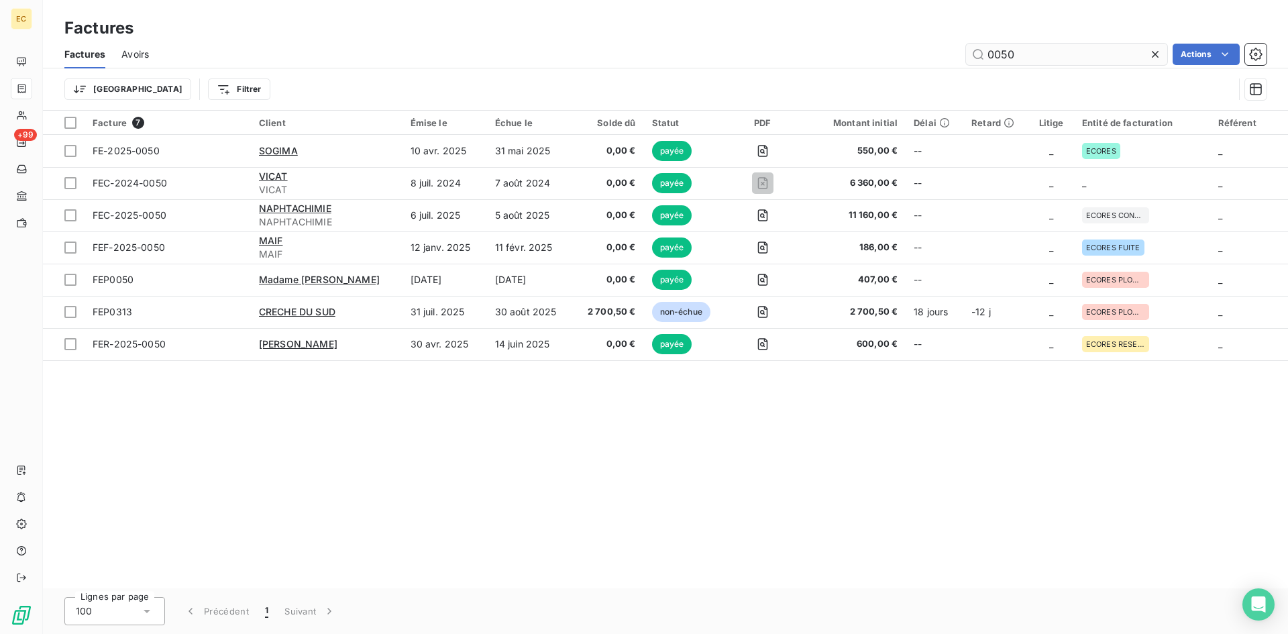
drag, startPoint x: 1053, startPoint y: 54, endPoint x: 998, endPoint y: 56, distance: 55.1
click at [998, 56] on input "0050" at bounding box center [1066, 54] width 201 height 21
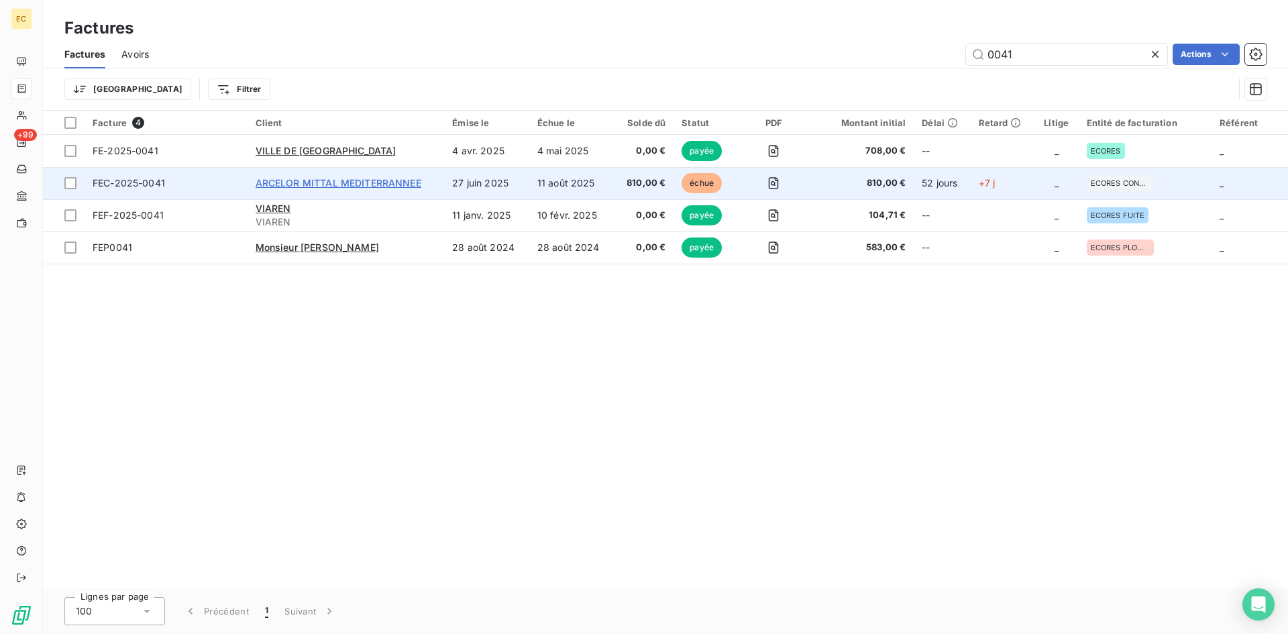
type input "0041"
click at [308, 185] on span "ARCELOR MITTAL MEDITERRANNEE" at bounding box center [338, 182] width 166 height 11
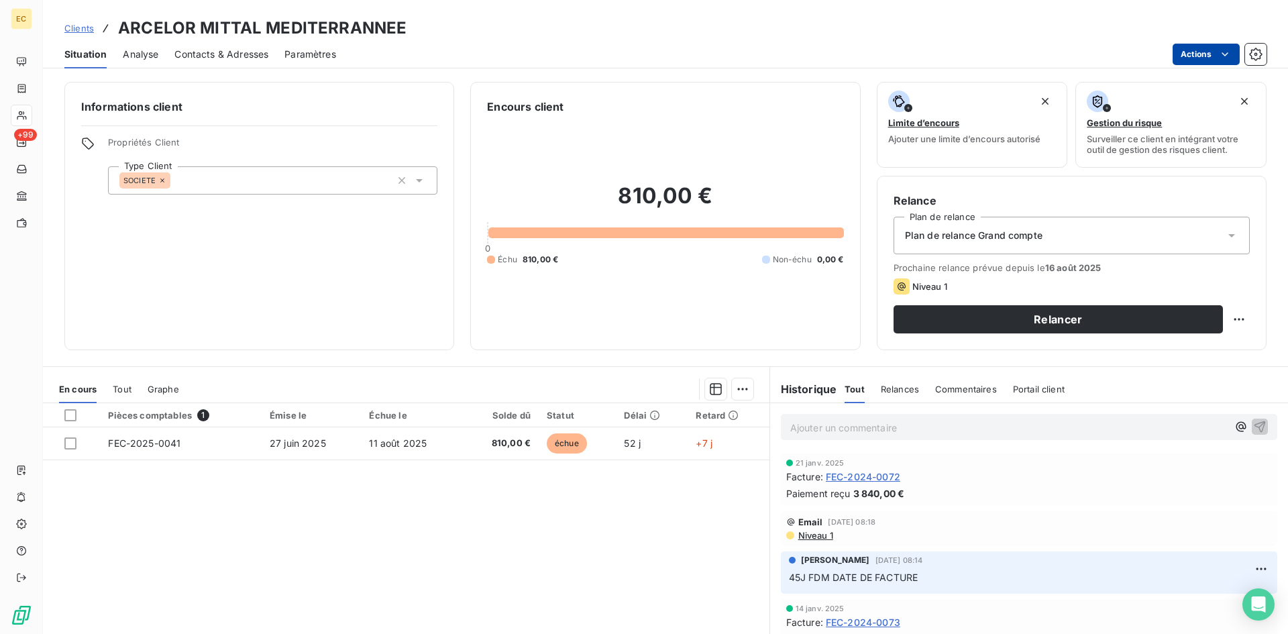
click at [1192, 52] on html "EC +99 Clients ARCELOR MITTAL MEDITERRANNEE Situation Analyse Contacts & Adress…" at bounding box center [644, 317] width 1288 height 634
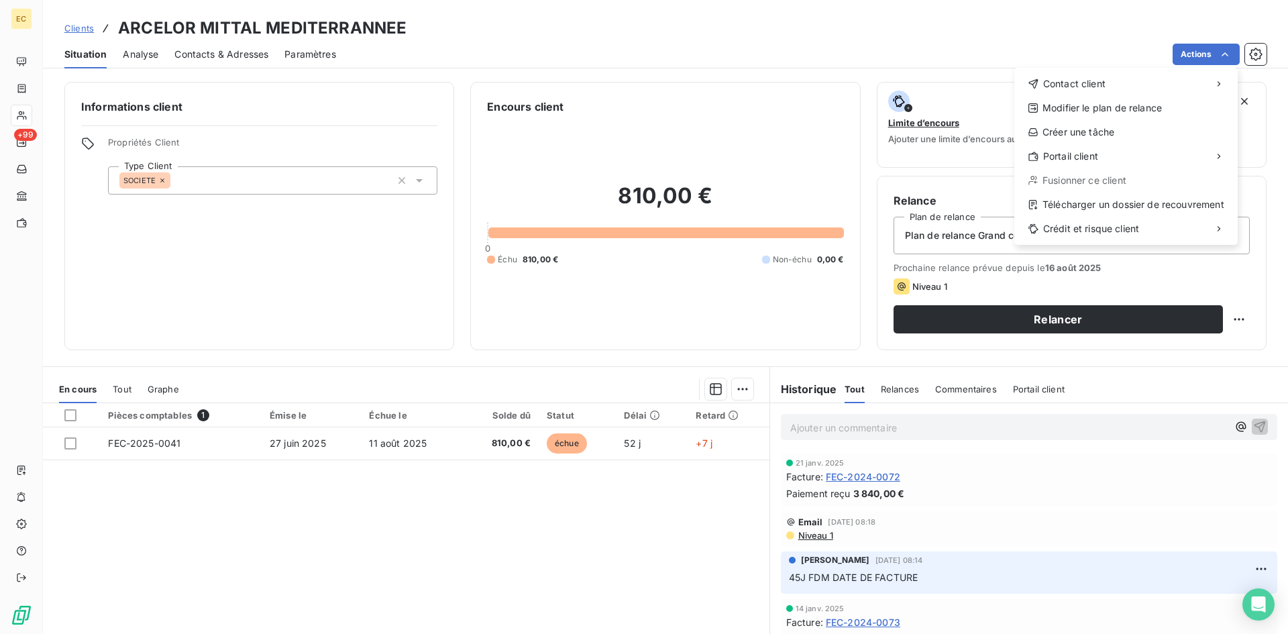
click at [1192, 54] on html "EC +99 Clients ARCELOR MITTAL MEDITERRANNEE Situation Analyse Contacts & Adress…" at bounding box center [644, 317] width 1288 height 634
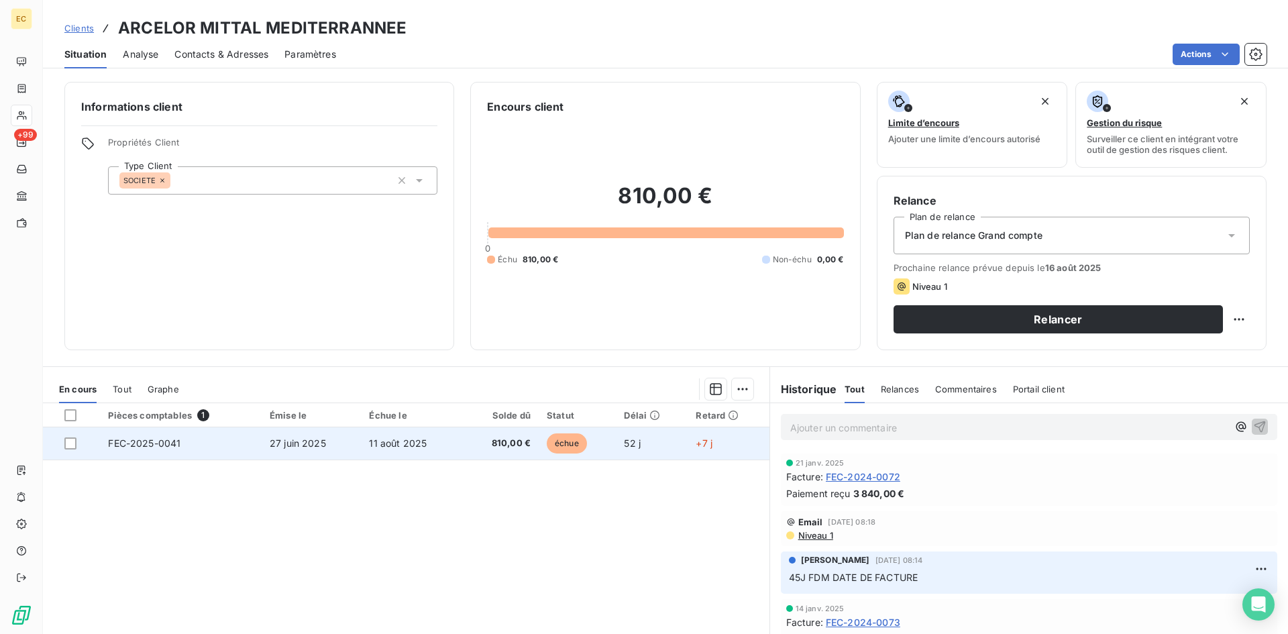
click at [407, 443] on span "11 août 2025" at bounding box center [398, 442] width 58 height 11
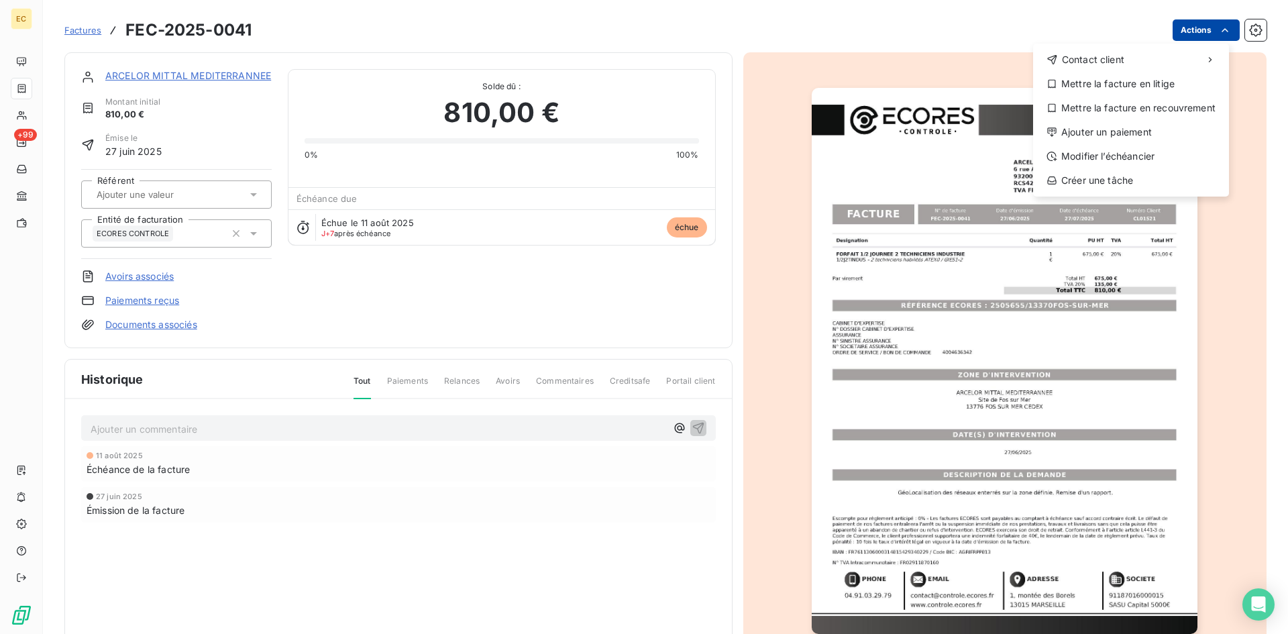
click at [1190, 36] on html "EC +99 Factures FEC-2025-0041 Actions Contact client Mettre la facture en litig…" at bounding box center [644, 317] width 1288 height 634
click at [1159, 135] on div "Ajouter un paiement" at bounding box center [1130, 131] width 185 height 21
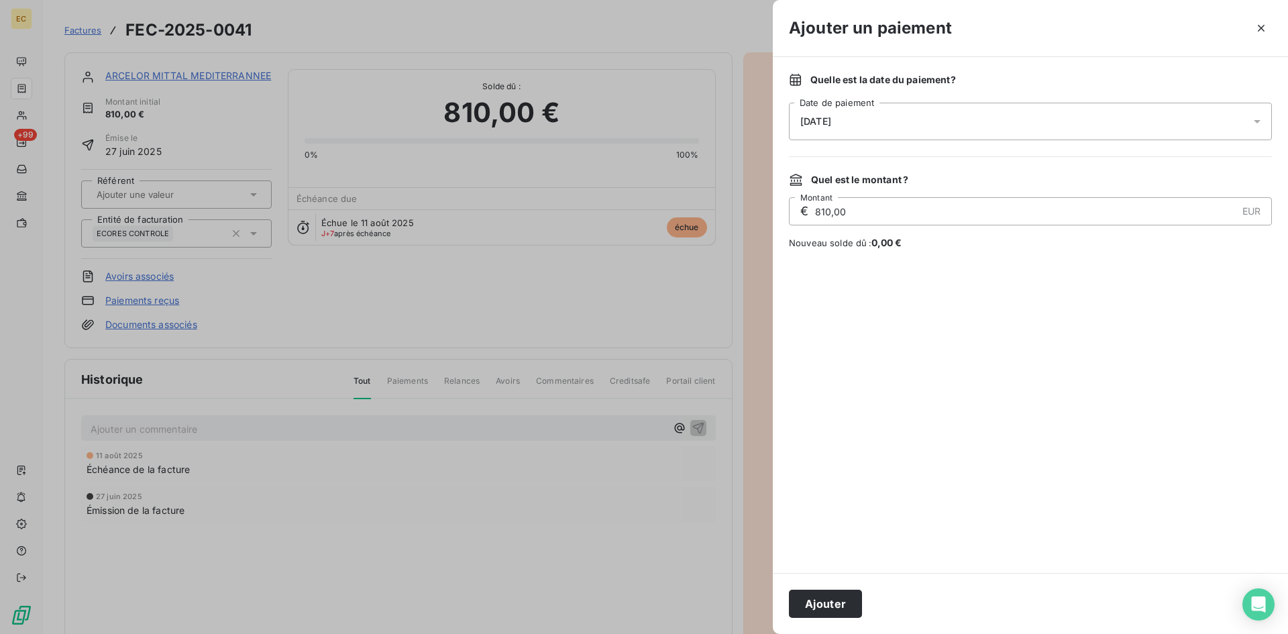
click at [864, 121] on div "[DATE]" at bounding box center [1030, 122] width 483 height 38
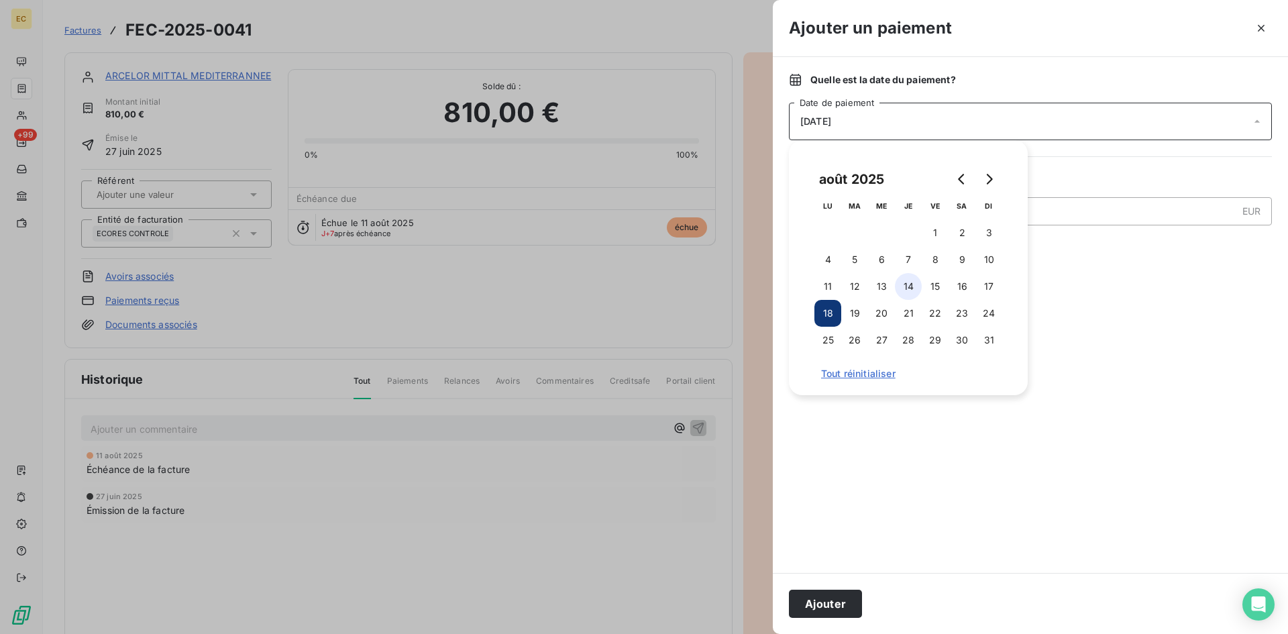
click at [907, 286] on button "14" at bounding box center [908, 286] width 27 height 27
click at [813, 604] on button "Ajouter" at bounding box center [825, 603] width 73 height 28
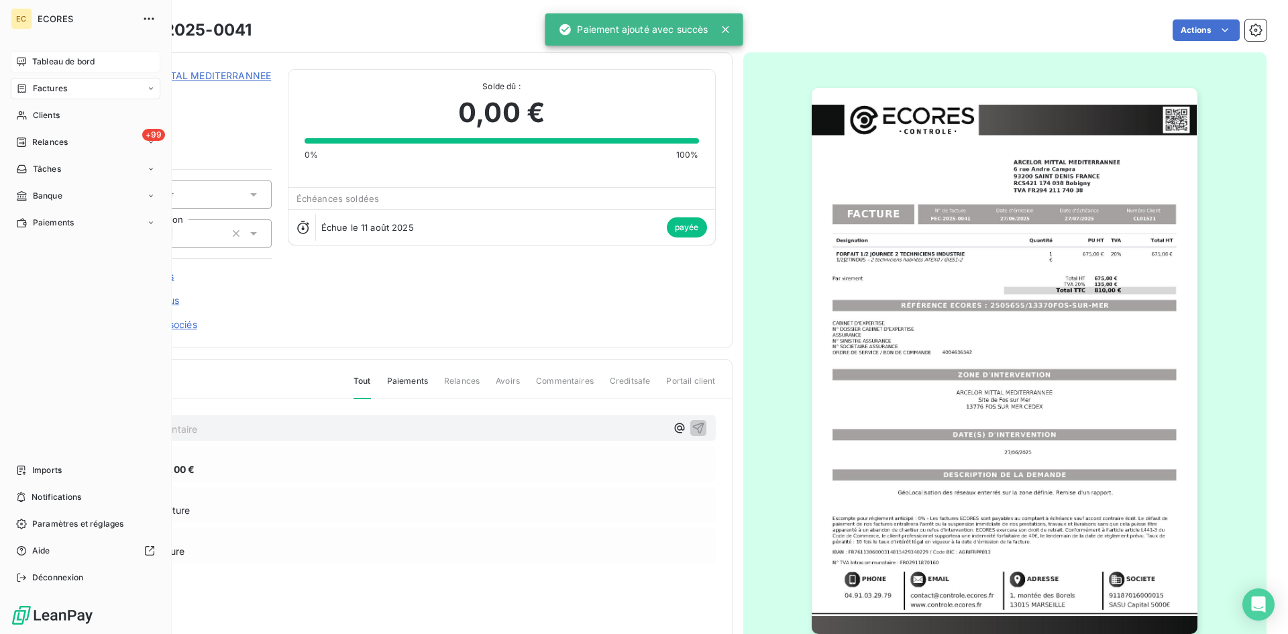
click at [49, 64] on span "Tableau de bord" at bounding box center [63, 62] width 62 height 12
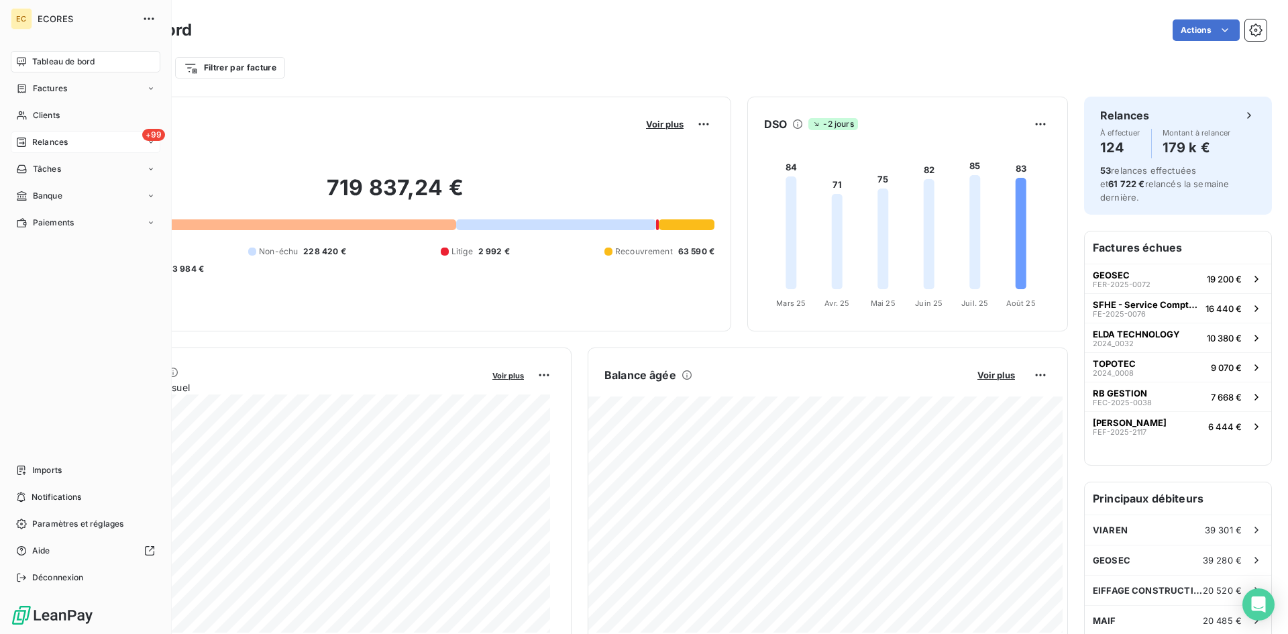
click at [42, 146] on span "Relances" at bounding box center [50, 142] width 36 height 12
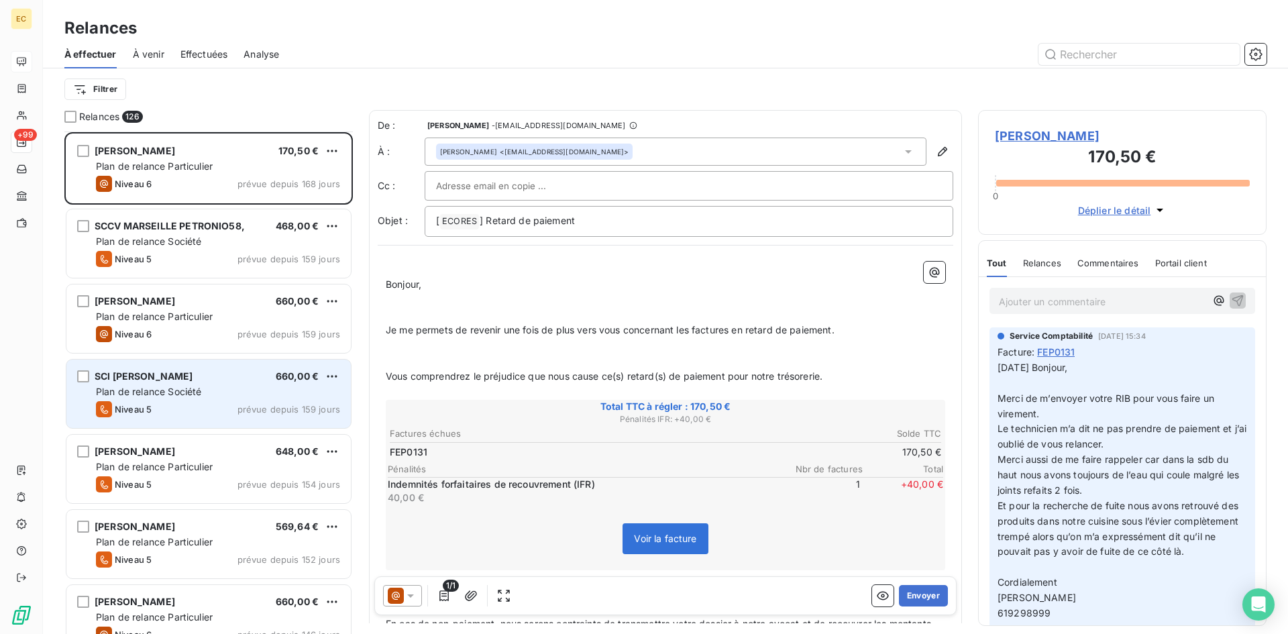
scroll to position [135, 0]
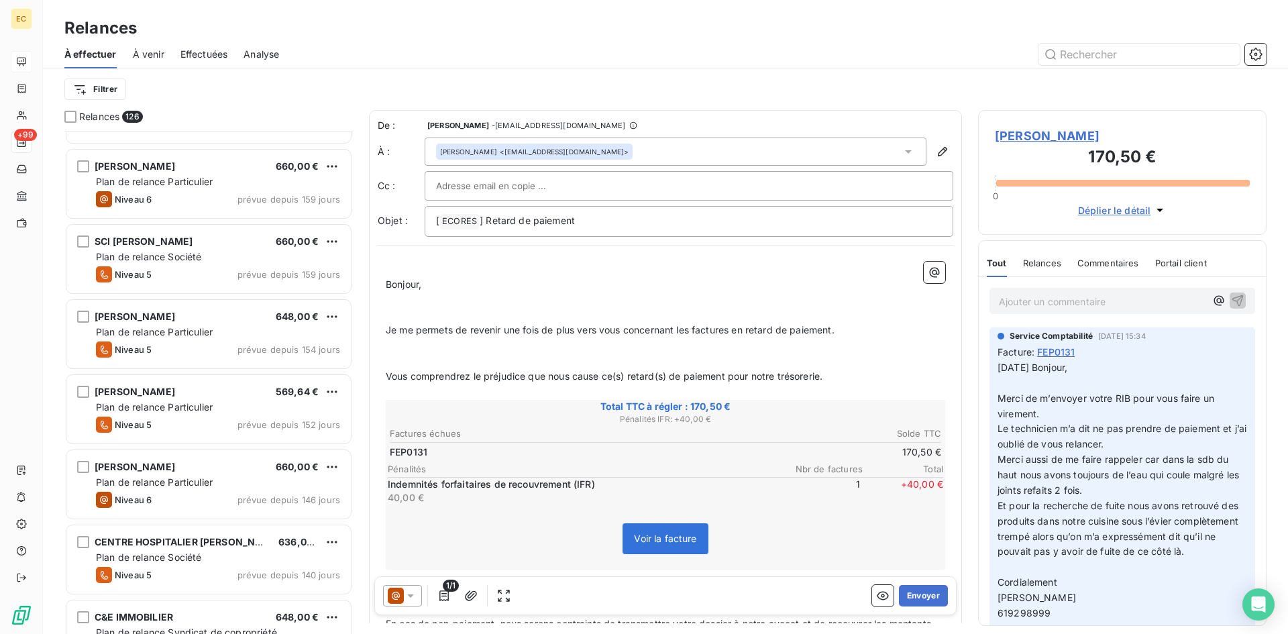
click at [150, 58] on span "À venir" at bounding box center [149, 54] width 32 height 13
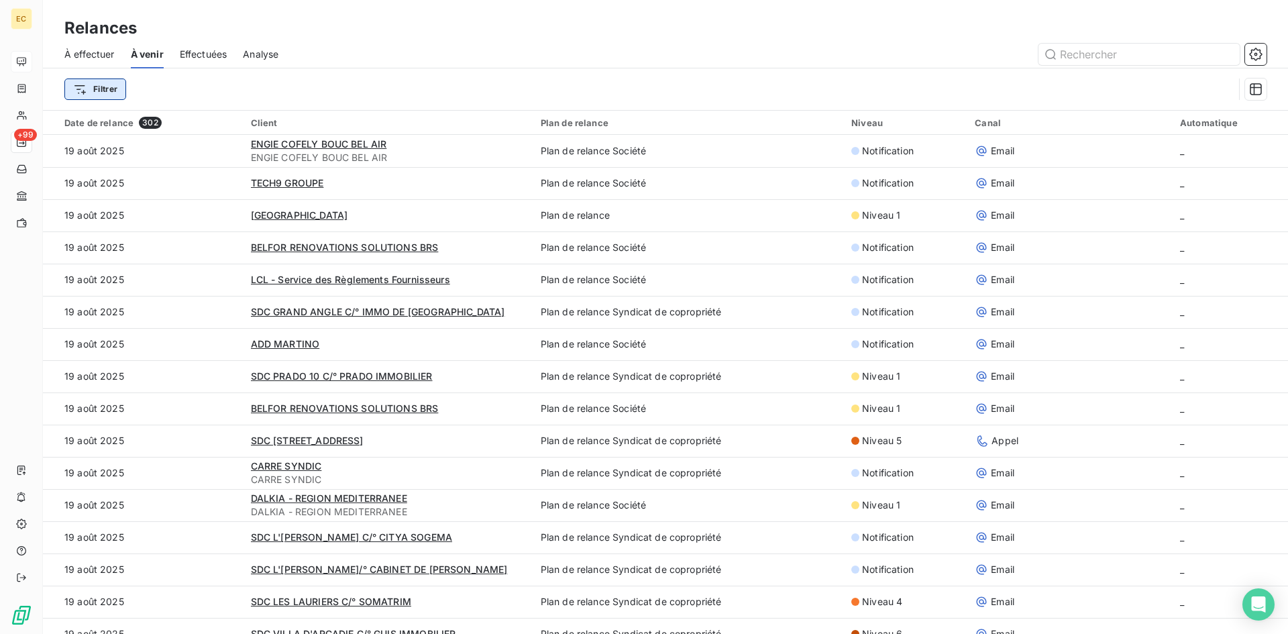
click at [102, 89] on html "EC +99 Relances À effectuer À venir Effectuées Analyse Filtrer Date de relance …" at bounding box center [644, 317] width 1288 height 634
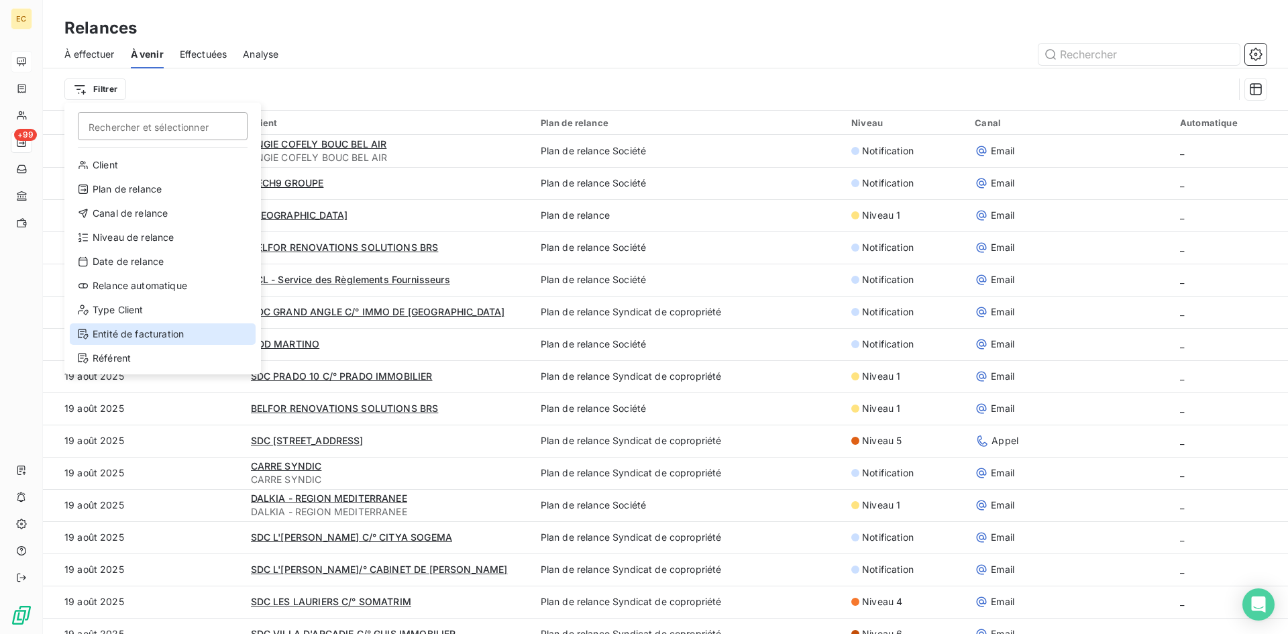
click at [124, 333] on div "Entité de facturation" at bounding box center [163, 333] width 186 height 21
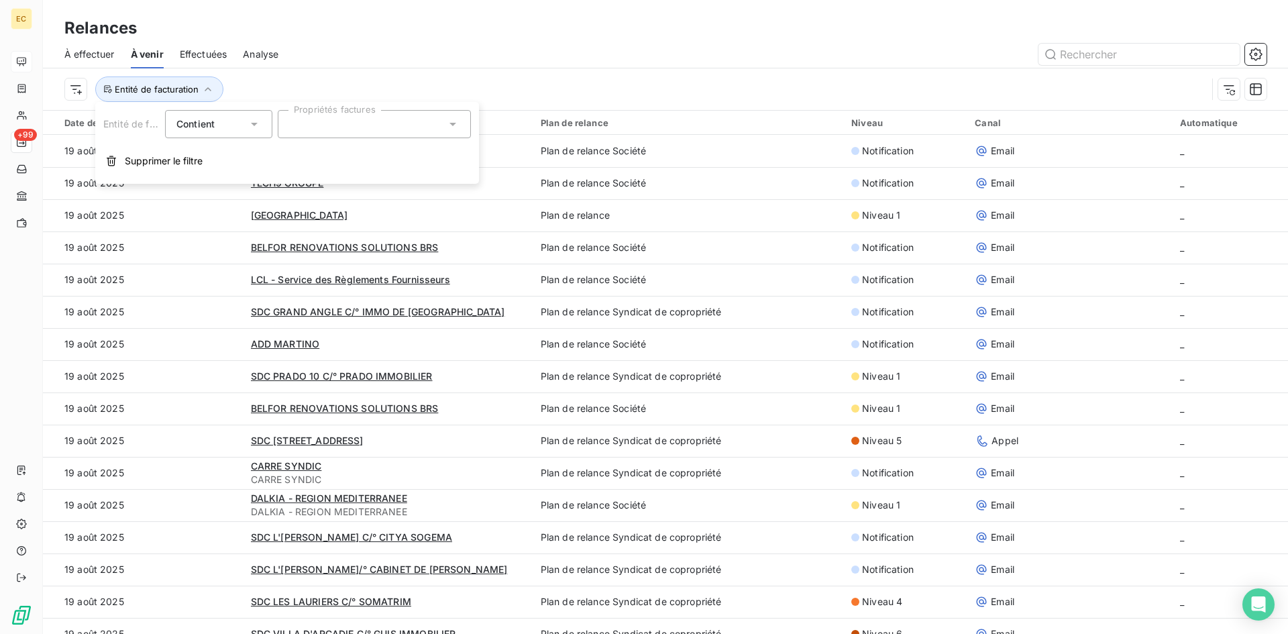
click at [329, 131] on div at bounding box center [374, 124] width 193 height 28
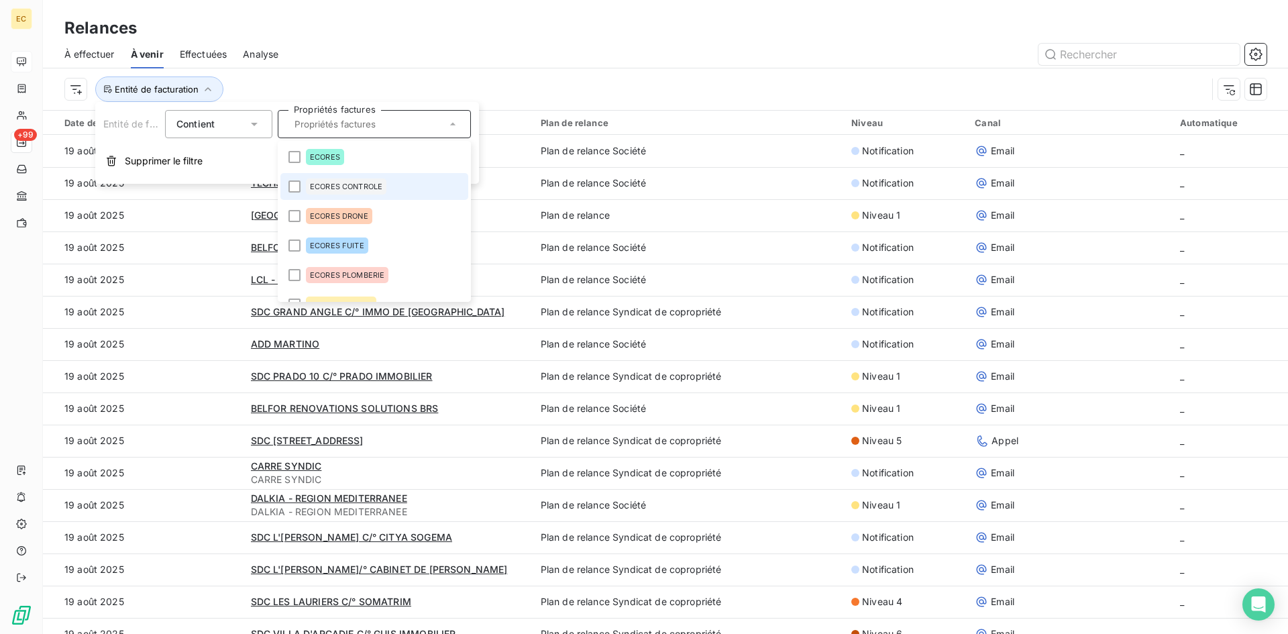
click at [329, 185] on span "ECORES CONTROLE" at bounding box center [346, 186] width 72 height 8
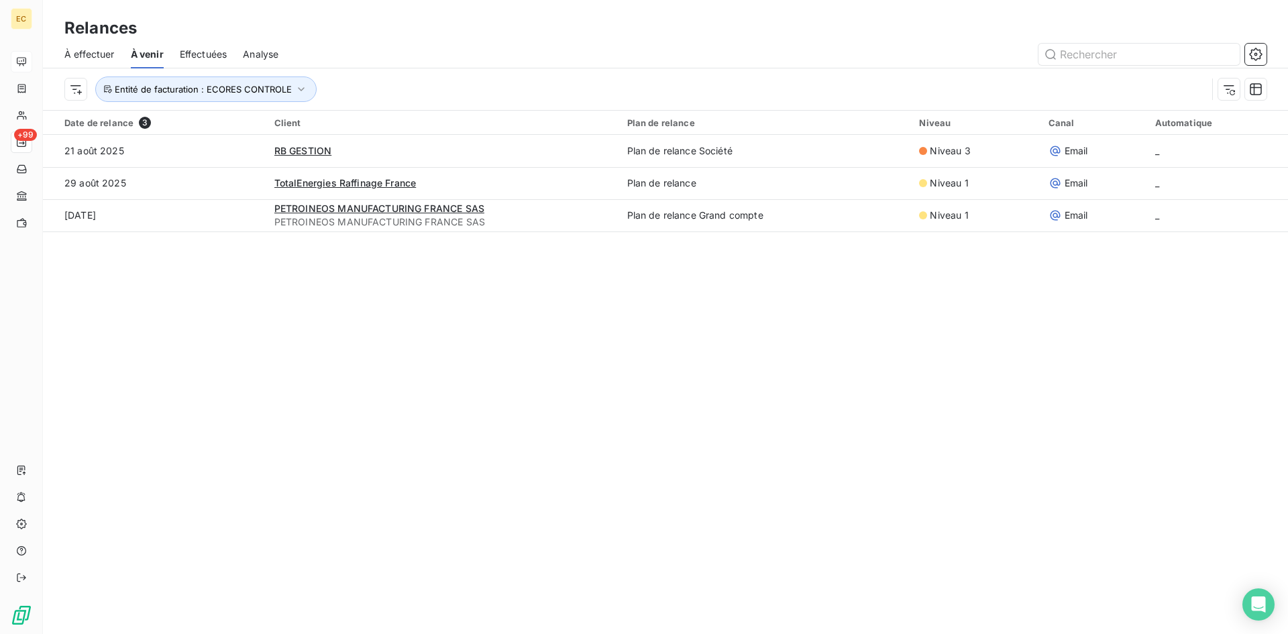
click at [209, 439] on div "Relances À effectuer À venir Effectuées Analyse Entité de facturation : ECORES …" at bounding box center [665, 317] width 1245 height 634
click at [290, 93] on span "Entité de facturation : ECORES CONTROLE" at bounding box center [203, 89] width 177 height 11
click at [392, 129] on div "ECORES CONTROLE" at bounding box center [374, 124] width 193 height 28
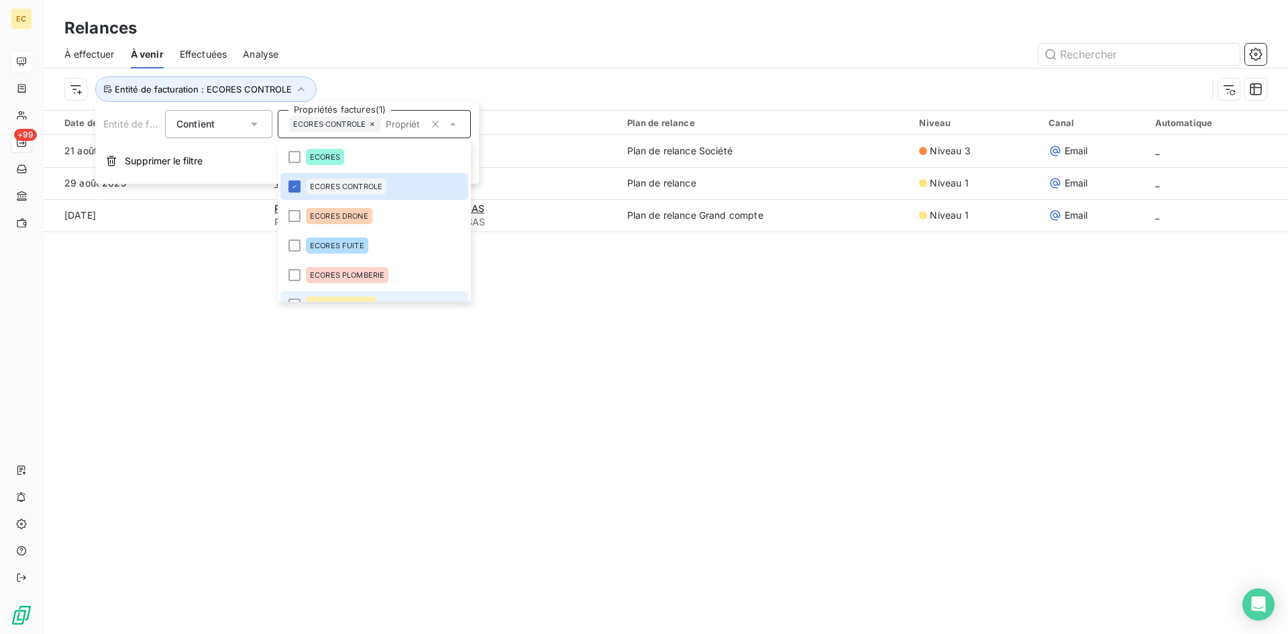
scroll to position [16, 0]
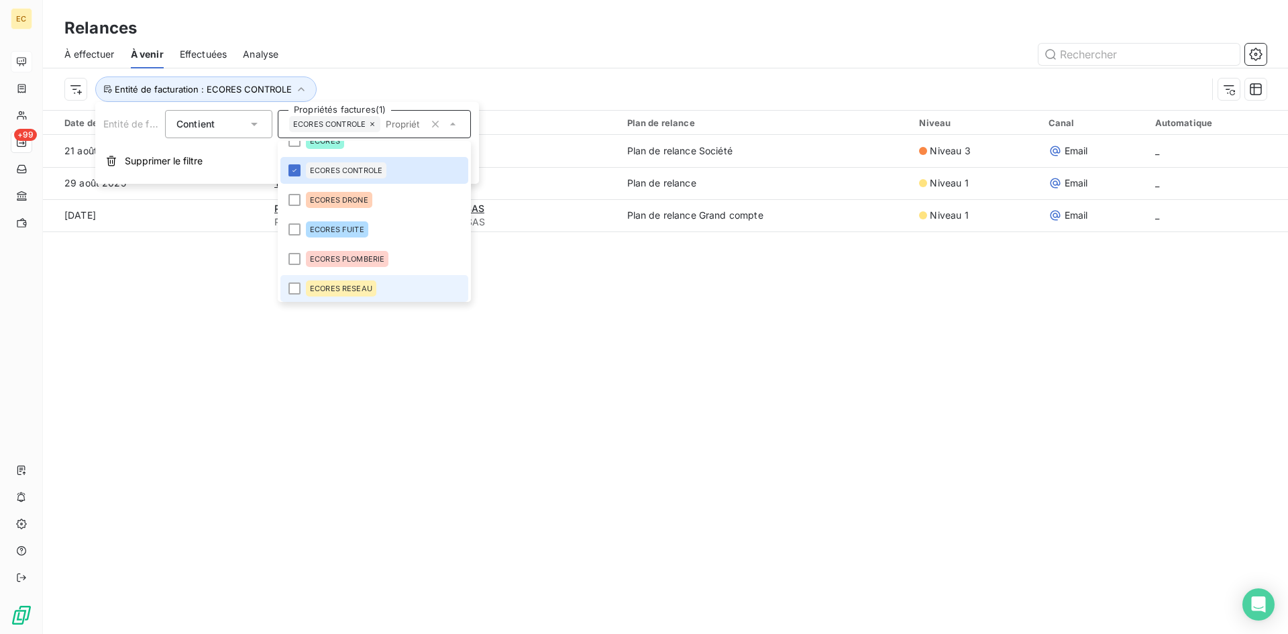
click at [359, 299] on li "ECORES RESEAU" at bounding box center [374, 288] width 188 height 27
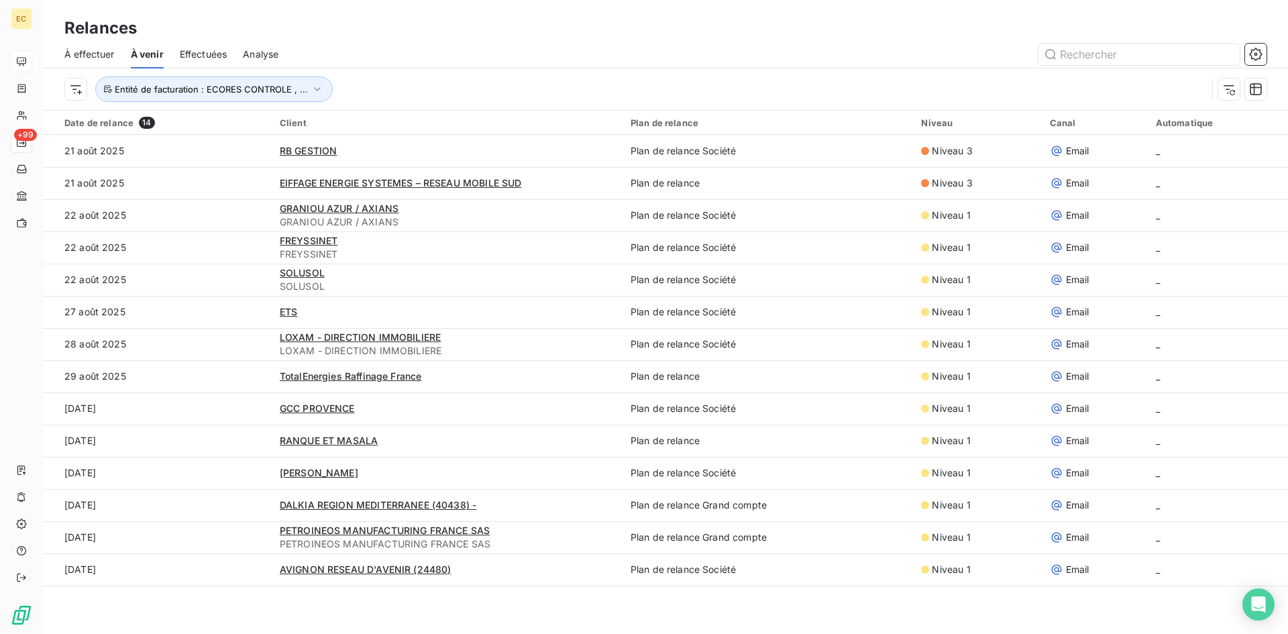
click at [227, 608] on div "Date de relance 14 Client Plan de relance Niveau Canal Automatique [DATE] RB GE…" at bounding box center [665, 371] width 1245 height 521
